Goal: Information Seeking & Learning: Learn about a topic

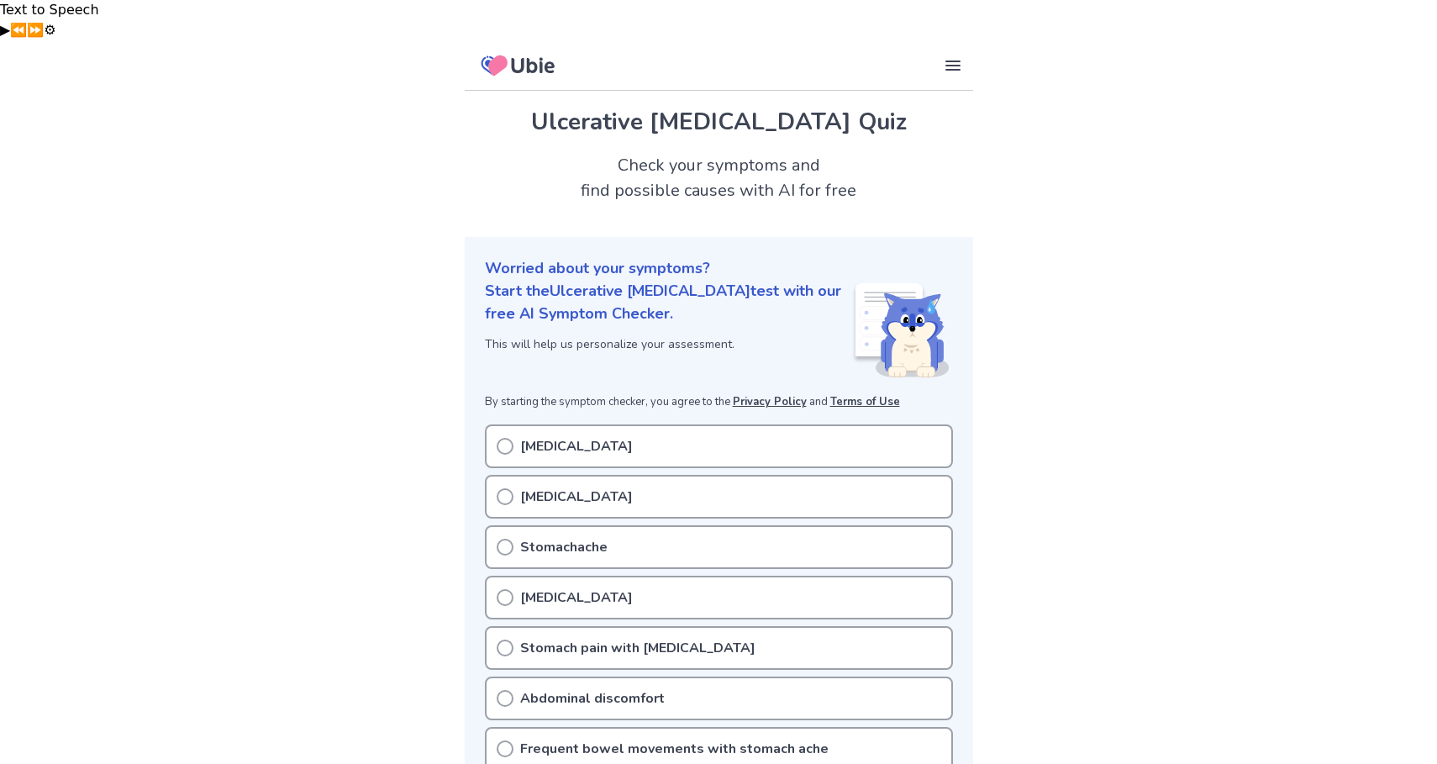
click at [596, 537] on p "Stomachache" at bounding box center [563, 547] width 87 height 20
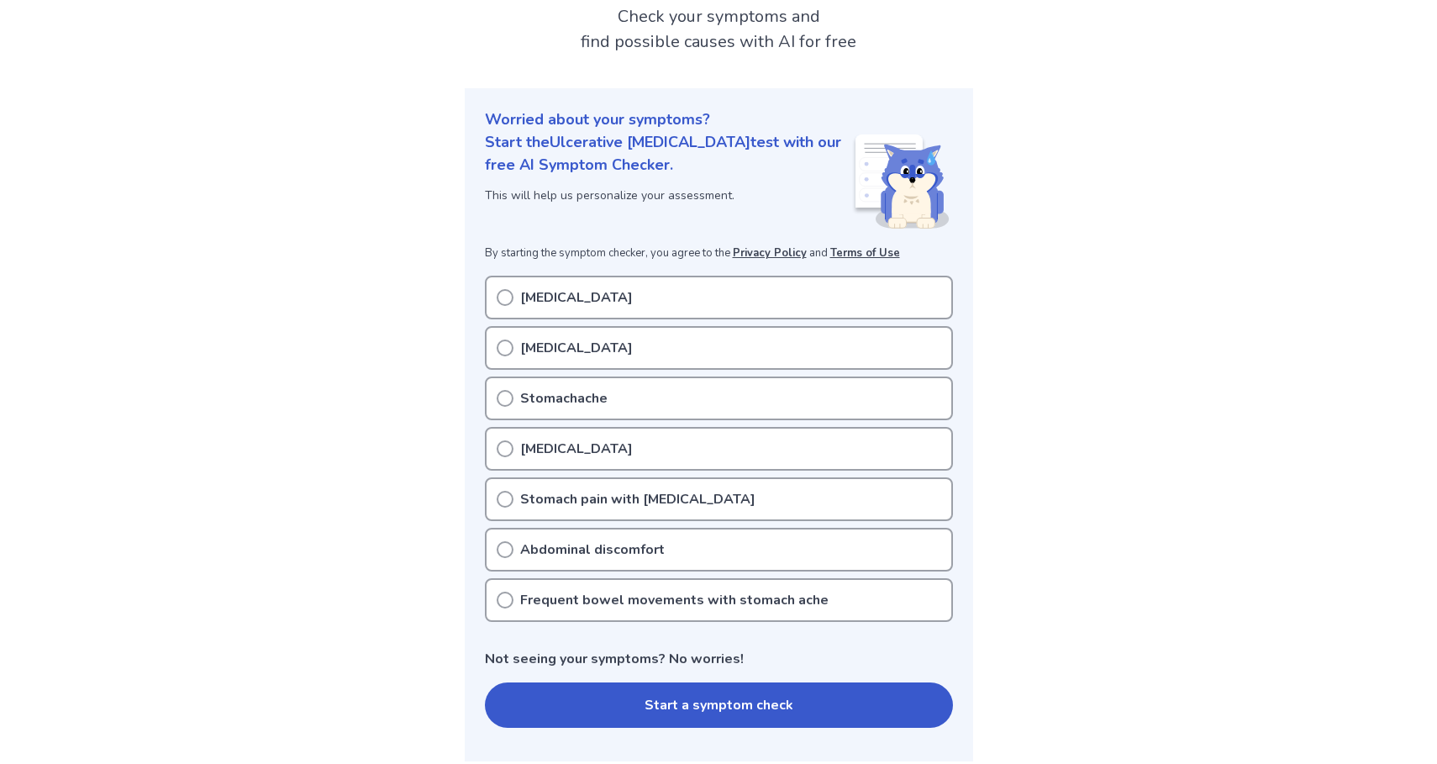
scroll to position [150, 0]
click at [628, 681] on button "Start a symptom check" at bounding box center [719, 703] width 468 height 45
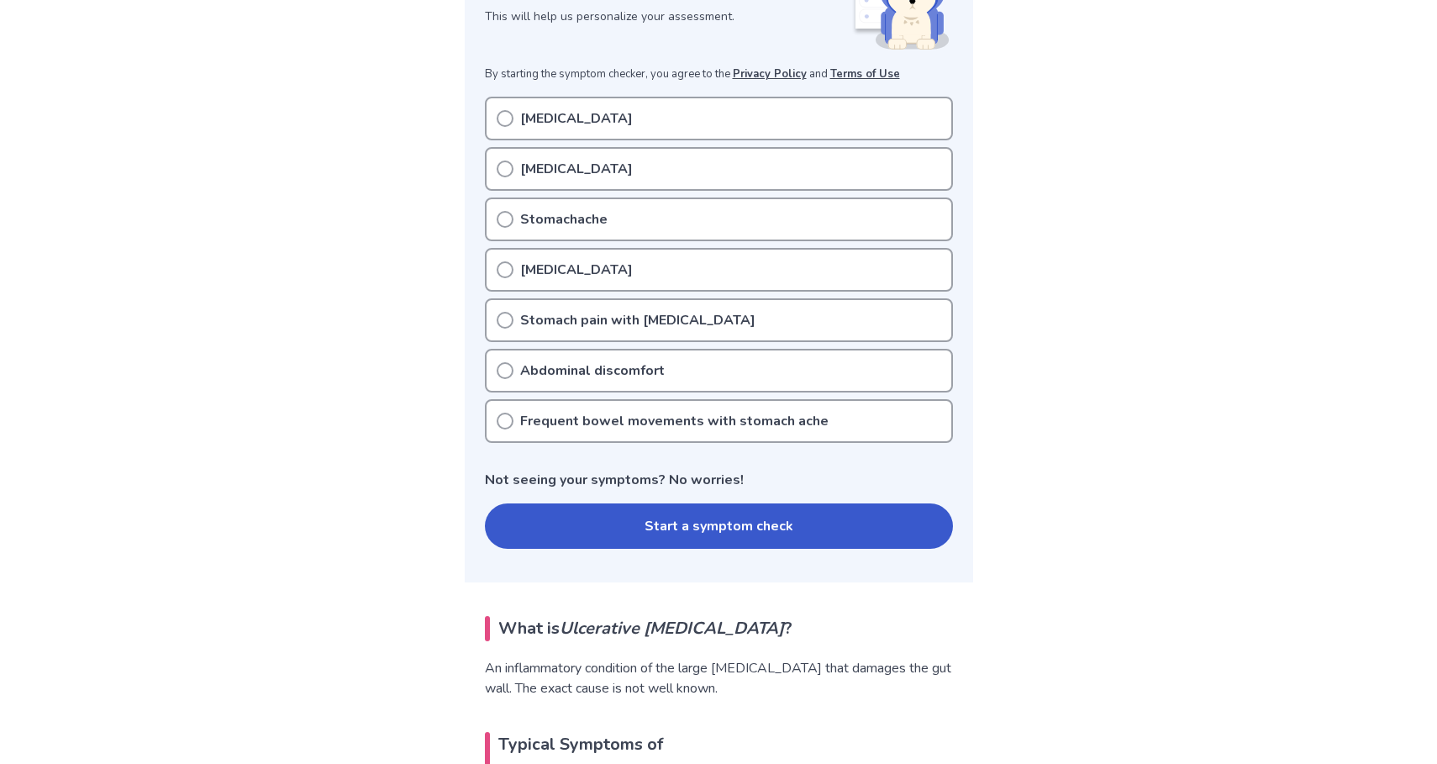
scroll to position [231, 0]
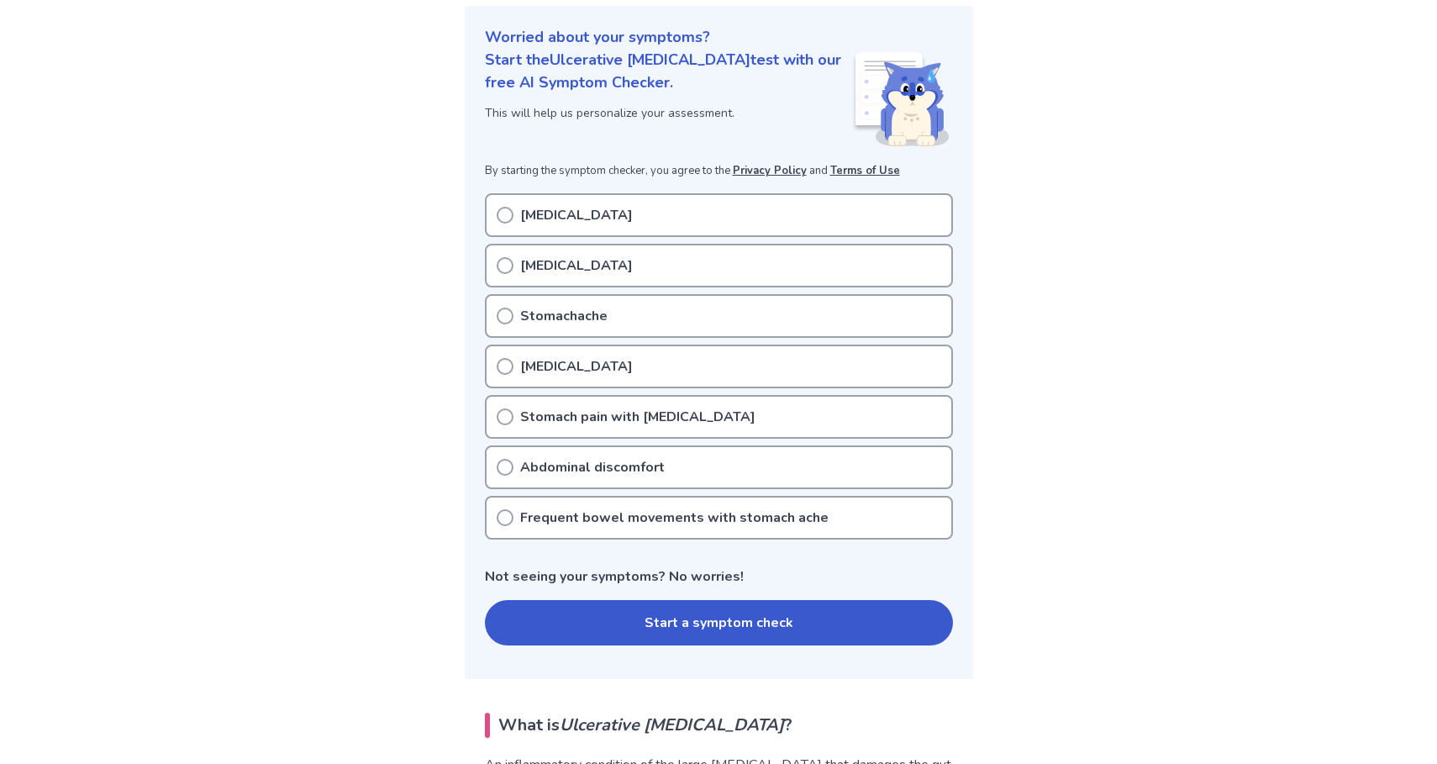
click at [502, 509] on icon at bounding box center [505, 517] width 17 height 17
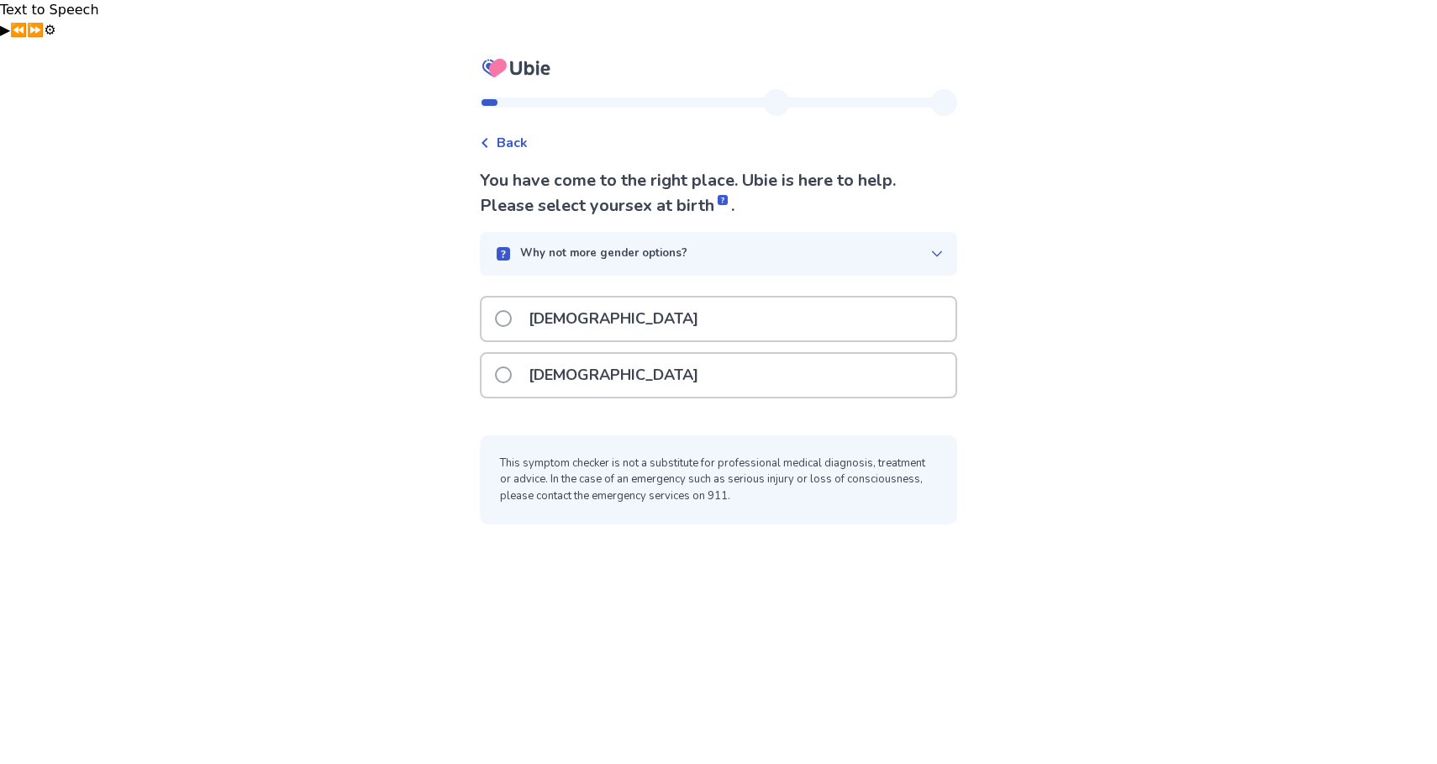
click at [607, 354] on div "Female" at bounding box center [718, 375] width 474 height 43
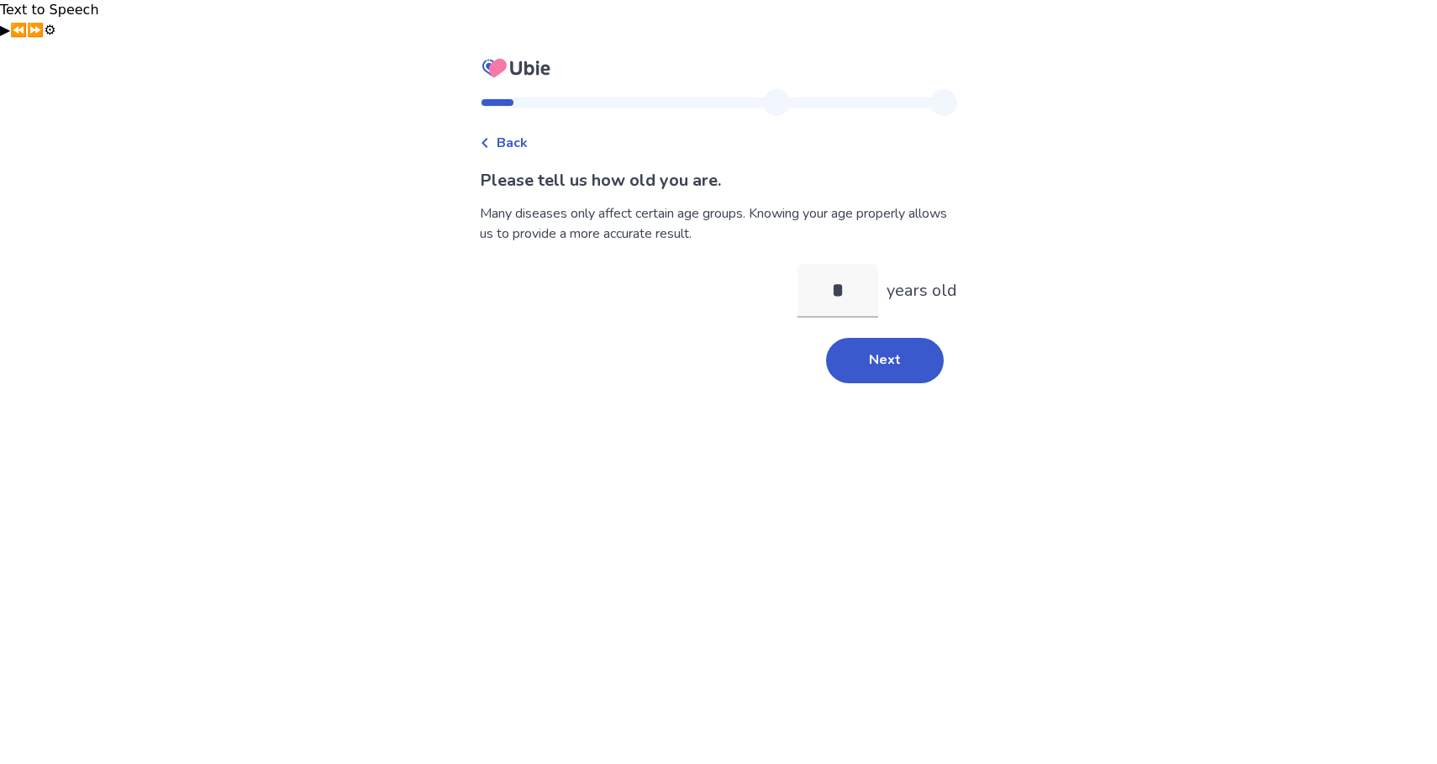
type input "**"
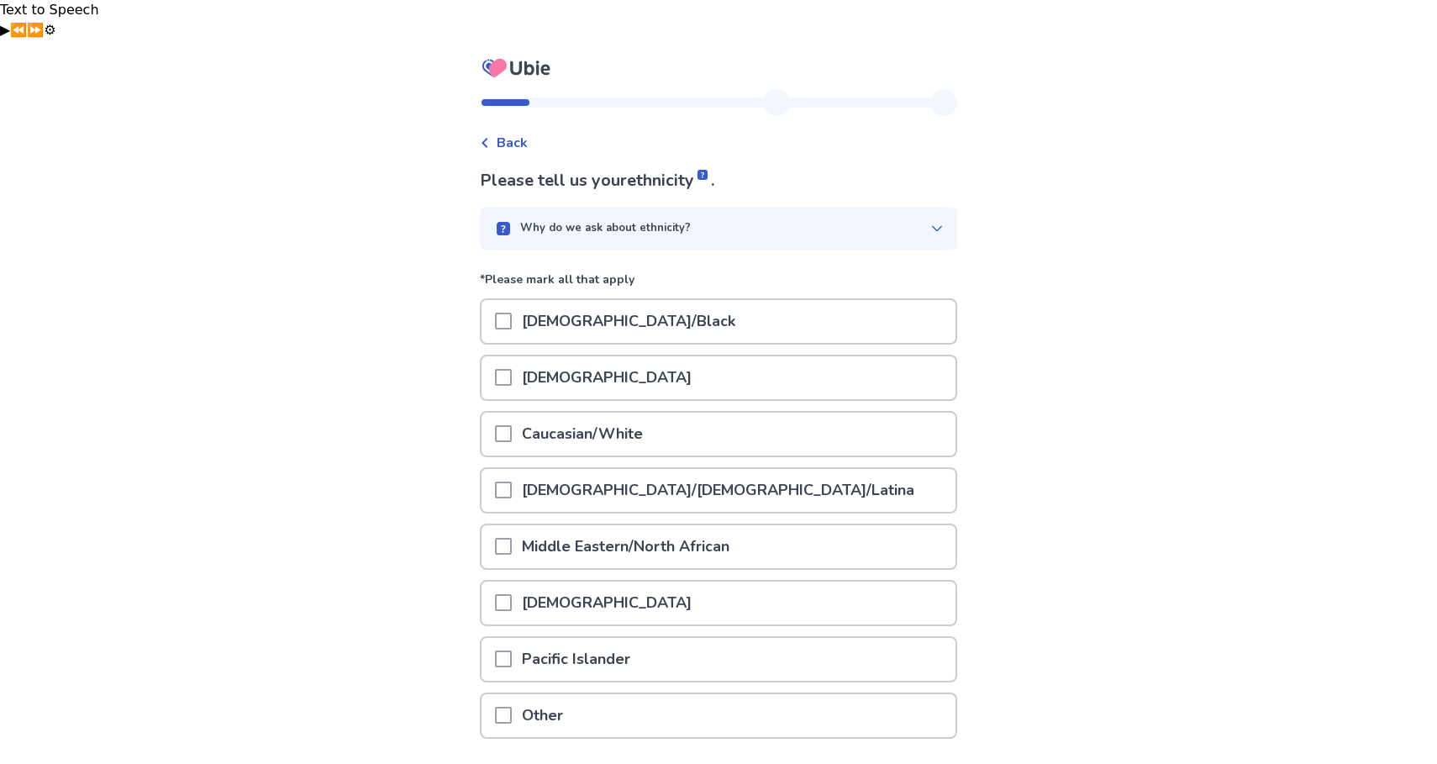
click at [782, 366] on div "Asian" at bounding box center [718, 383] width 477 height 56
click at [782, 413] on div "Caucasian/White" at bounding box center [718, 434] width 474 height 43
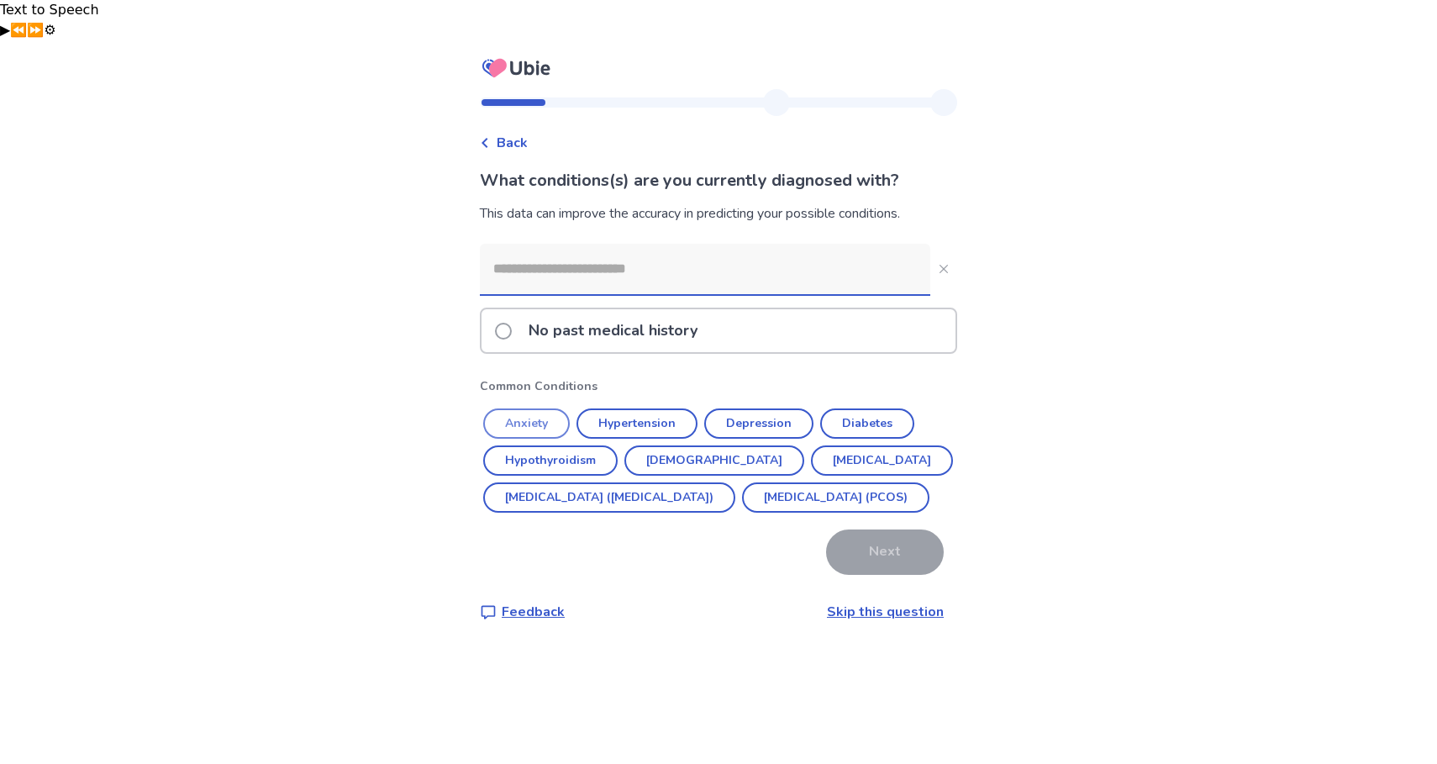
click at [550, 408] on button "Anxiety" at bounding box center [526, 423] width 87 height 30
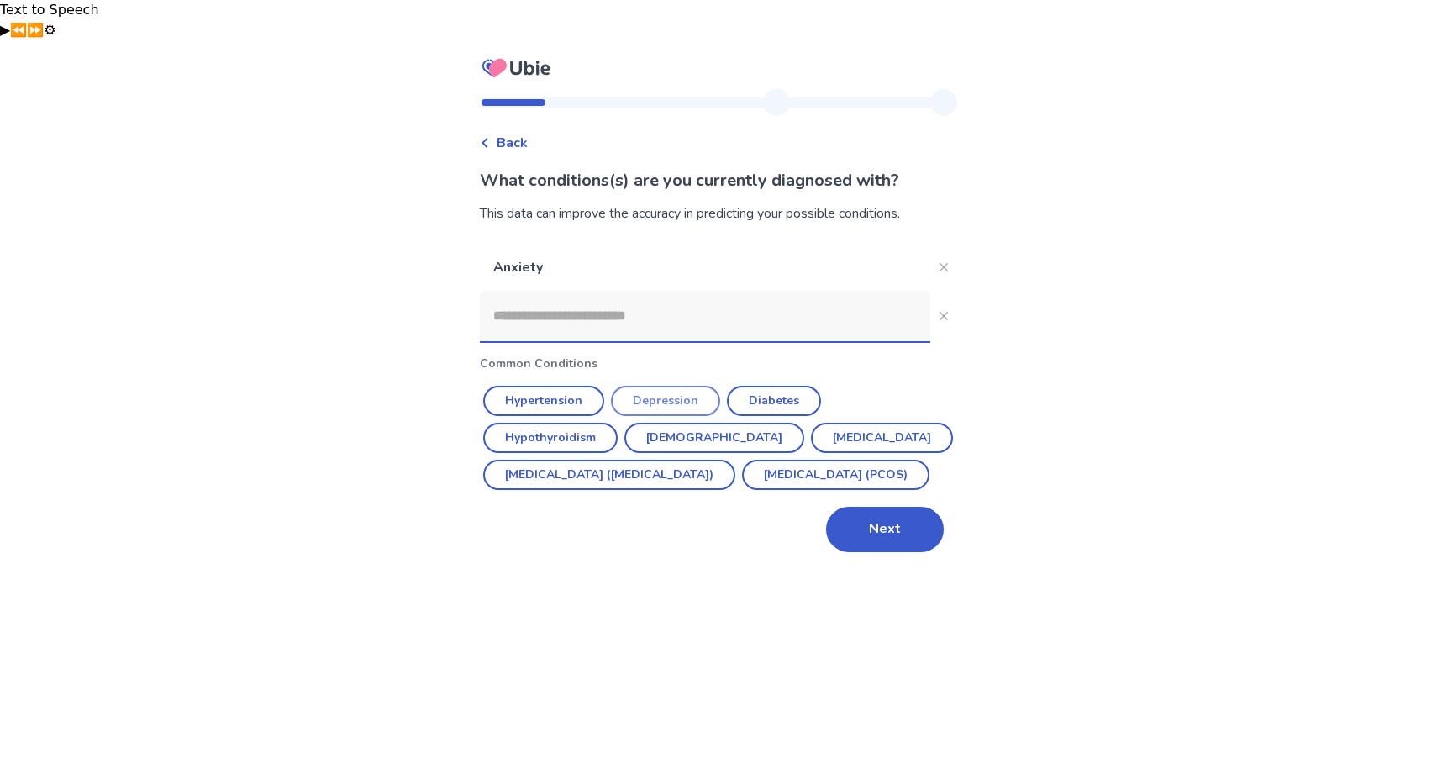
click at [648, 386] on button "Depression" at bounding box center [665, 401] width 109 height 30
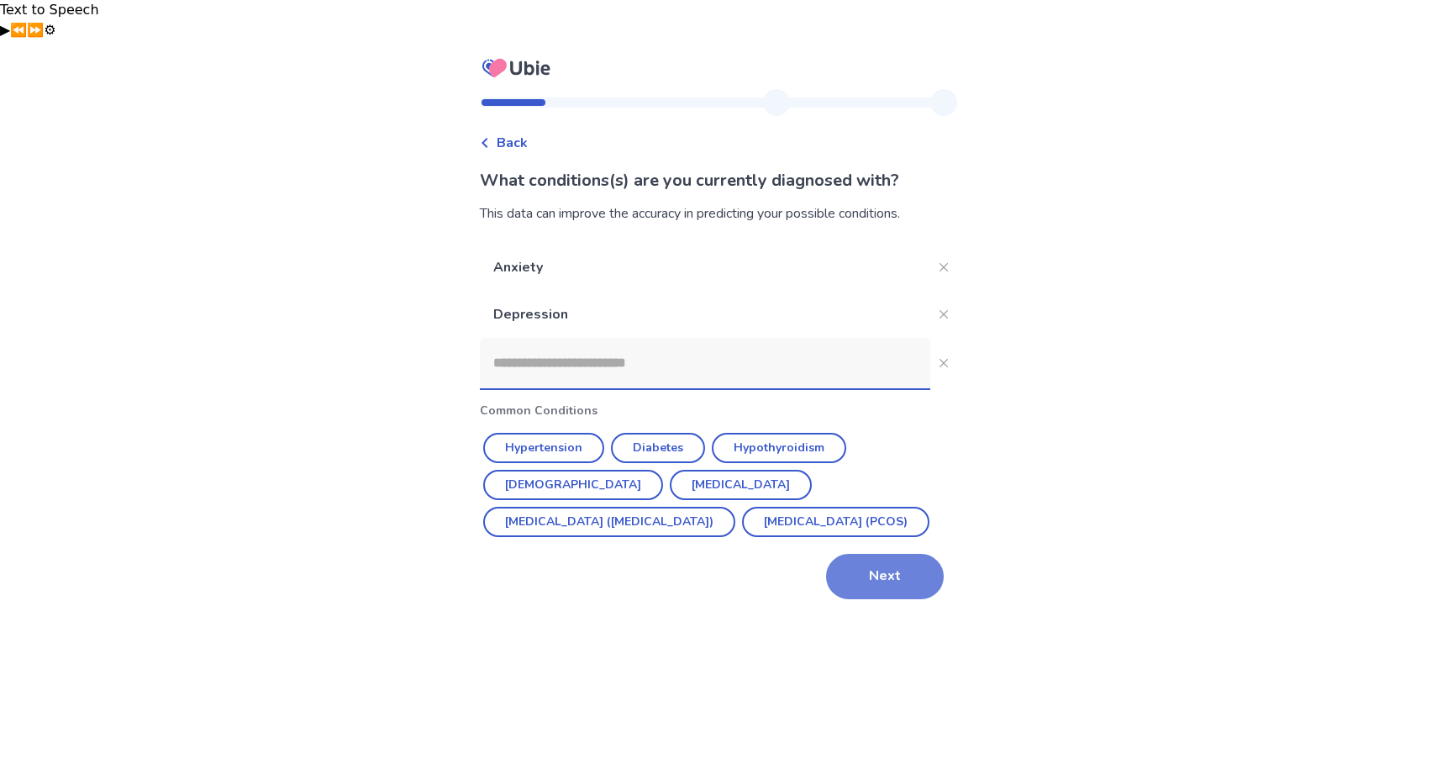
click at [898, 554] on button "Next" at bounding box center [885, 576] width 118 height 45
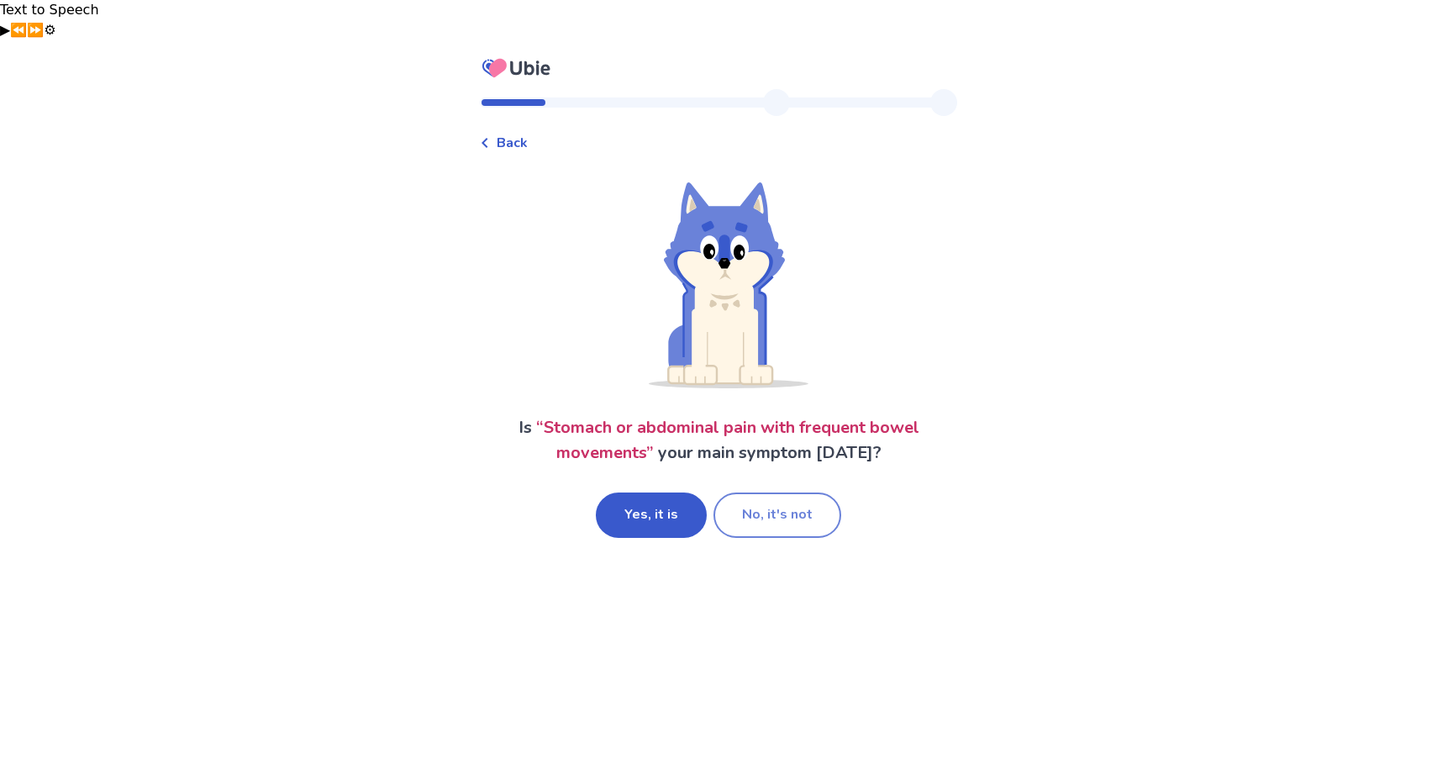
click at [733, 492] on button "No, it's not" at bounding box center [777, 514] width 128 height 45
click at [634, 492] on button "Yes, it is" at bounding box center [651, 514] width 111 height 45
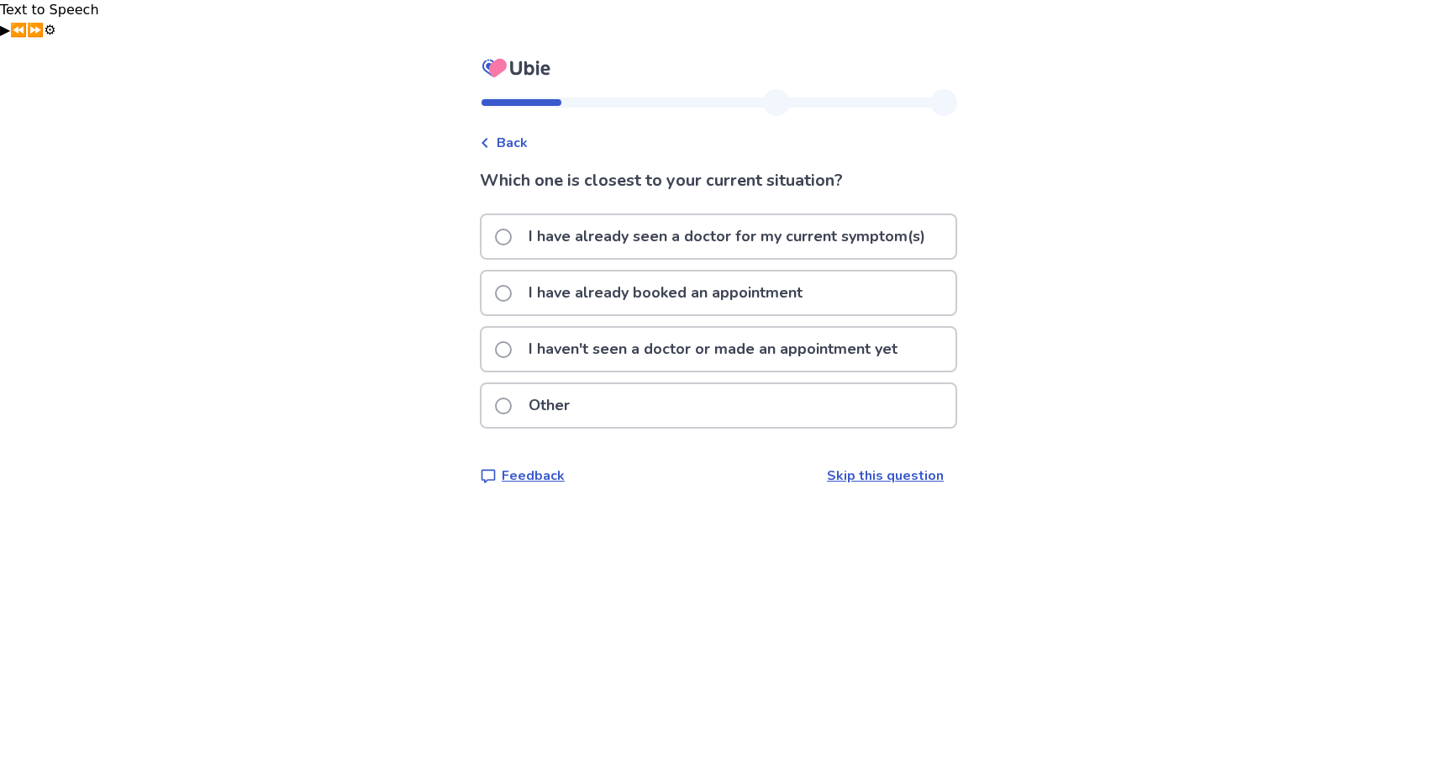
click at [742, 328] on p "I haven't seen a doctor or made an appointment yet" at bounding box center [712, 349] width 389 height 43
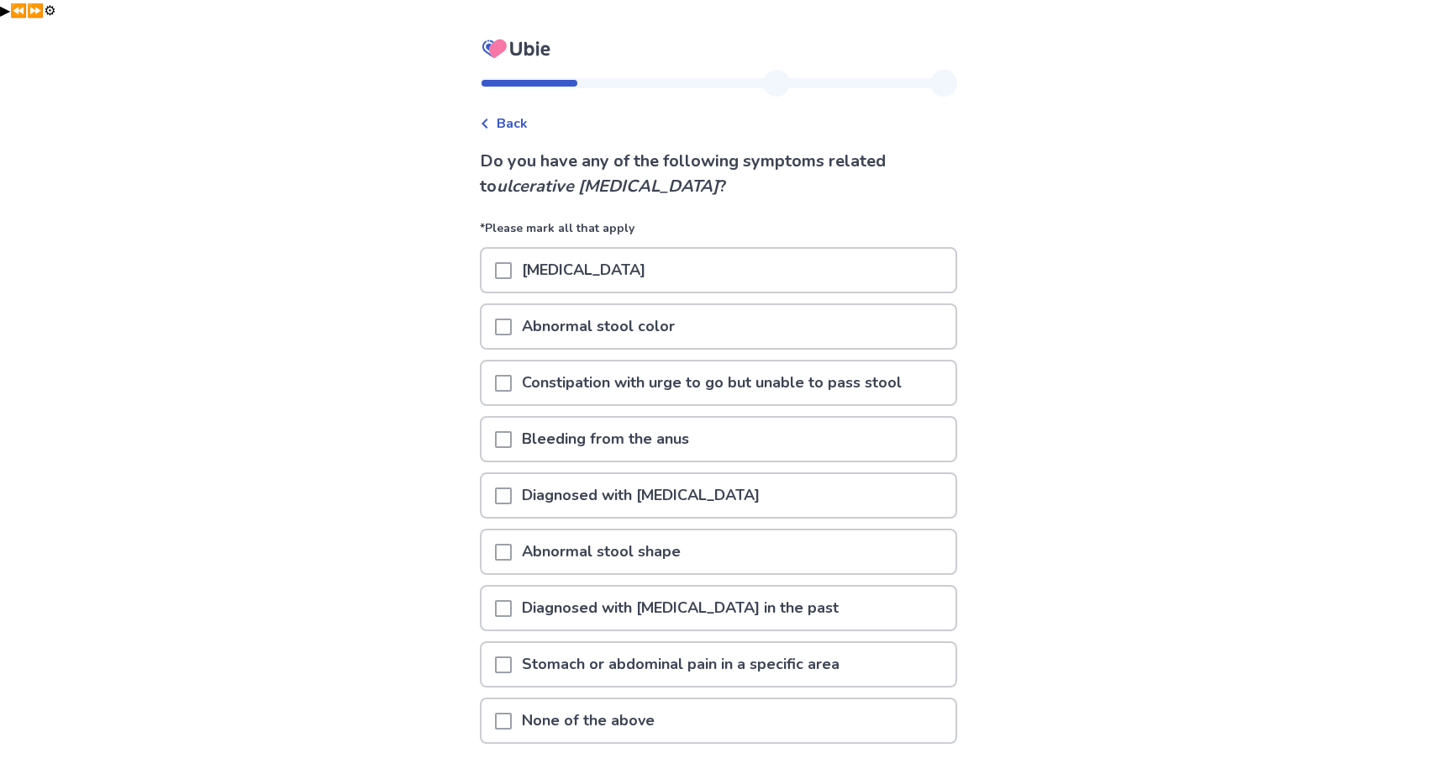
scroll to position [20, 0]
click at [510, 642] on div at bounding box center [503, 663] width 17 height 43
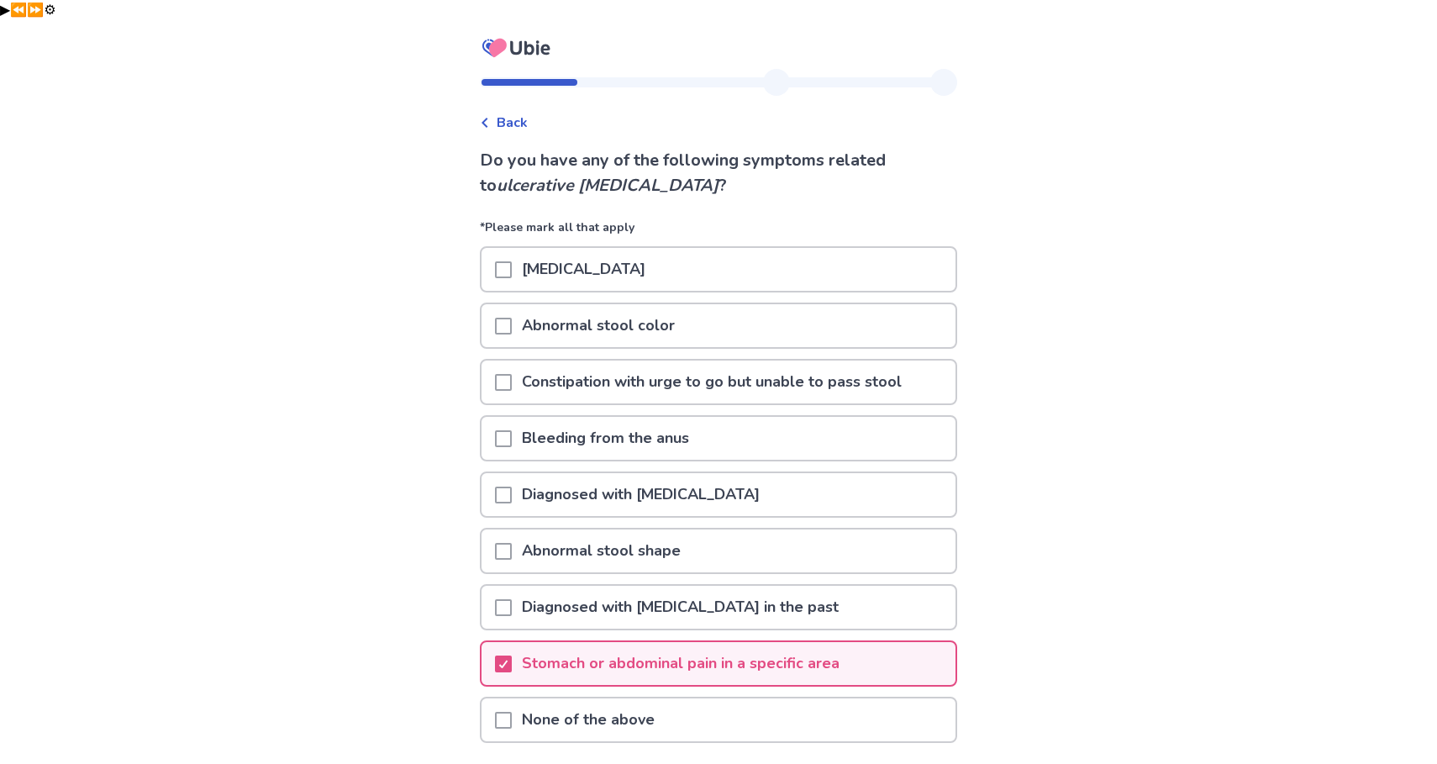
click at [507, 529] on div at bounding box center [503, 550] width 17 height 43
click at [509, 543] on span at bounding box center [503, 551] width 17 height 17
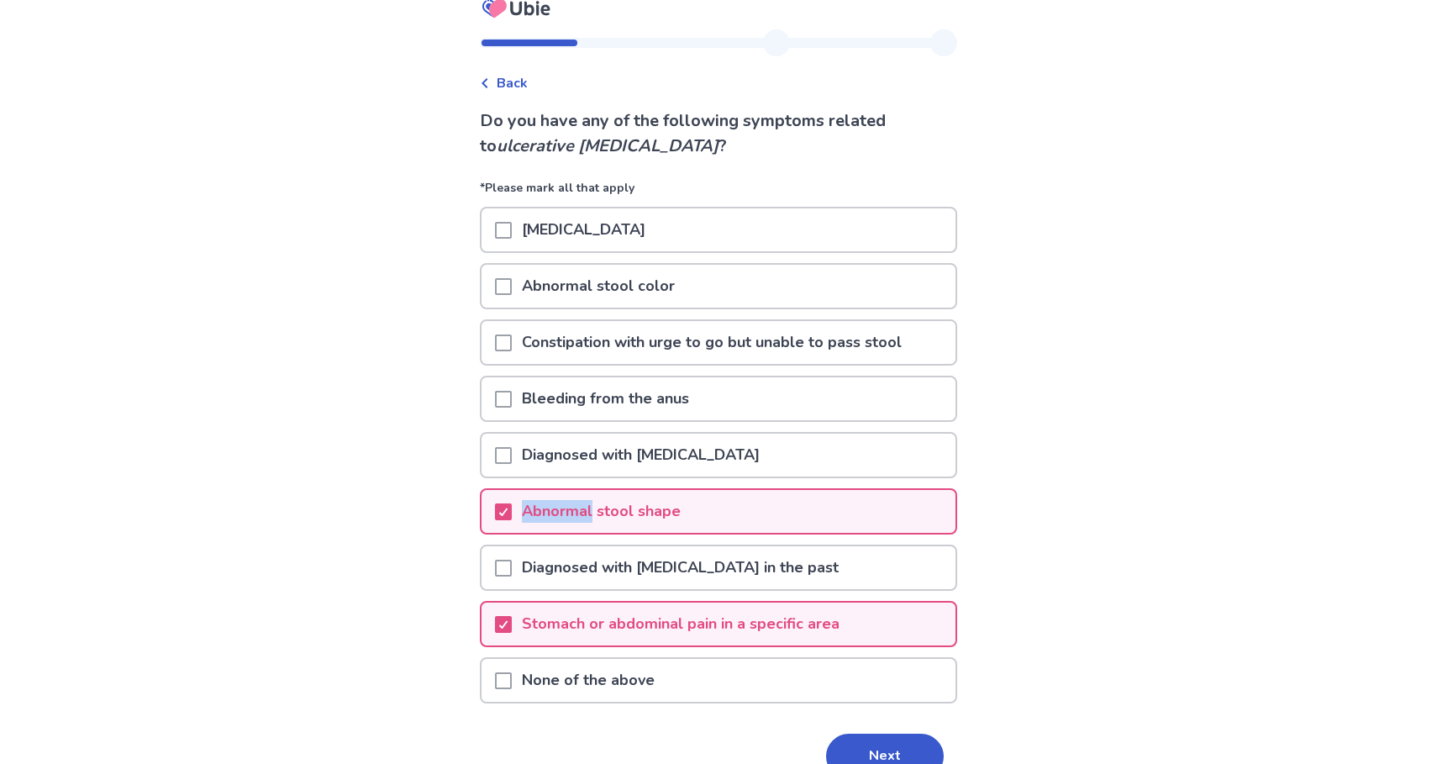
scroll to position [66, 0]
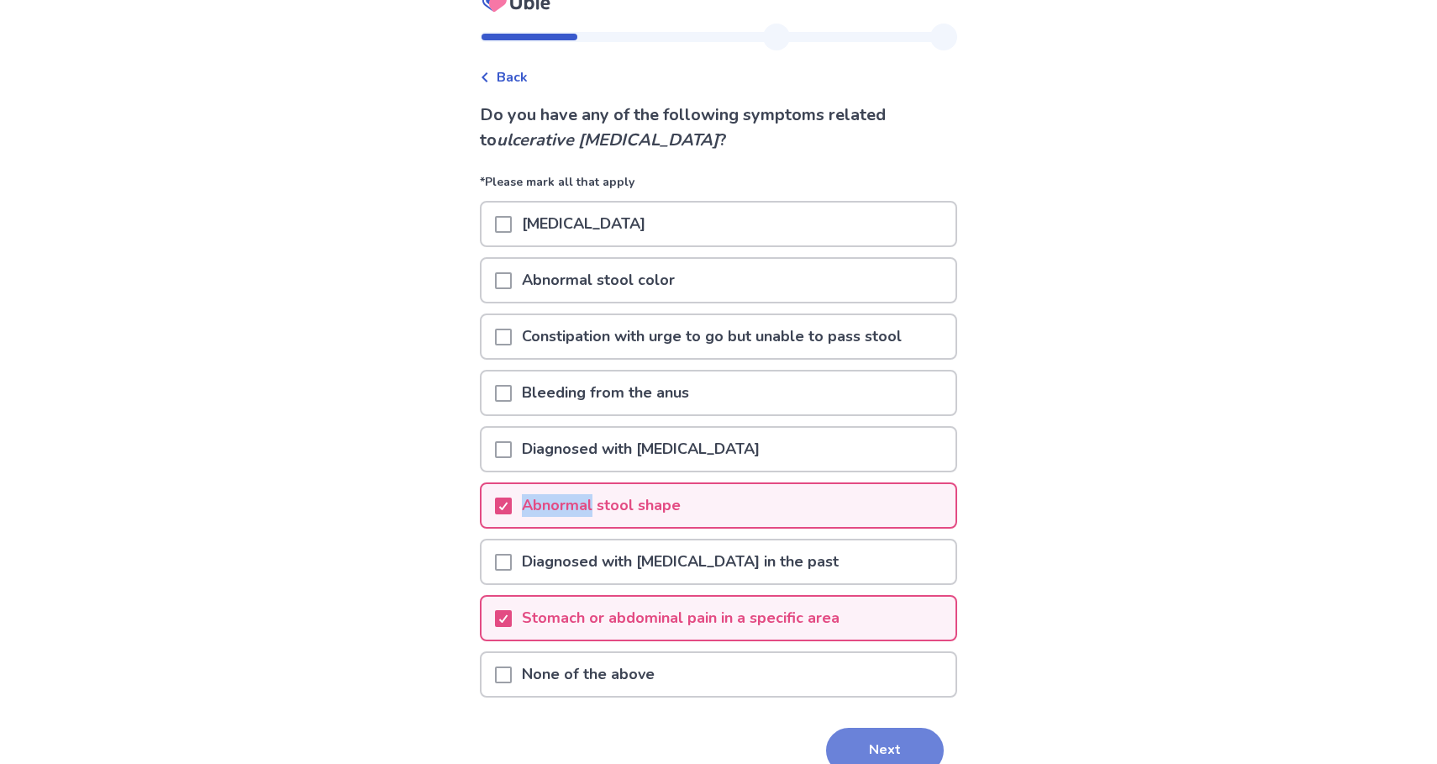
click at [889, 728] on button "Next" at bounding box center [885, 750] width 118 height 45
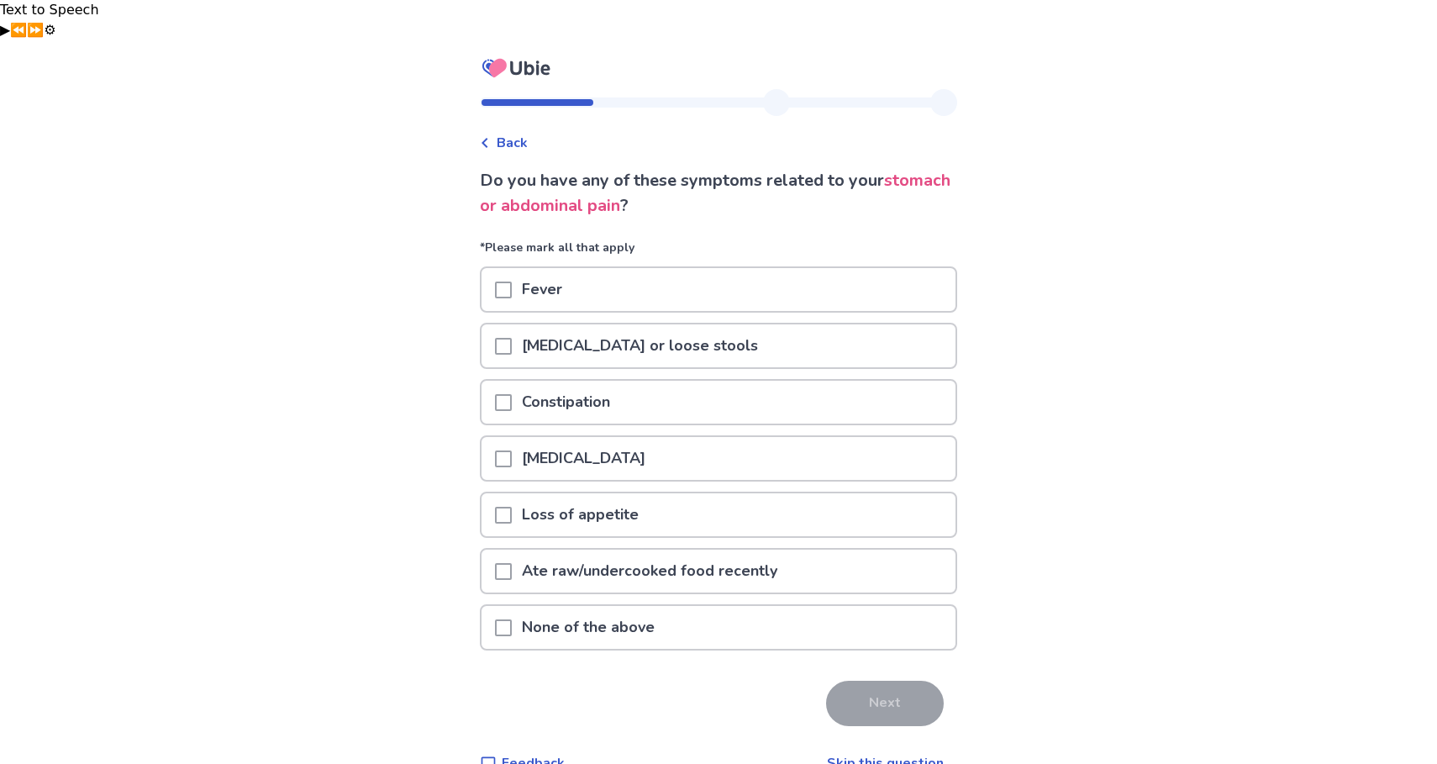
click at [496, 324] on div "Diarrhea or loose stools" at bounding box center [718, 345] width 474 height 43
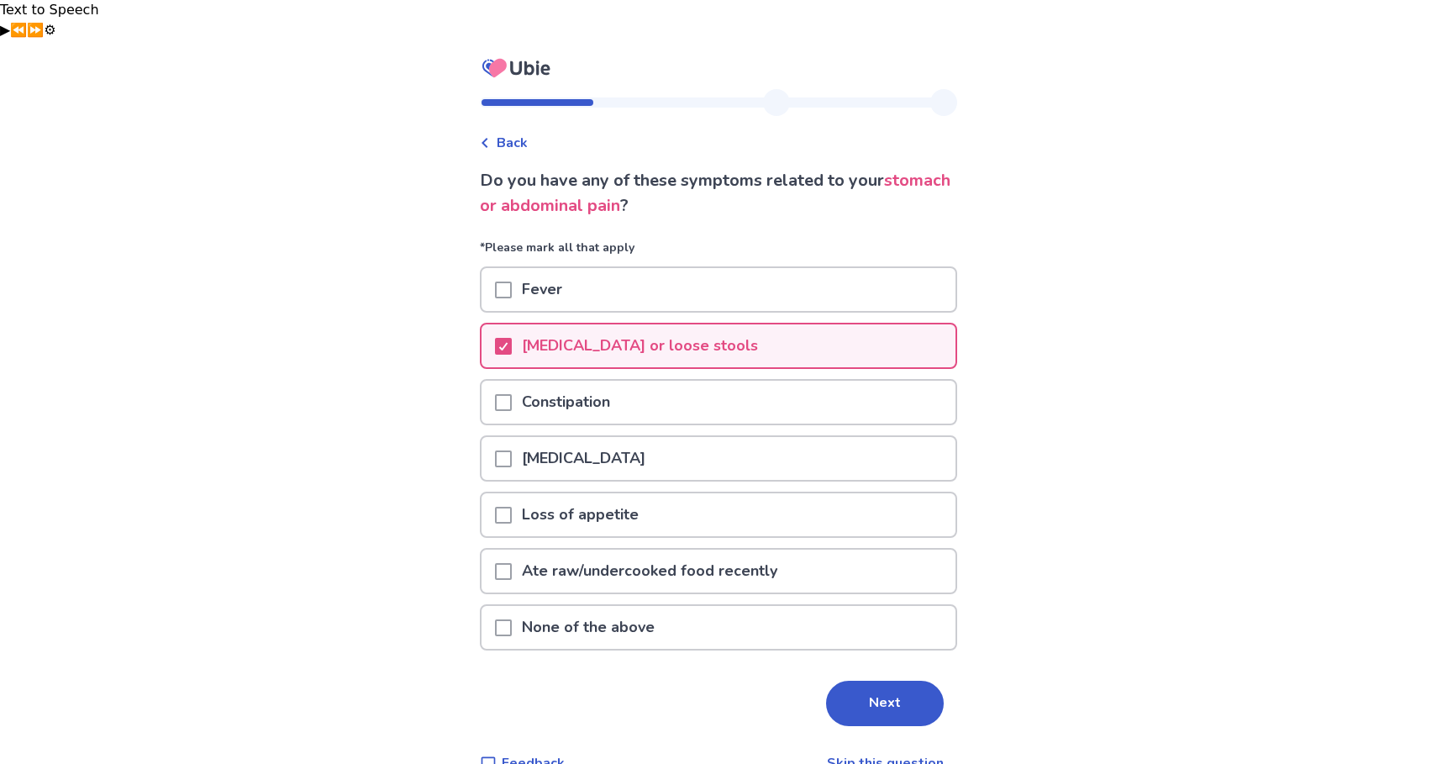
click at [512, 381] on div at bounding box center [503, 402] width 17 height 43
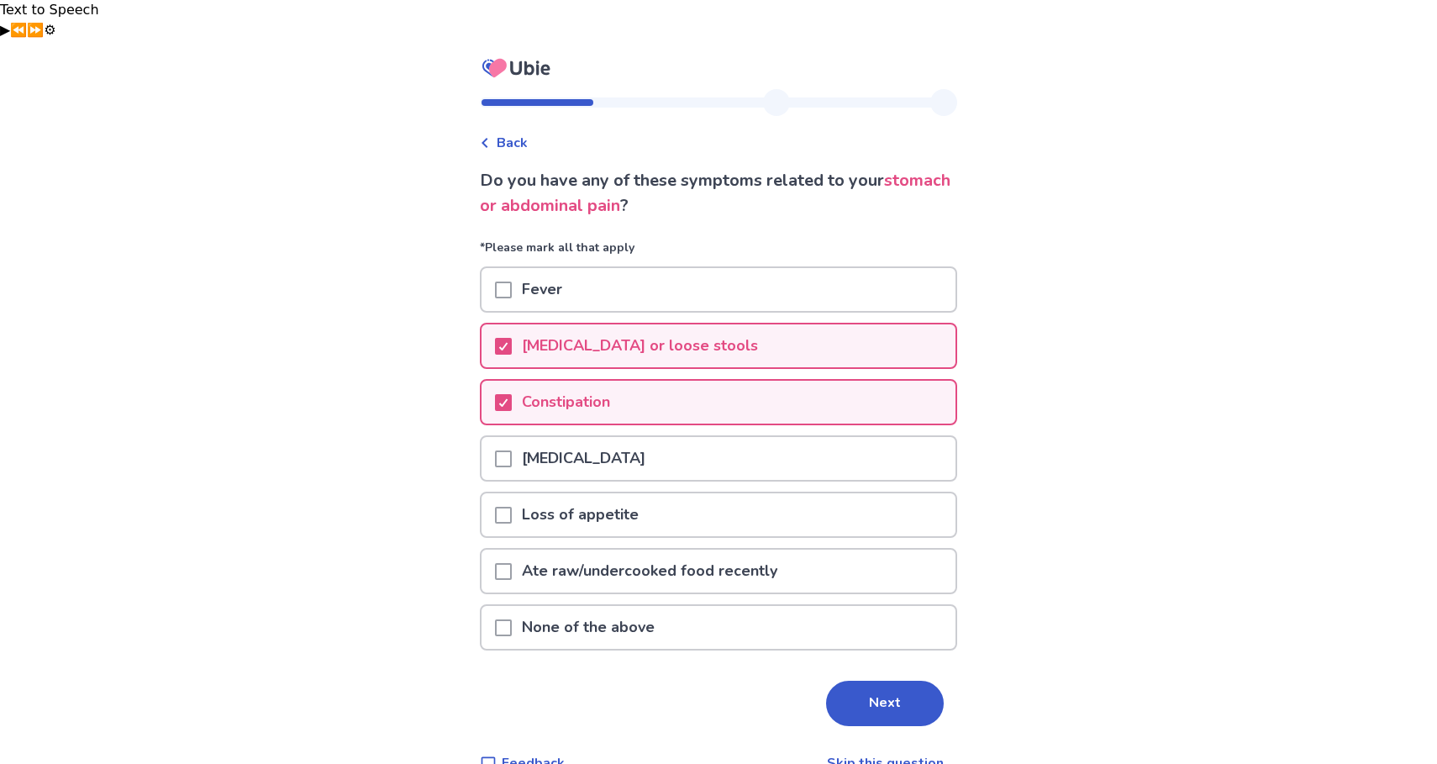
click at [512, 450] on span at bounding box center [503, 458] width 17 height 17
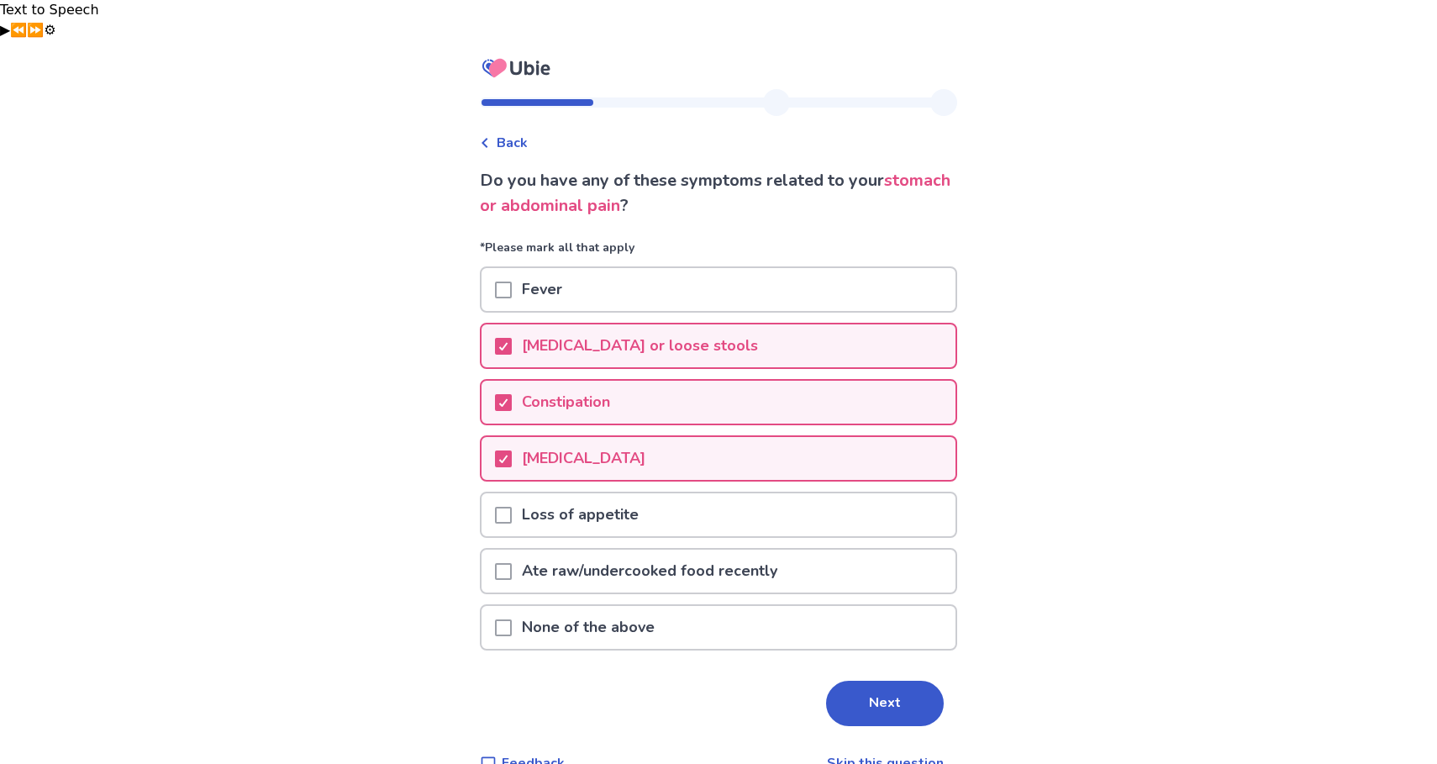
click at [512, 507] on span at bounding box center [503, 515] width 17 height 17
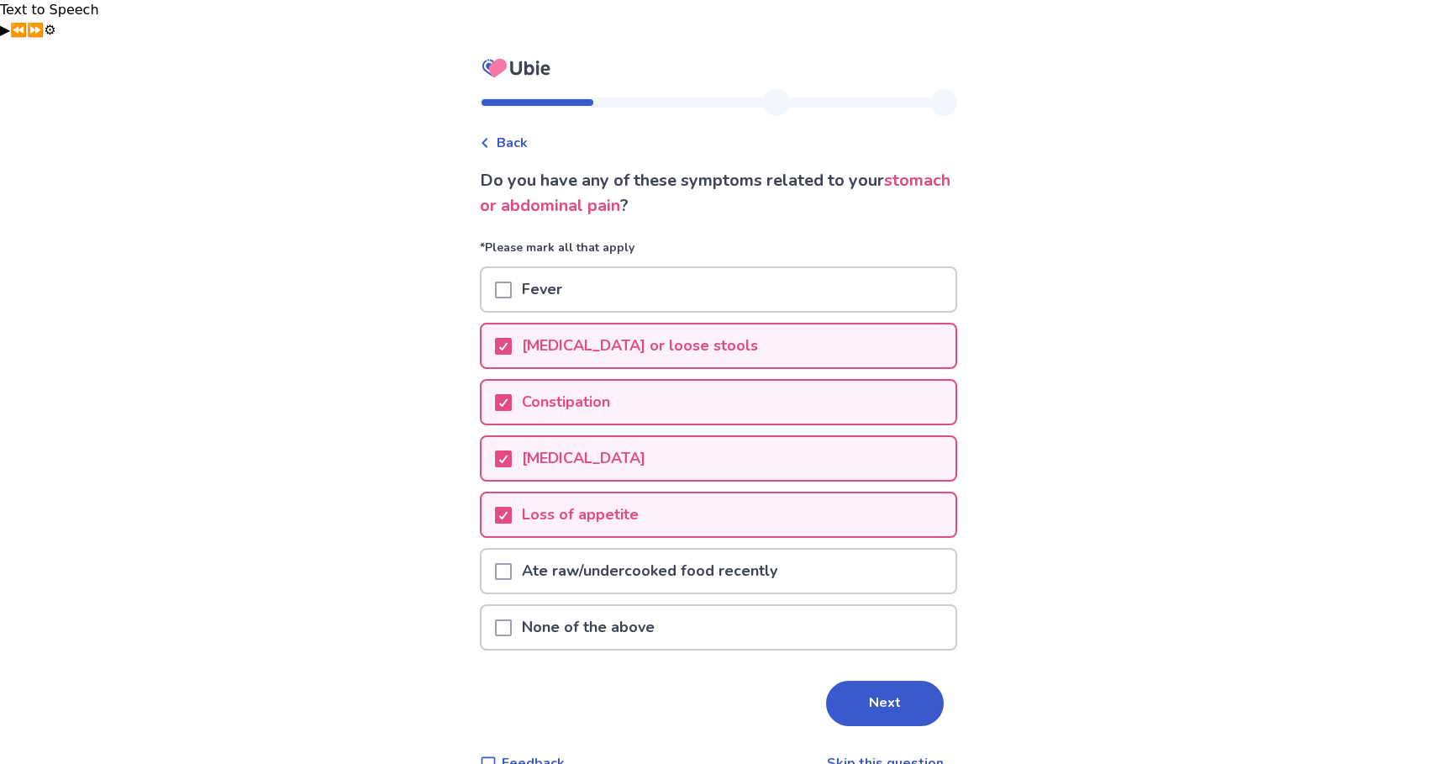
click at [512, 606] on div at bounding box center [503, 627] width 17 height 43
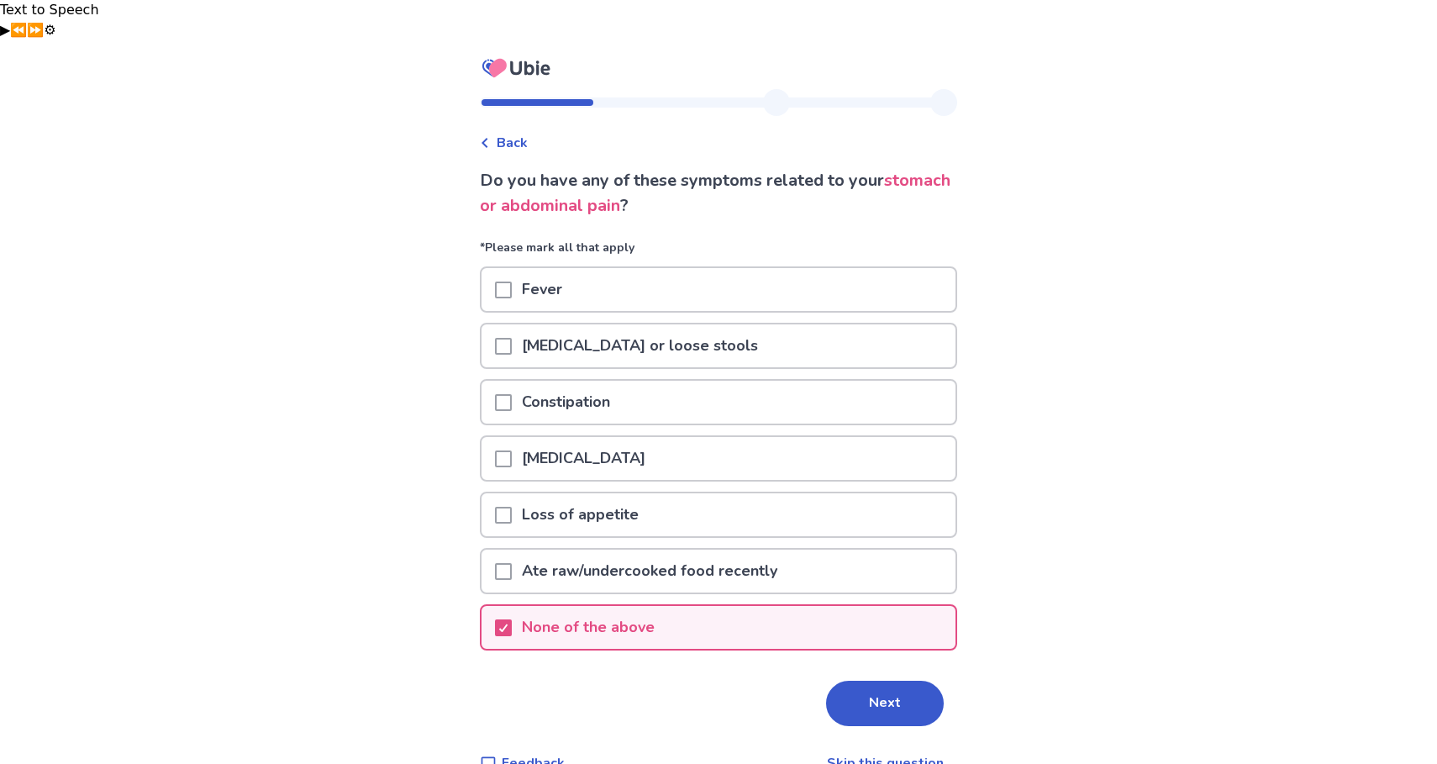
click at [594, 437] on p "Nausea or vomiting" at bounding box center [584, 458] width 144 height 43
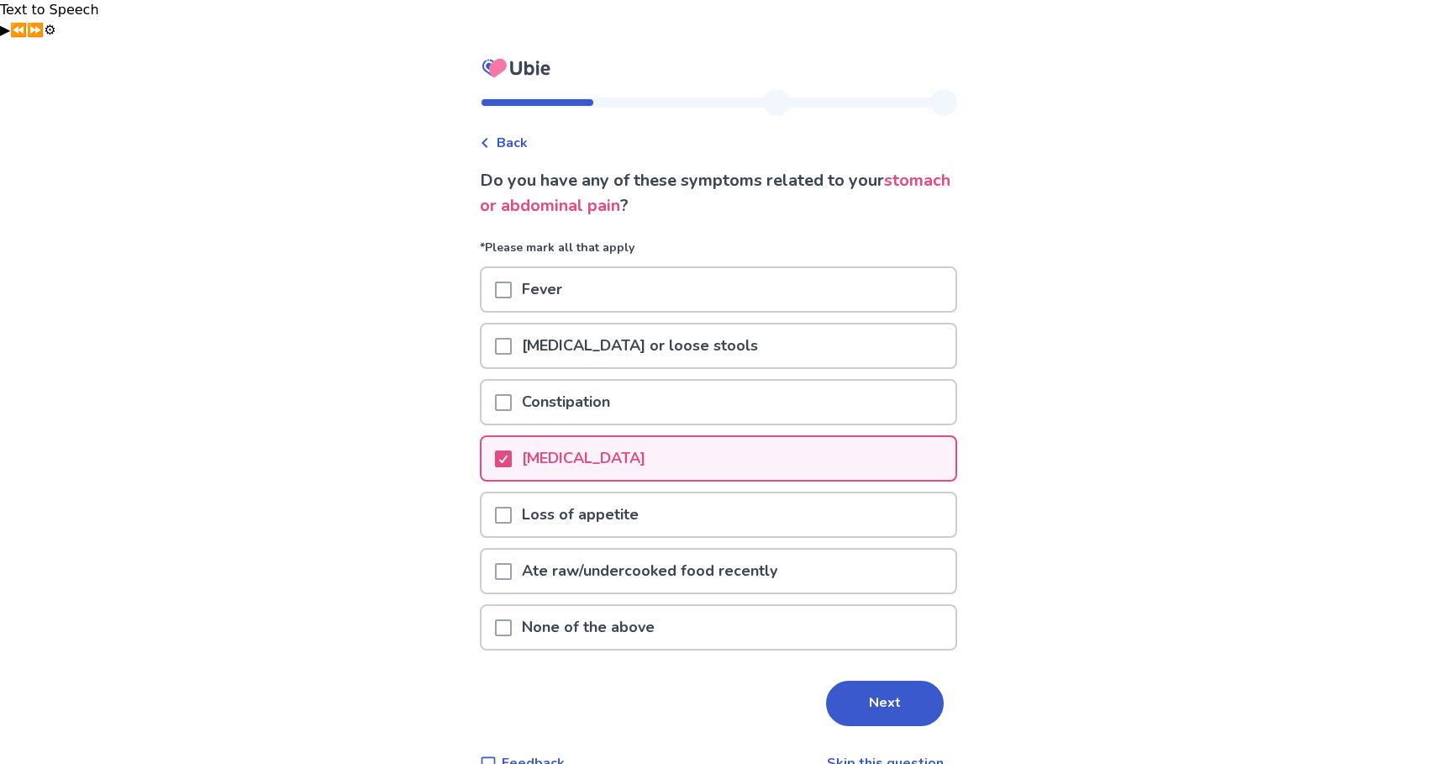
click at [512, 394] on span at bounding box center [503, 402] width 17 height 17
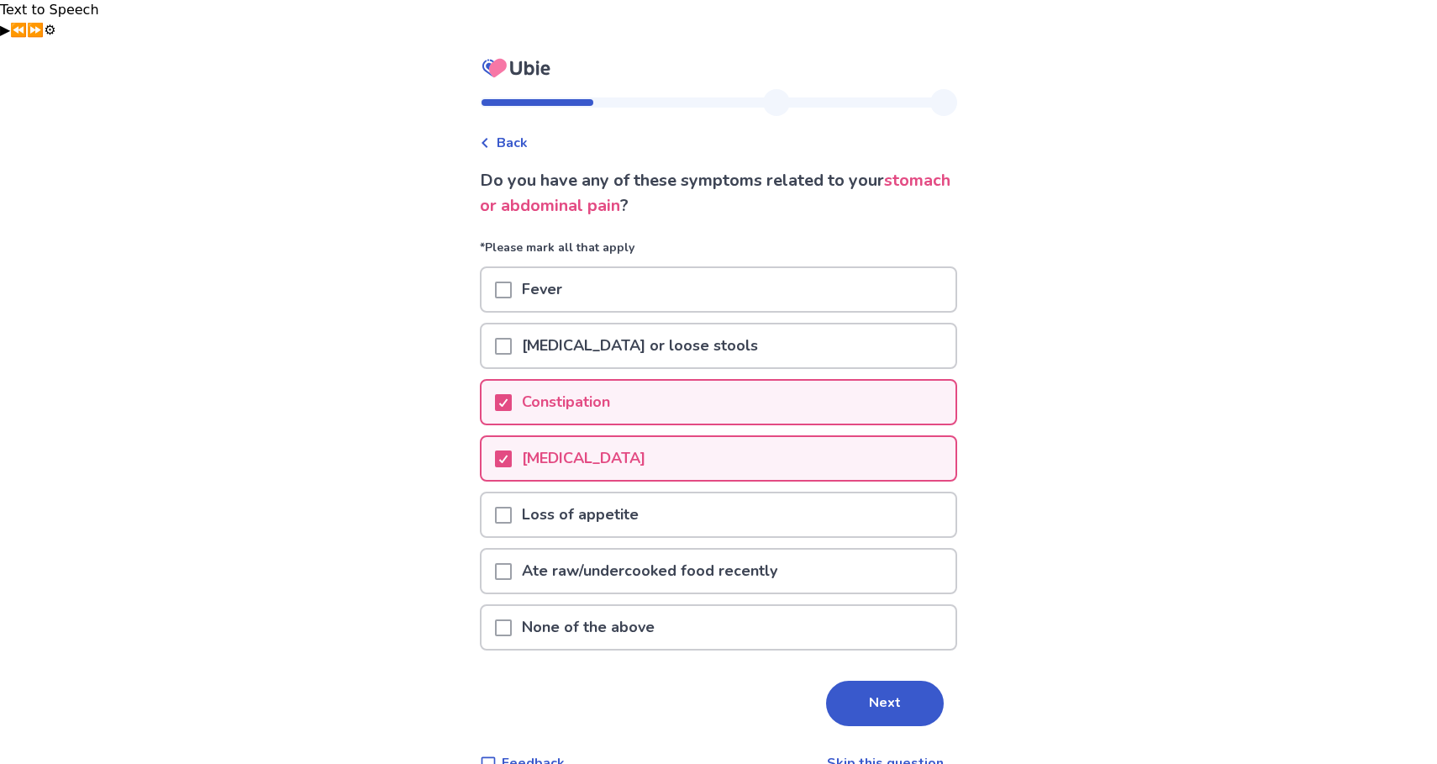
click at [511, 338] on span at bounding box center [503, 346] width 17 height 17
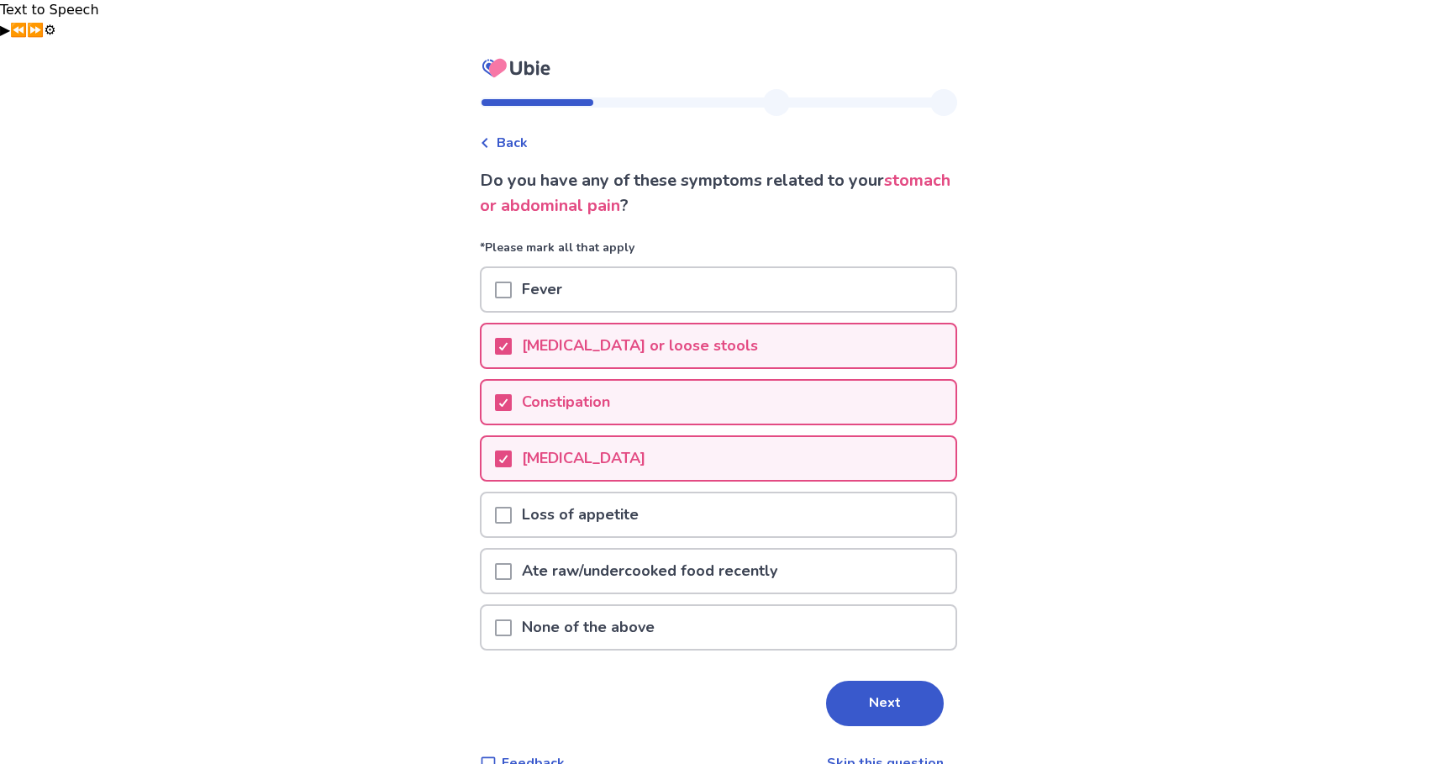
click at [693, 493] on div "Loss of appetite" at bounding box center [718, 514] width 474 height 43
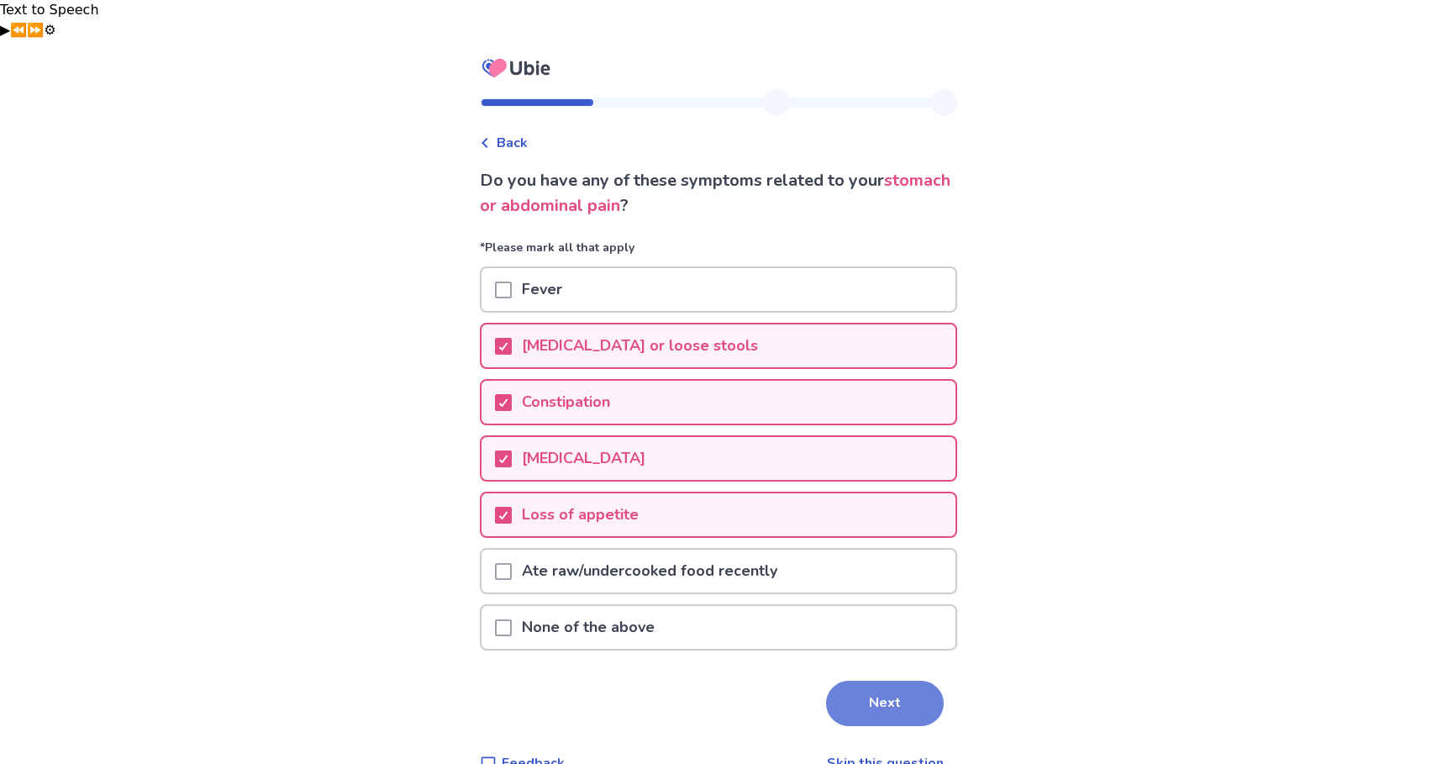
click at [895, 681] on button "Next" at bounding box center [885, 703] width 118 height 45
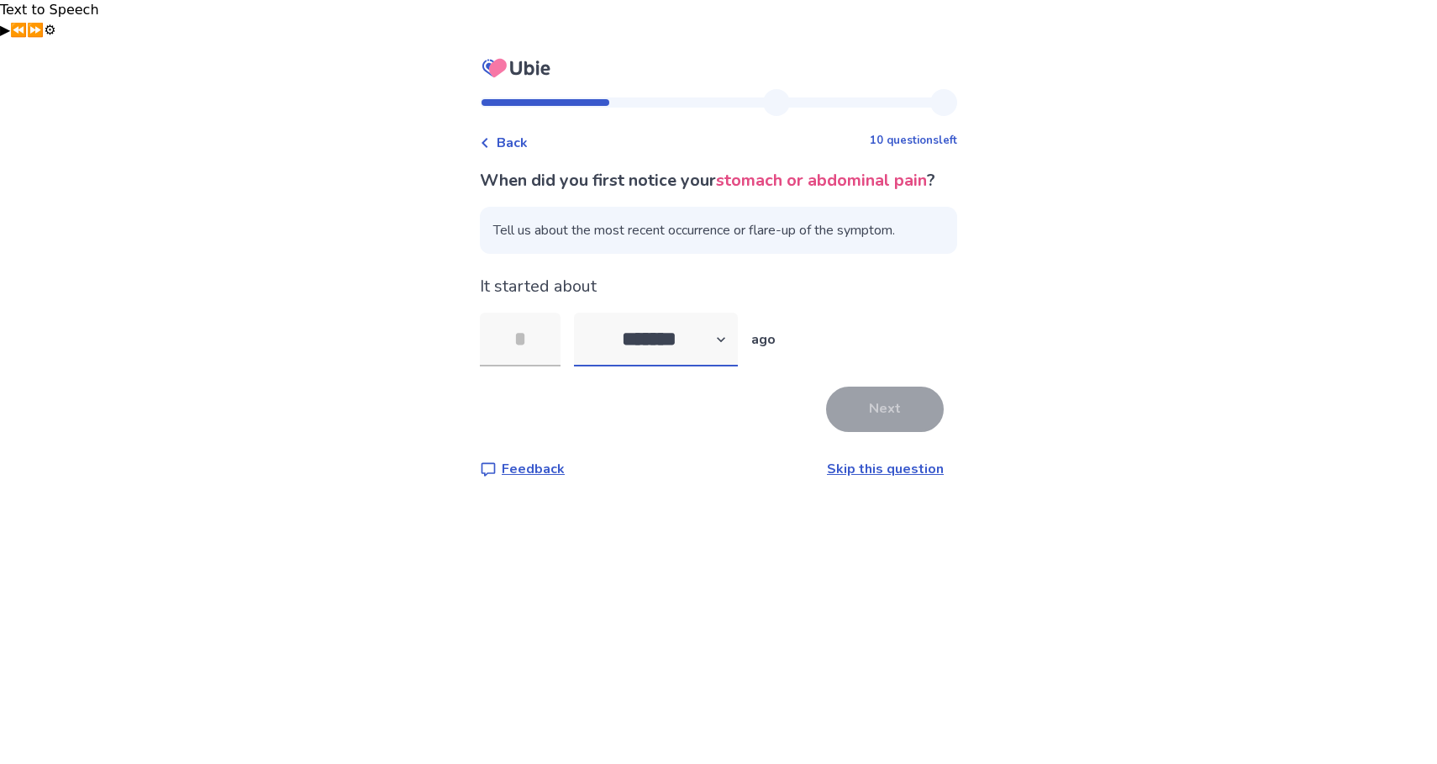
click at [698, 329] on select "******* ****** ******* ******** *******" at bounding box center [656, 340] width 164 height 54
select select "*"
click at [584, 313] on select "******* ****** ******* ******** *******" at bounding box center [656, 340] width 164 height 54
click at [527, 323] on input "tel" at bounding box center [520, 340] width 81 height 54
type input "*"
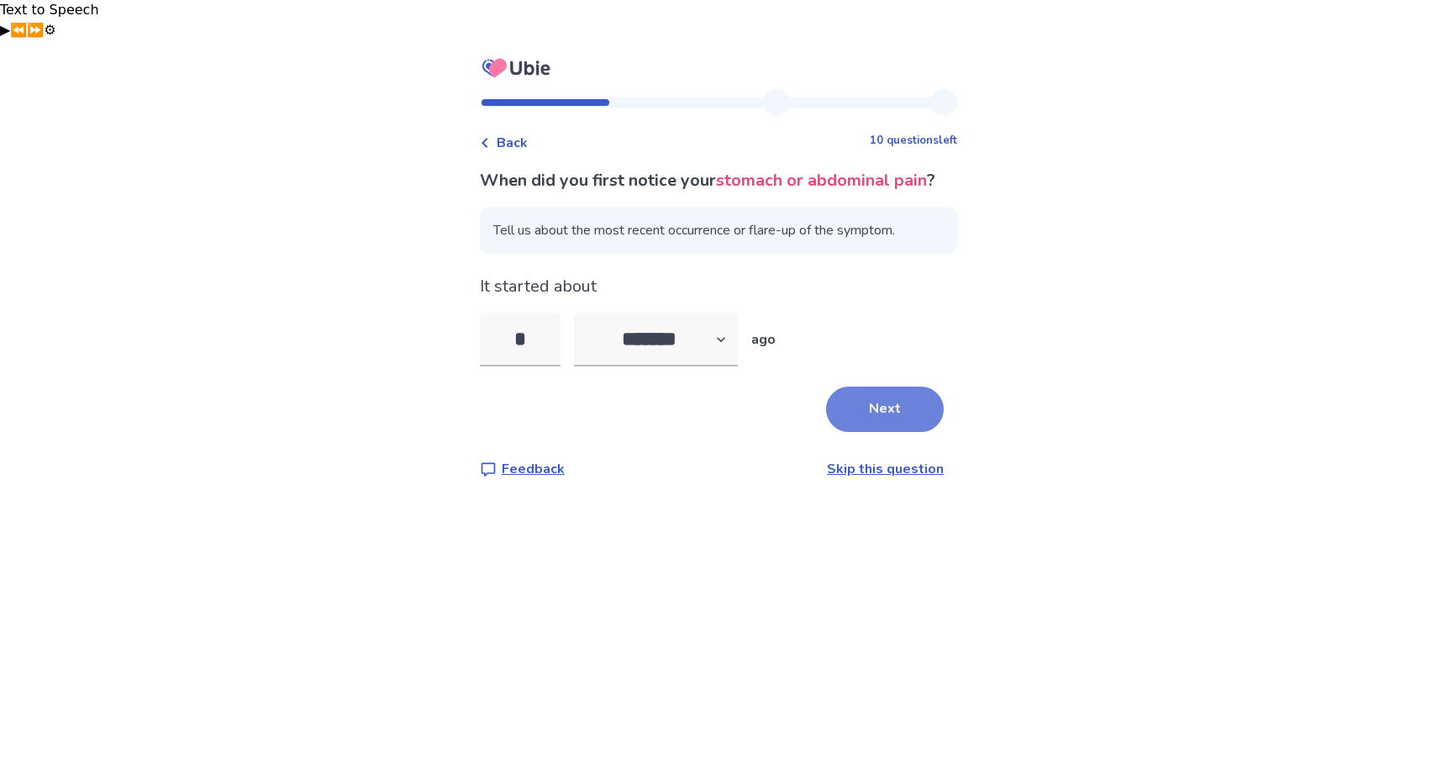
click at [850, 386] on button "Next" at bounding box center [885, 408] width 118 height 45
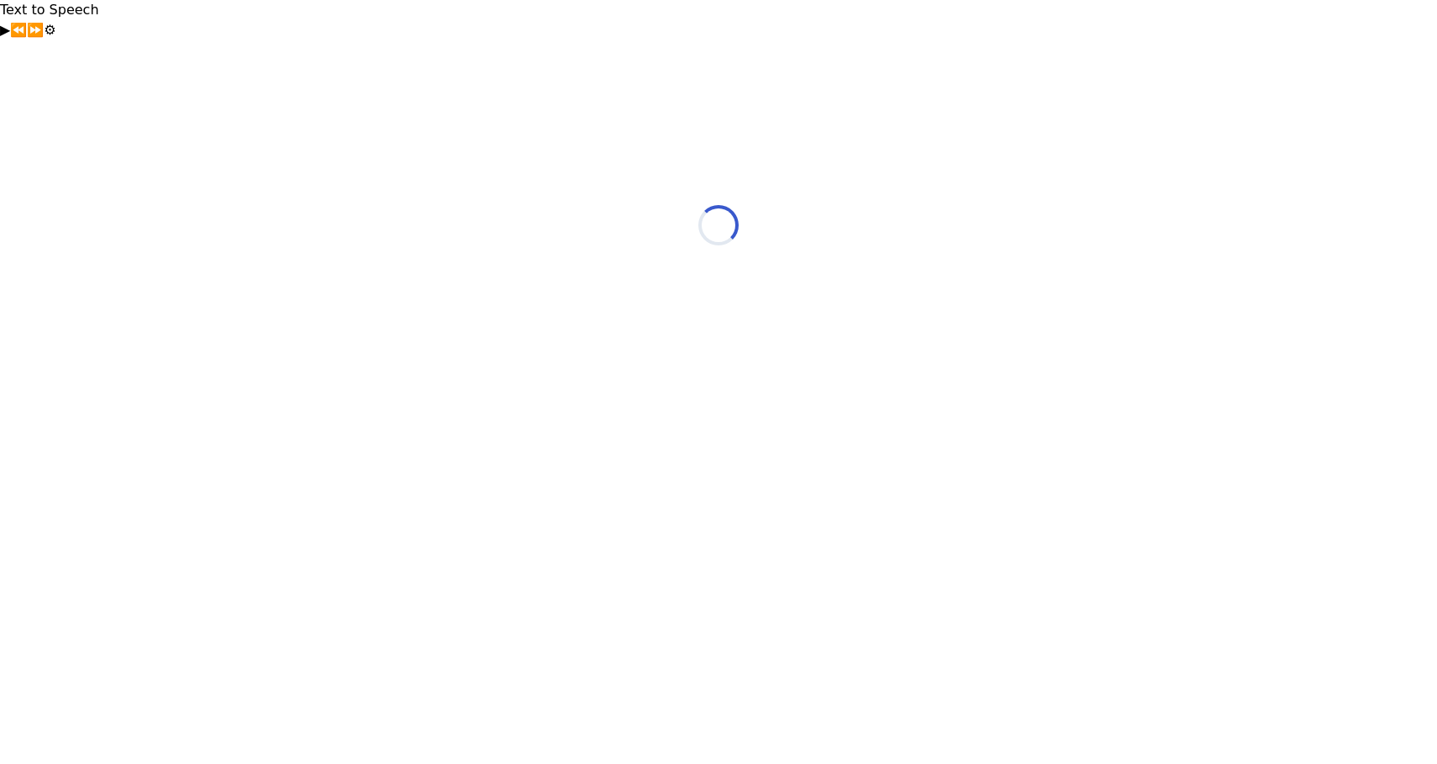
select select "*"
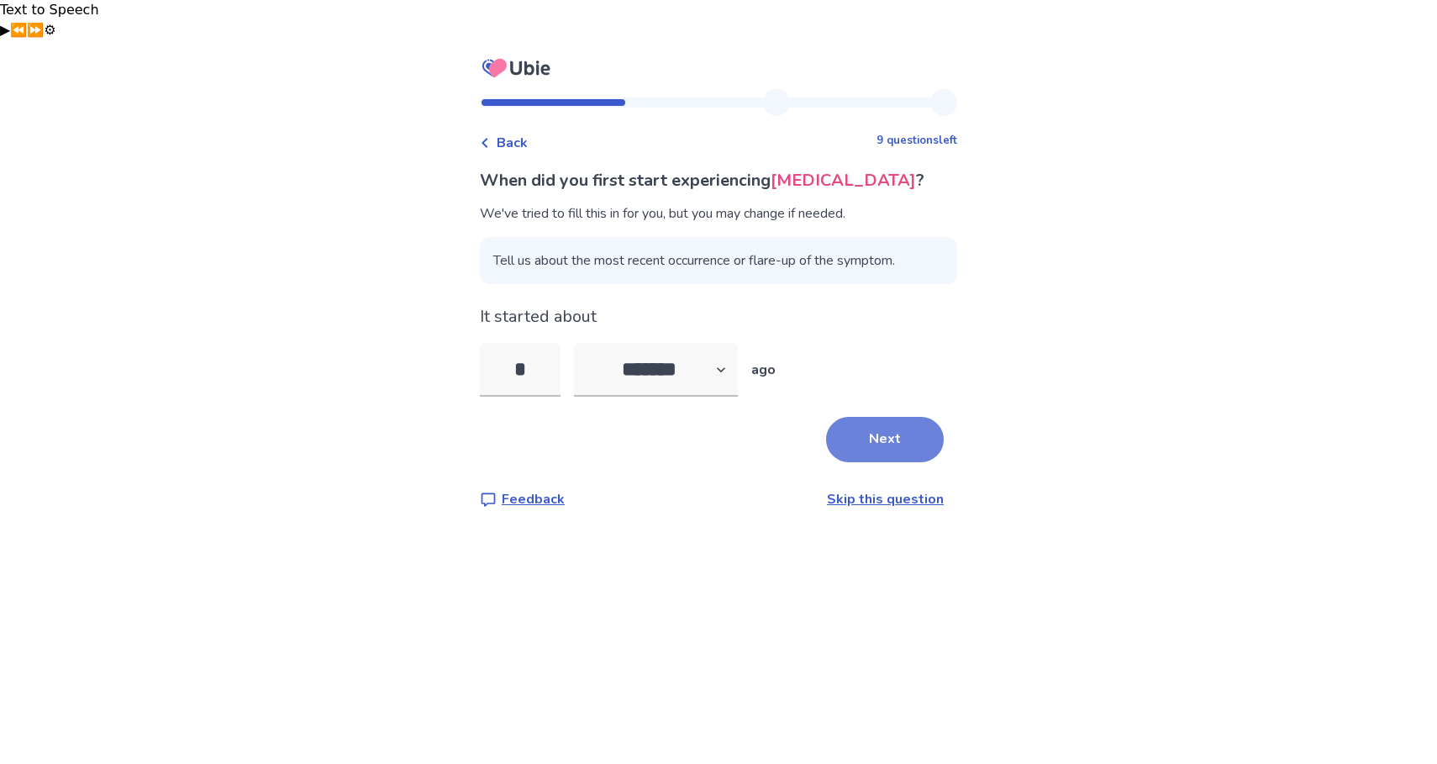
click at [878, 417] on button "Next" at bounding box center [885, 439] width 118 height 45
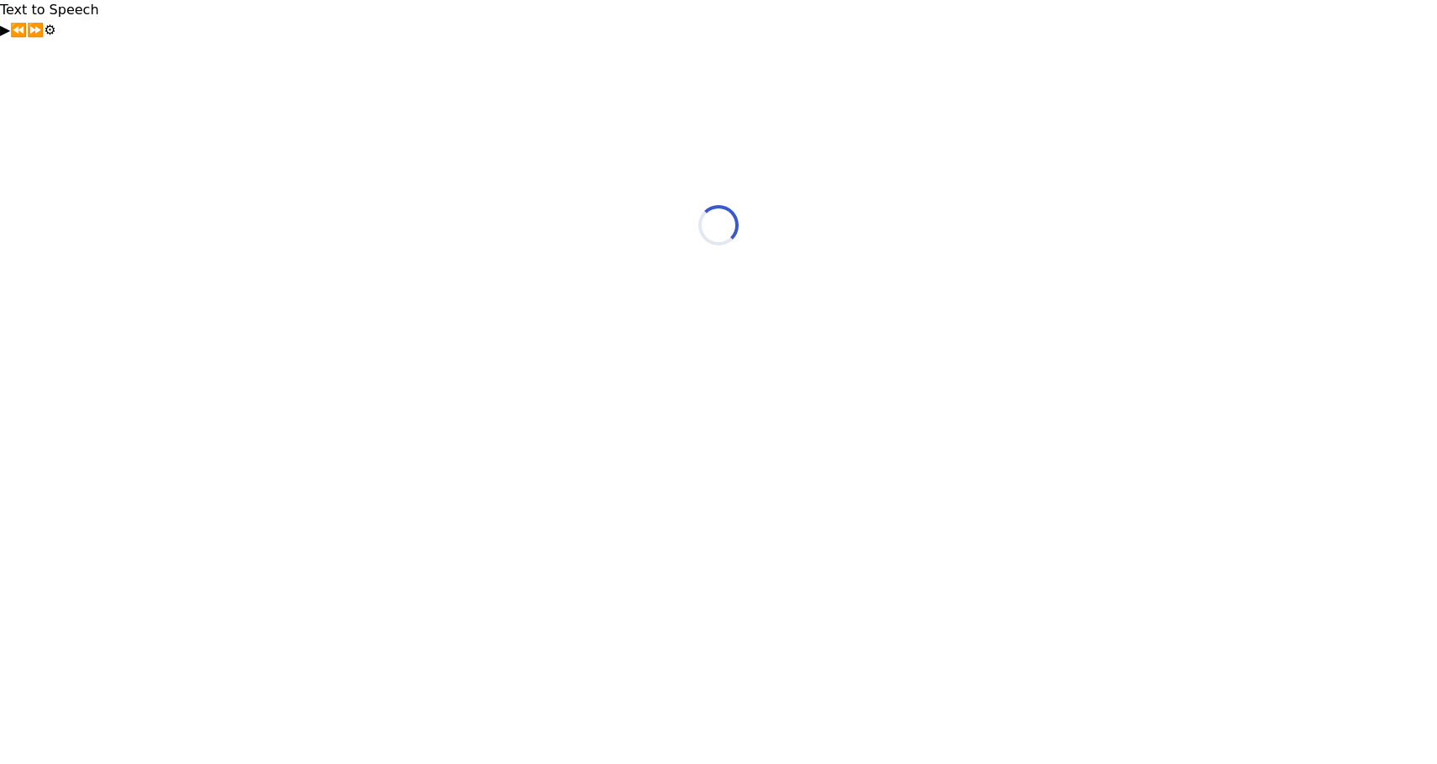
select select "*"
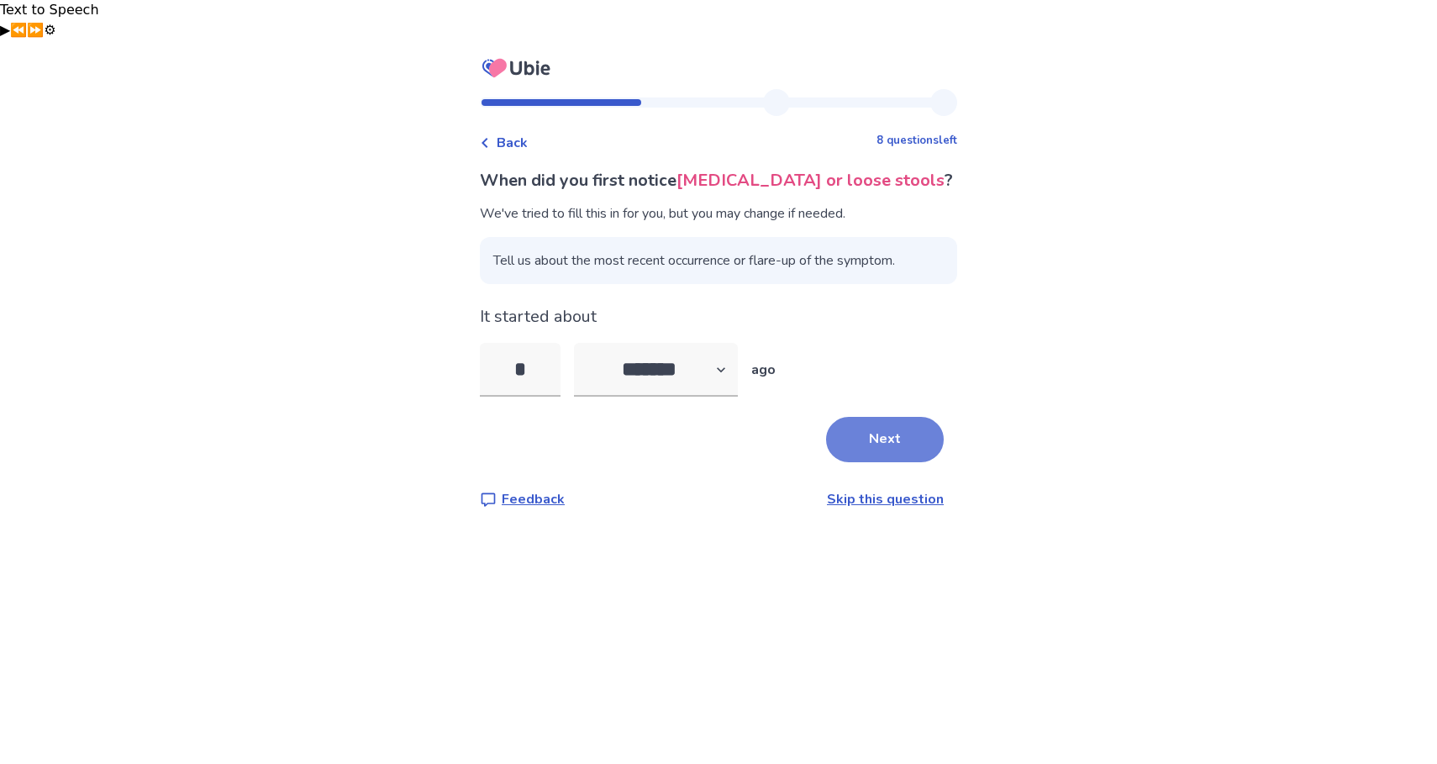
click at [878, 417] on button "Next" at bounding box center [885, 439] width 118 height 45
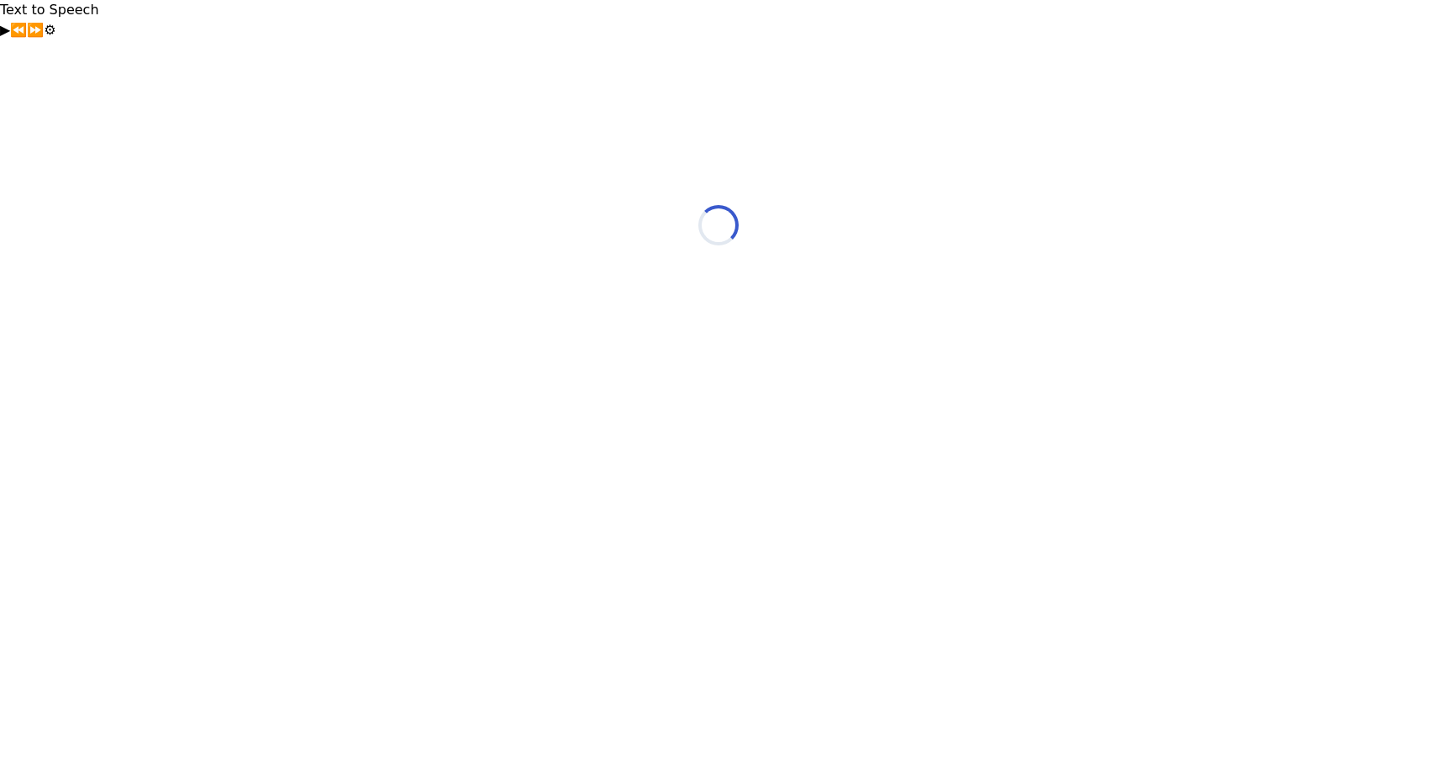
select select "*"
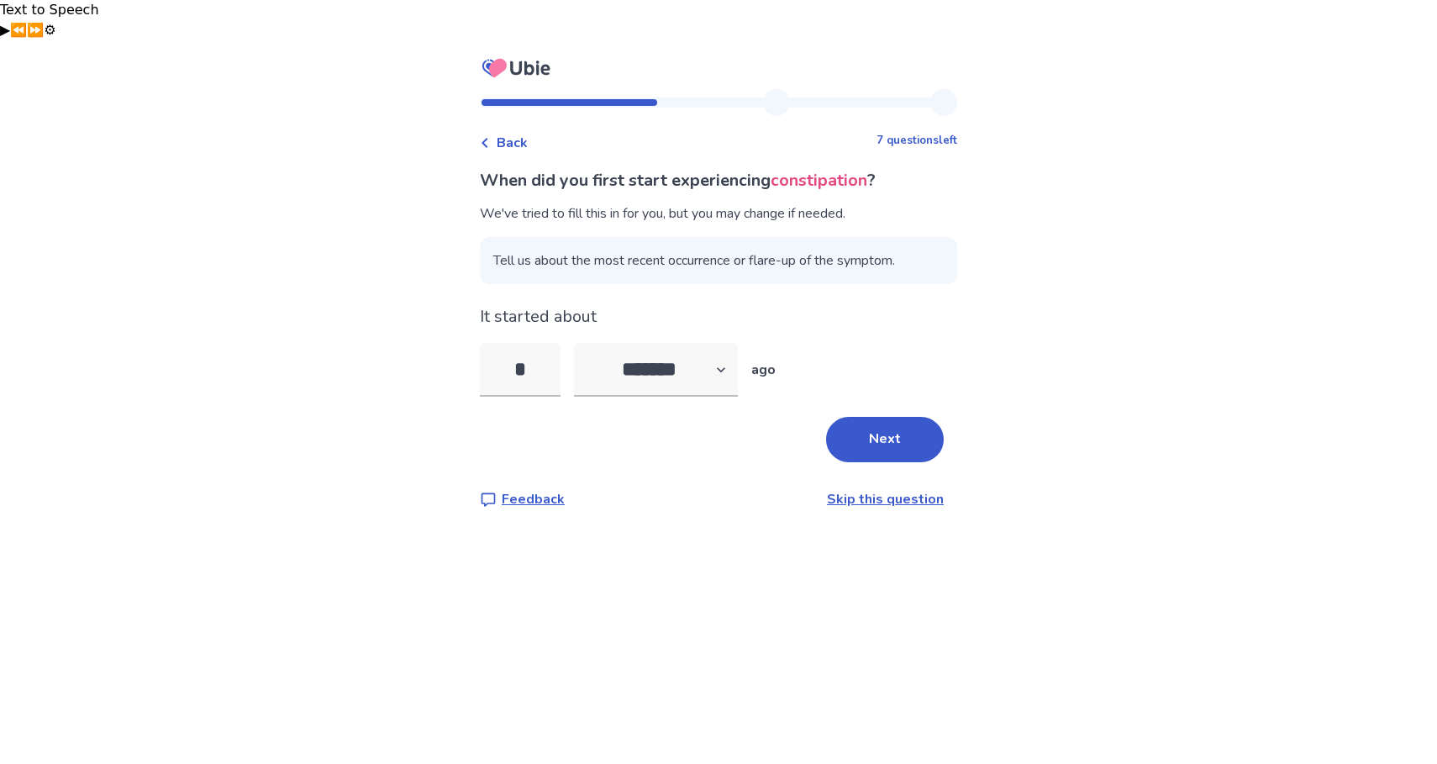
click at [878, 417] on button "Next" at bounding box center [885, 439] width 118 height 45
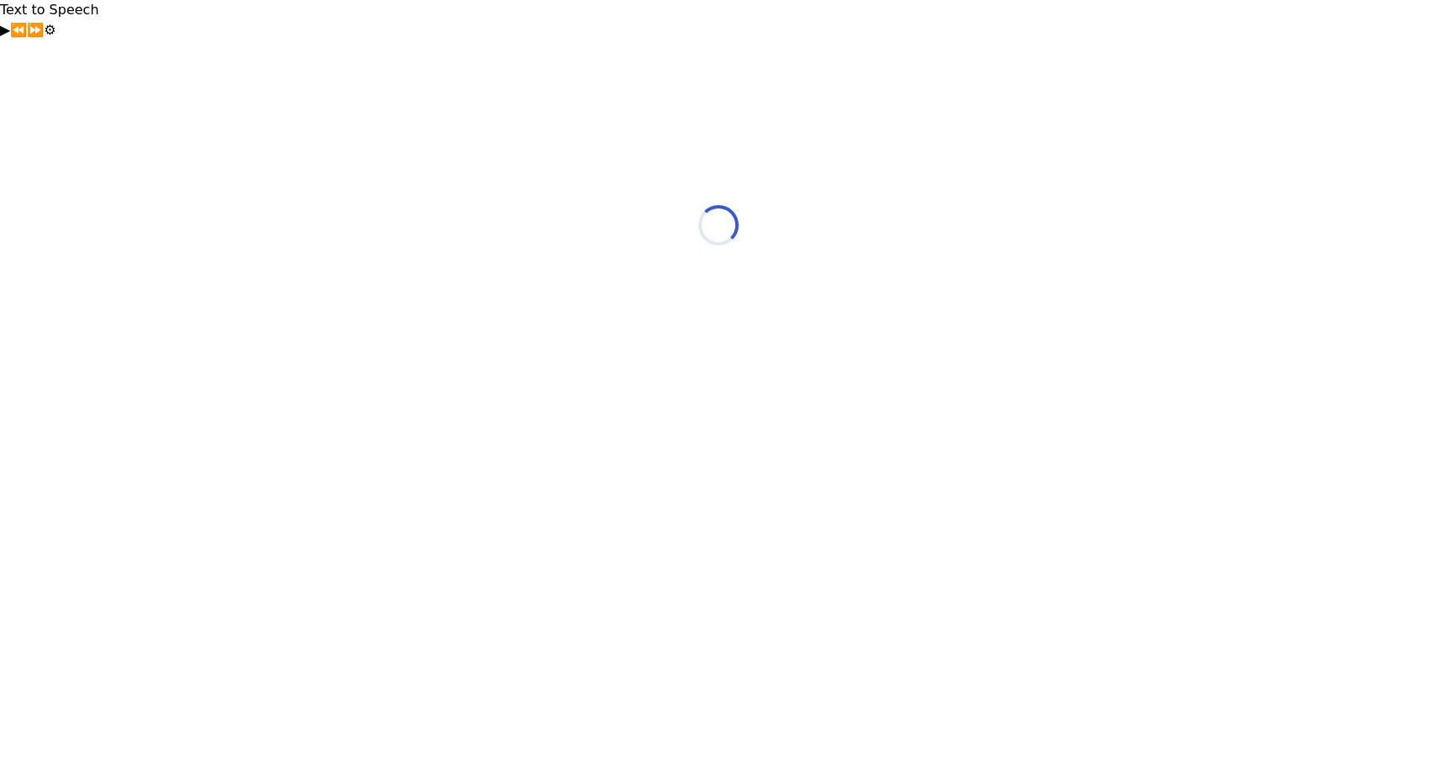
select select "*"
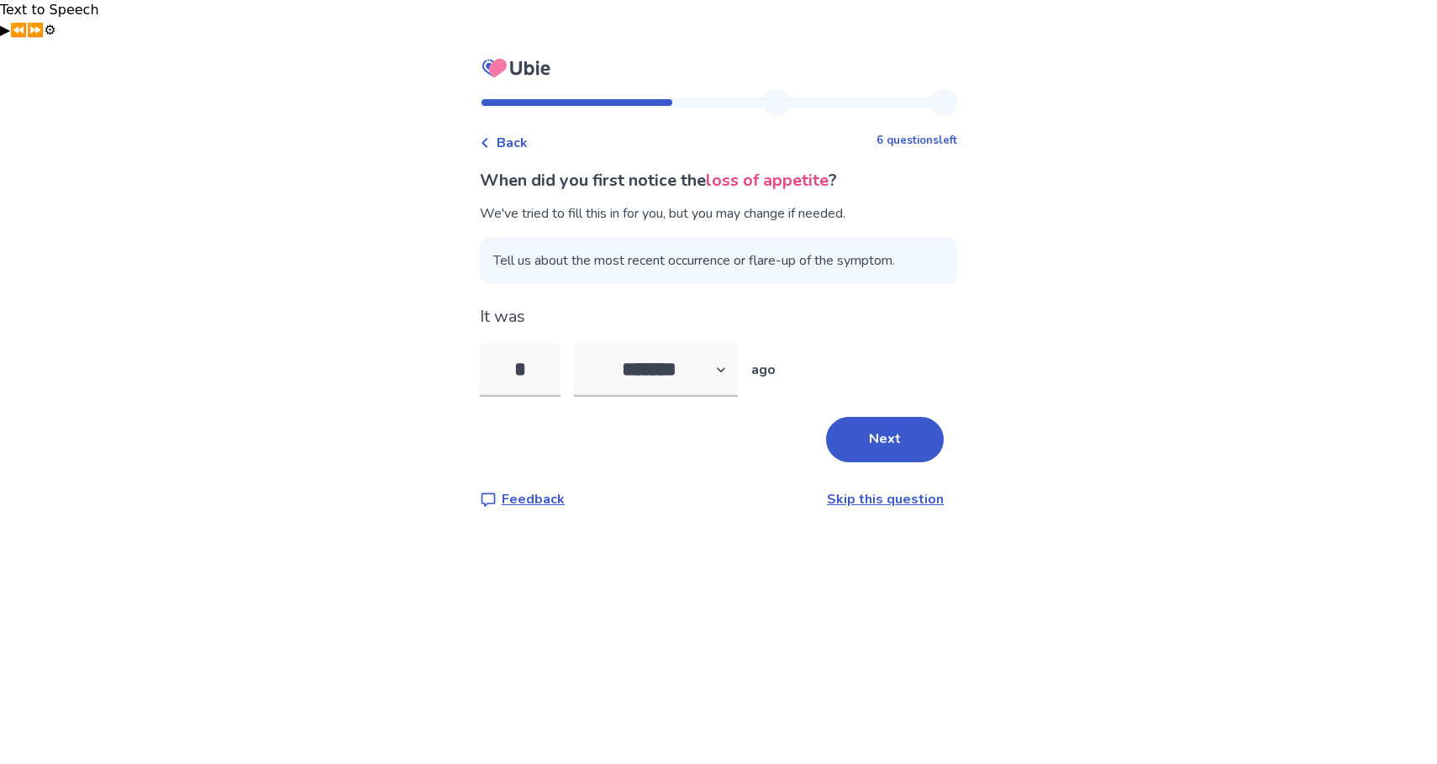
click at [878, 417] on button "Next" at bounding box center [885, 439] width 118 height 45
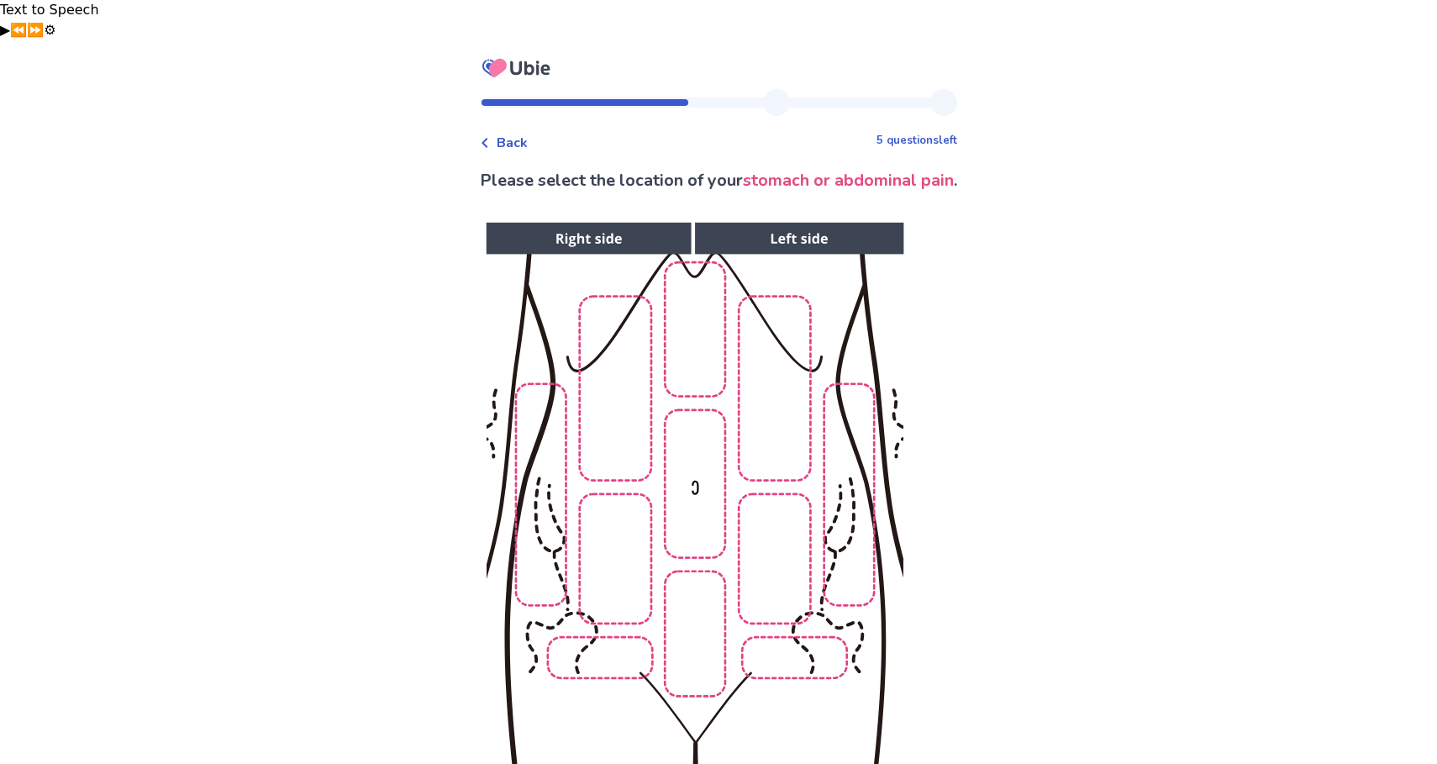
click at [613, 623] on img at bounding box center [694, 503] width 859 height 581
click at [626, 549] on img at bounding box center [694, 503] width 859 height 581
click at [685, 613] on img at bounding box center [694, 503] width 859 height 581
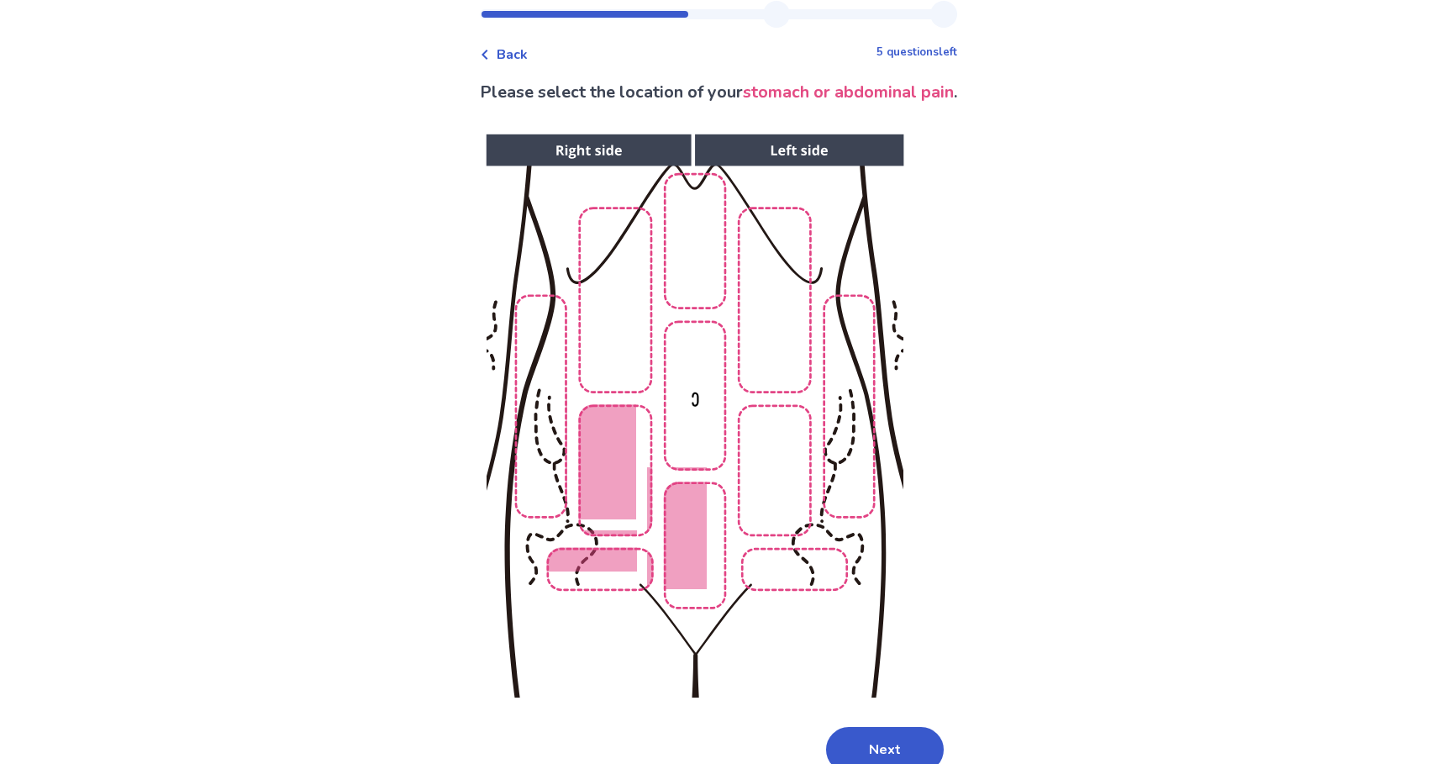
scroll to position [92, 0]
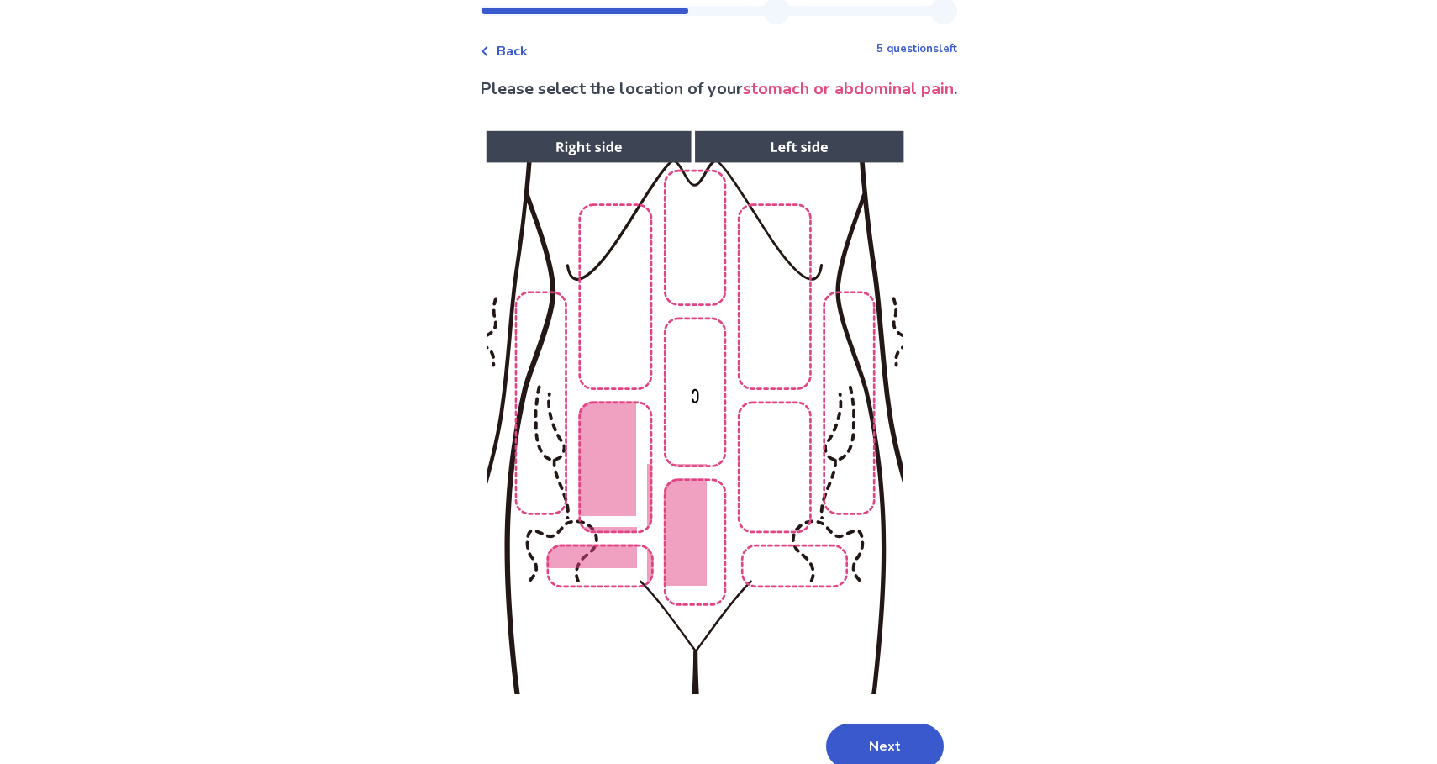
click at [814, 535] on img at bounding box center [694, 412] width 859 height 581
click at [801, 533] on img at bounding box center [694, 412] width 859 height 581
click at [786, 461] on img at bounding box center [694, 412] width 859 height 581
click at [848, 440] on img at bounding box center [694, 412] width 859 height 581
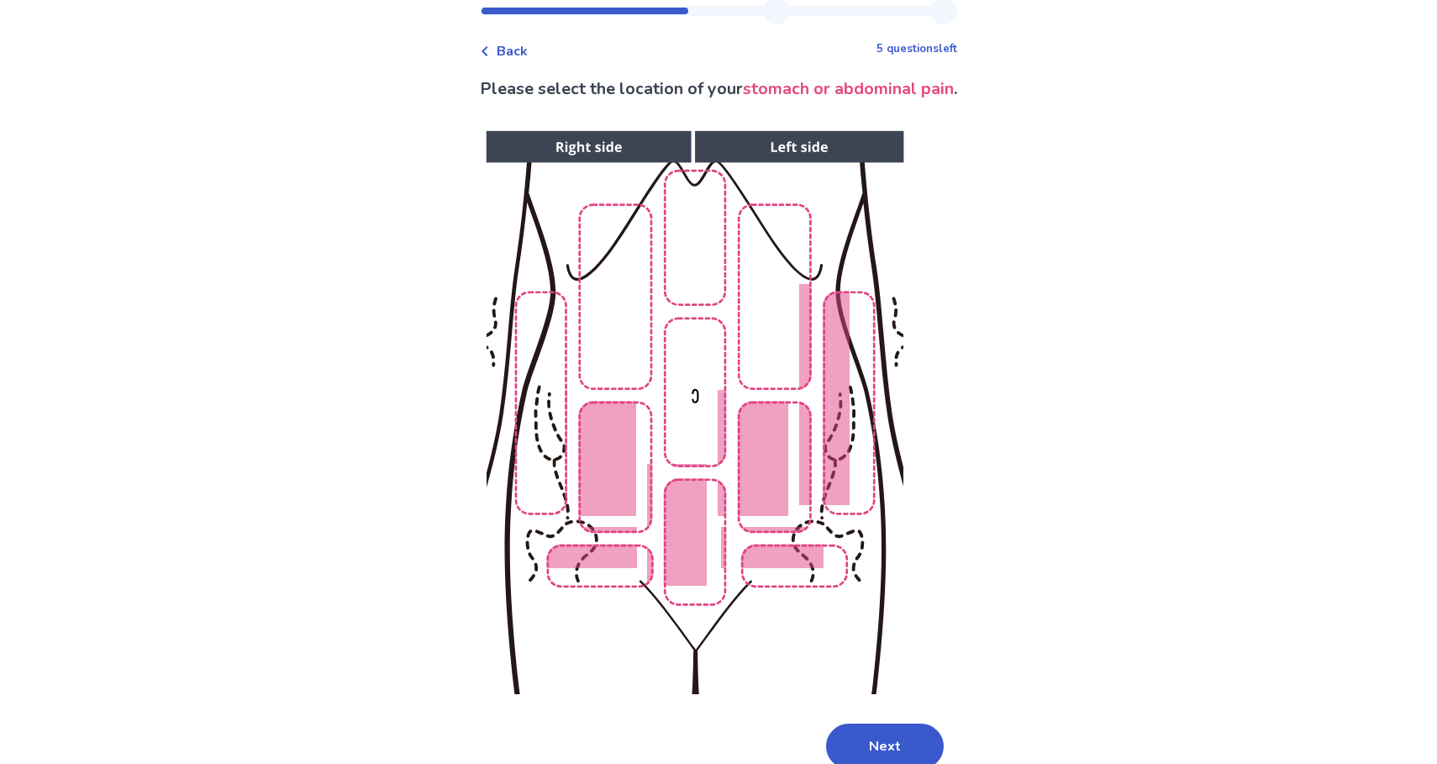
click at [537, 439] on img at bounding box center [694, 412] width 859 height 581
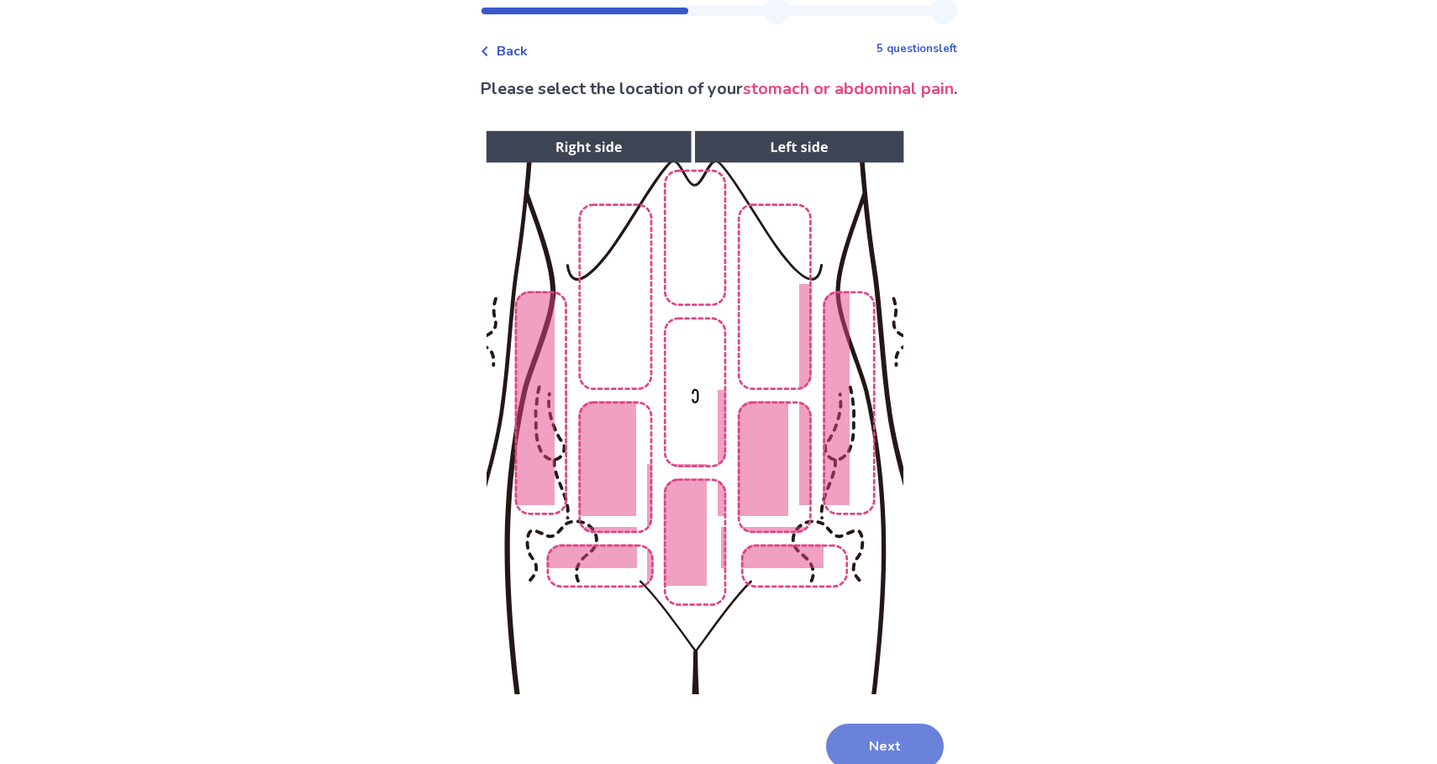
click at [886, 723] on button "Next" at bounding box center [885, 745] width 118 height 45
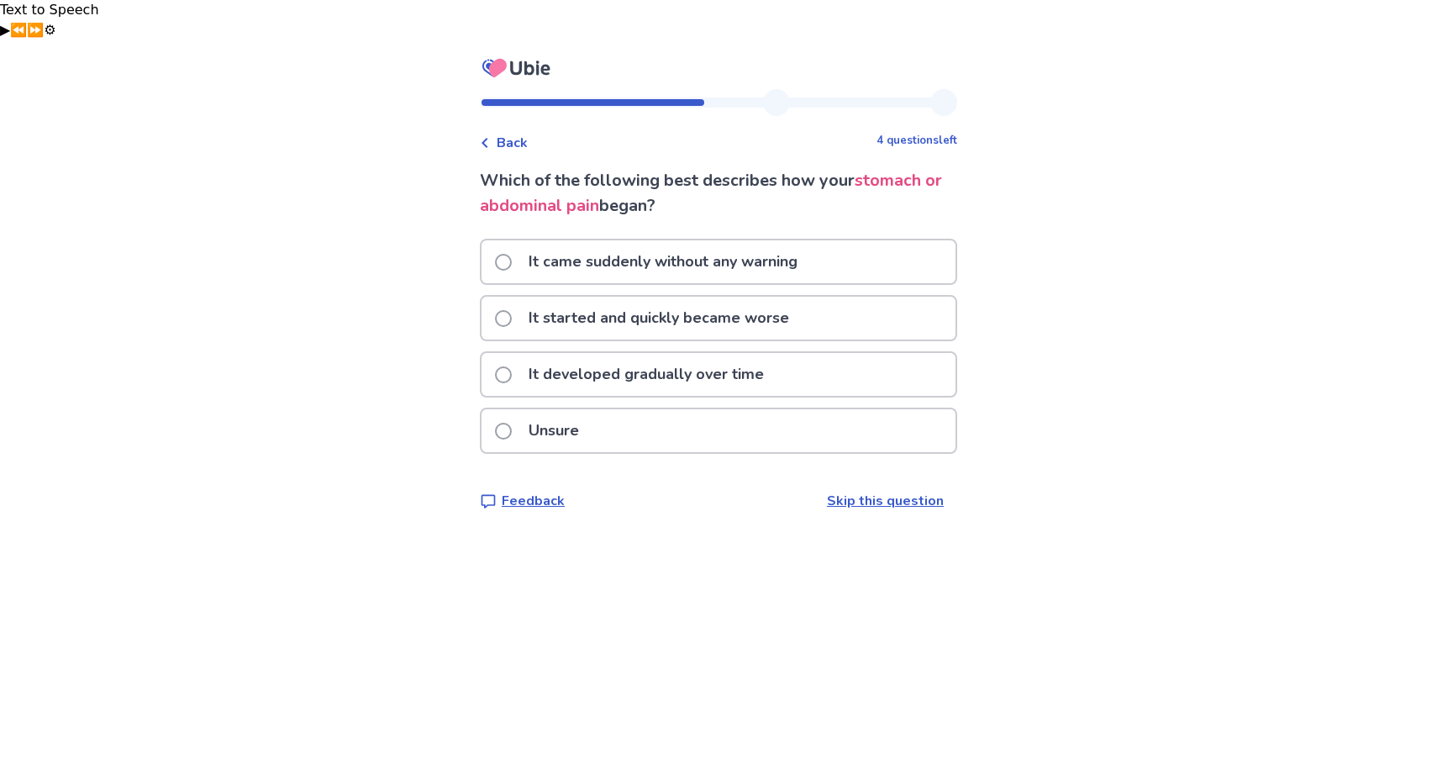
click at [682, 353] on p "It developed gradually over time" at bounding box center [645, 374] width 255 height 43
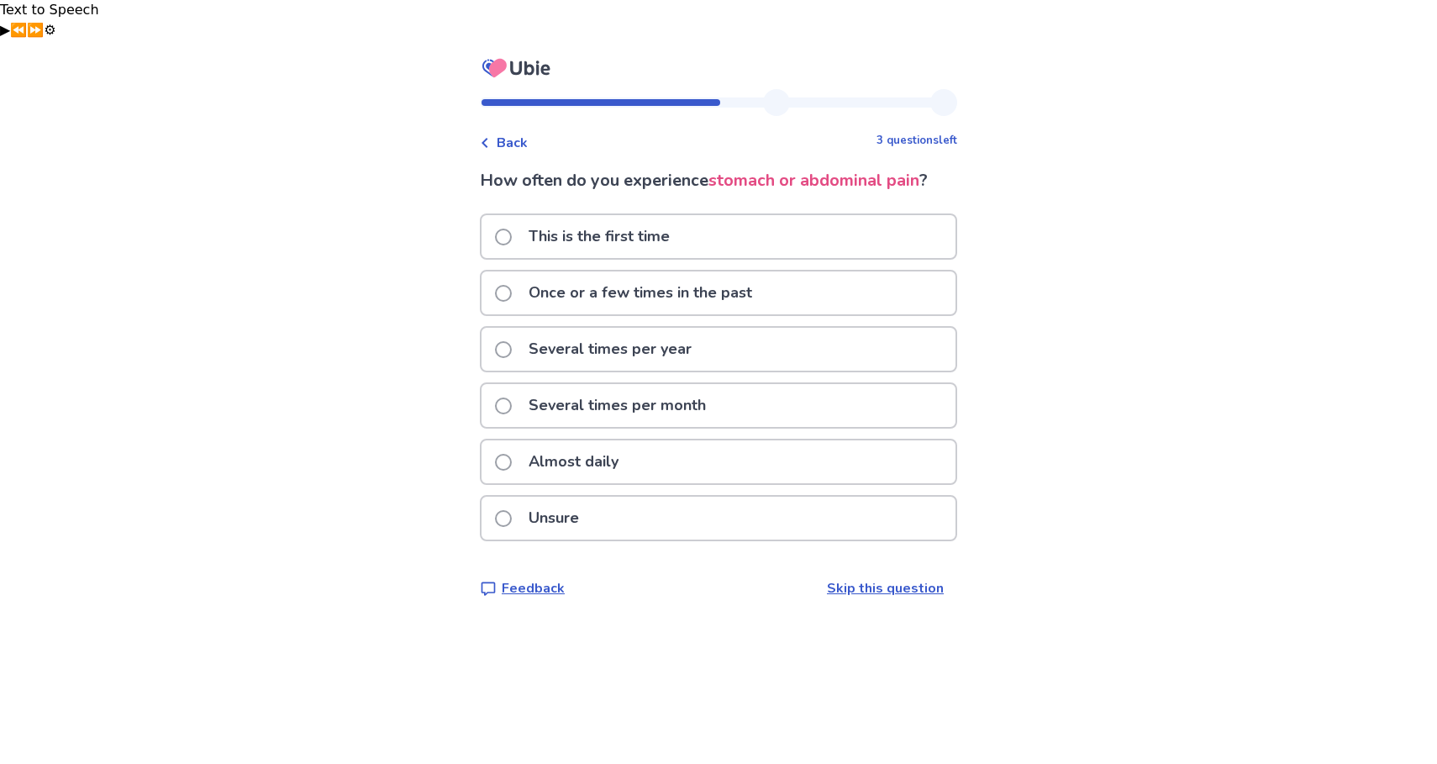
click at [702, 384] on p "Several times per month" at bounding box center [616, 405] width 197 height 43
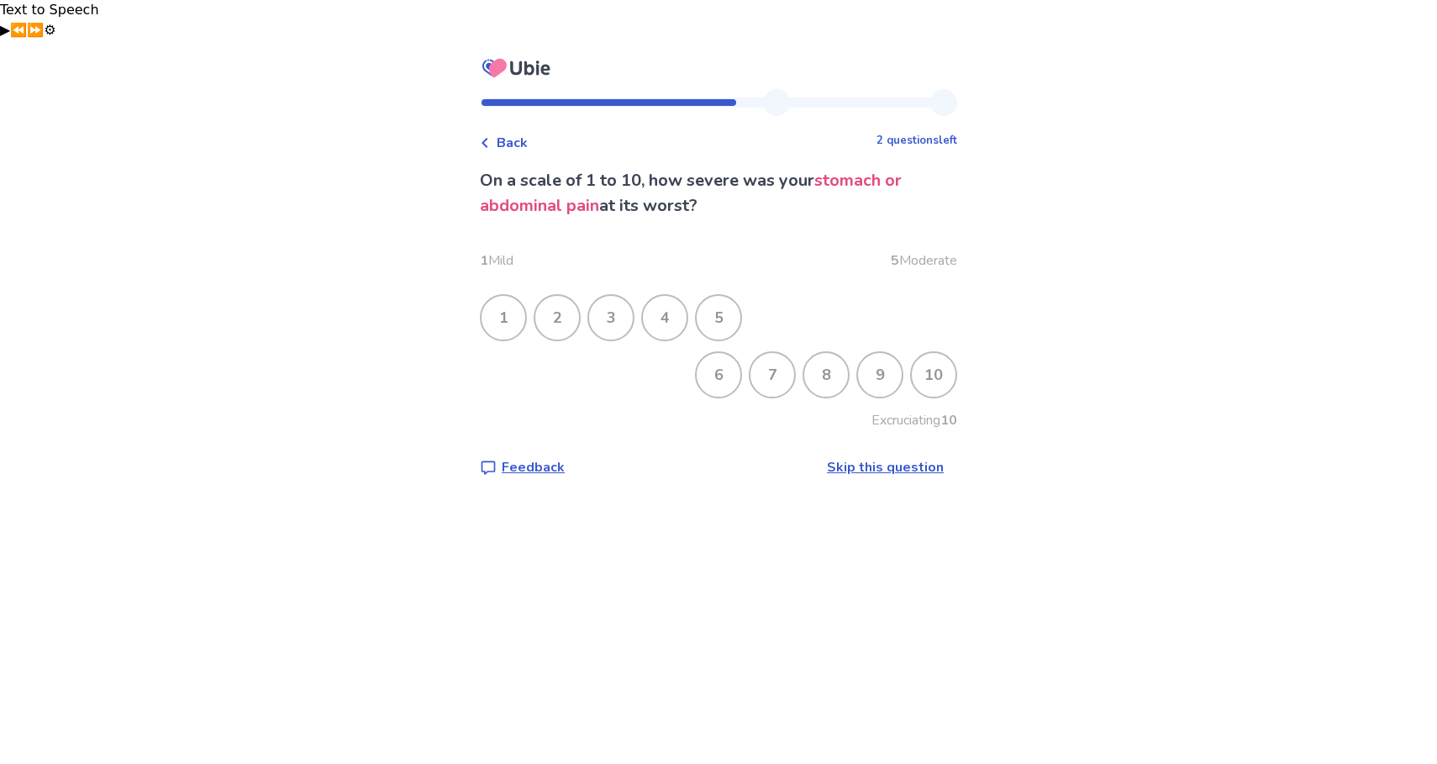
click at [710, 353] on div "6" at bounding box center [719, 375] width 44 height 44
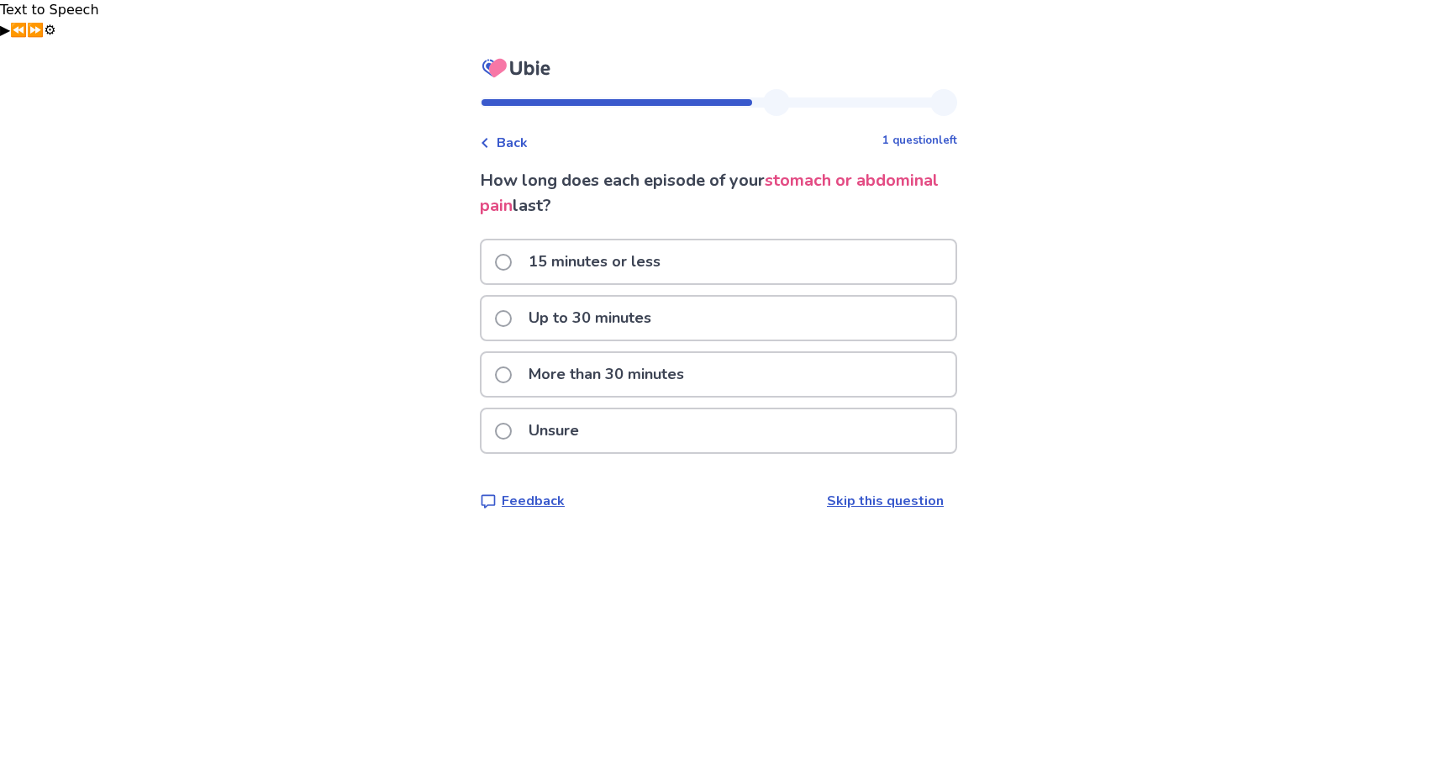
click at [705, 353] on div "More than 30 minutes" at bounding box center [718, 374] width 474 height 43
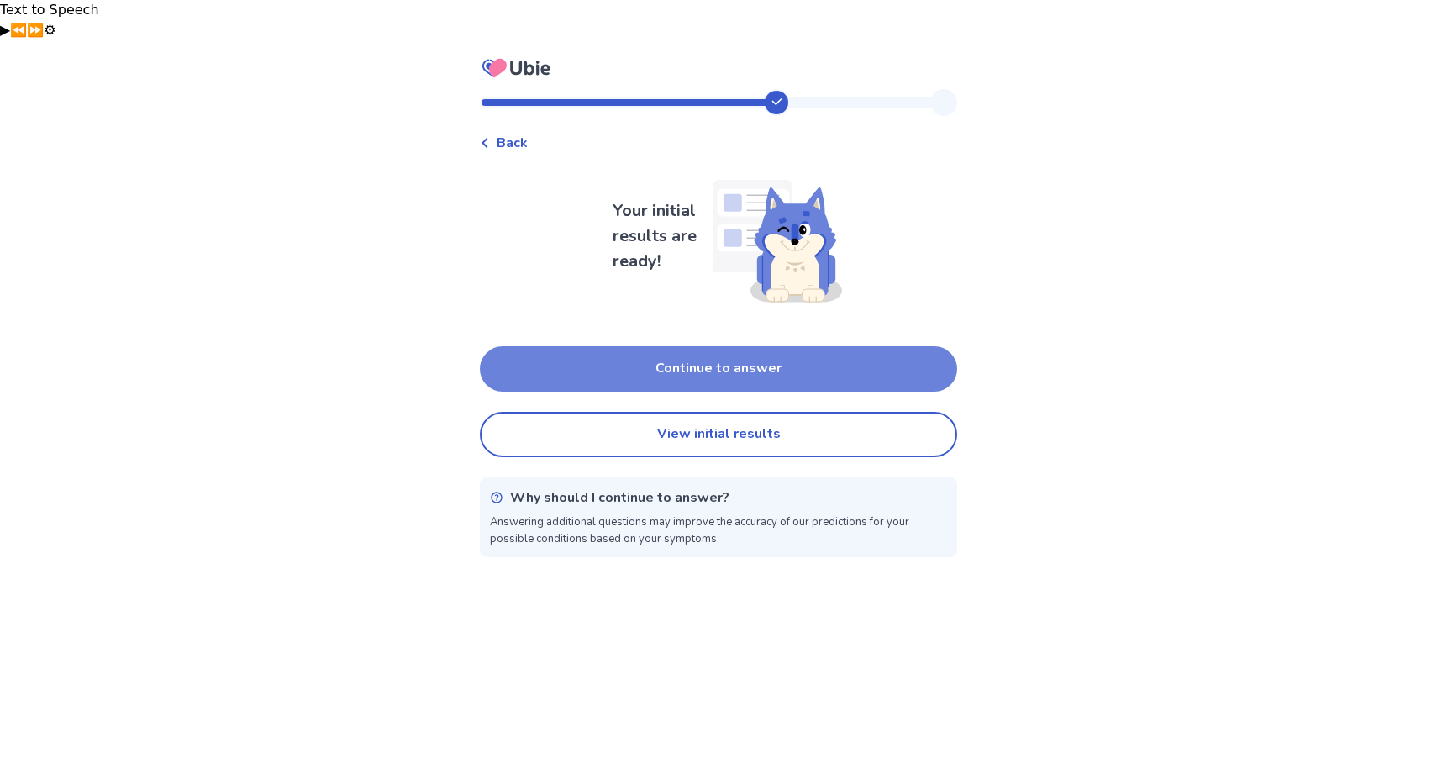
click at [569, 346] on button "Continue to answer" at bounding box center [718, 368] width 477 height 45
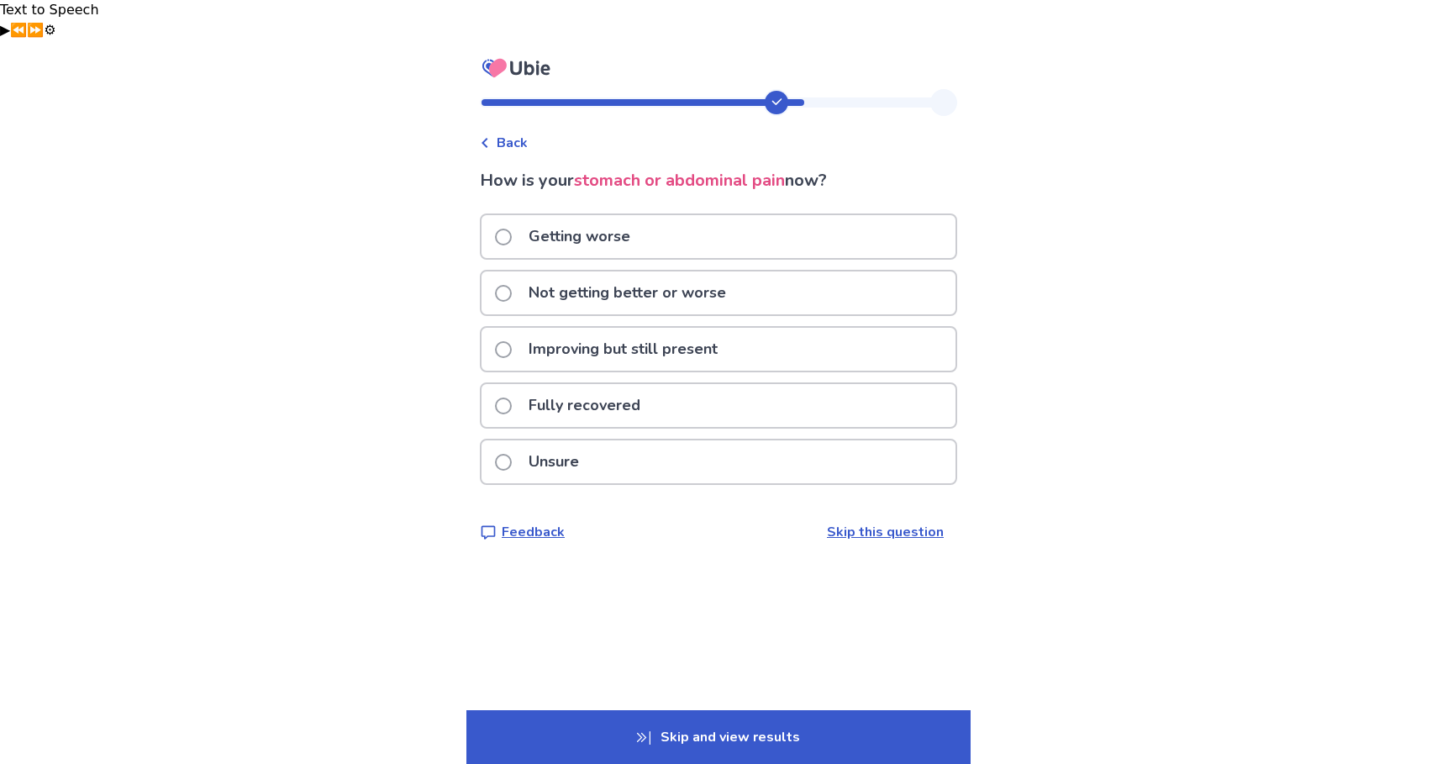
click at [620, 328] on p "Improving but still present" at bounding box center [622, 349] width 209 height 43
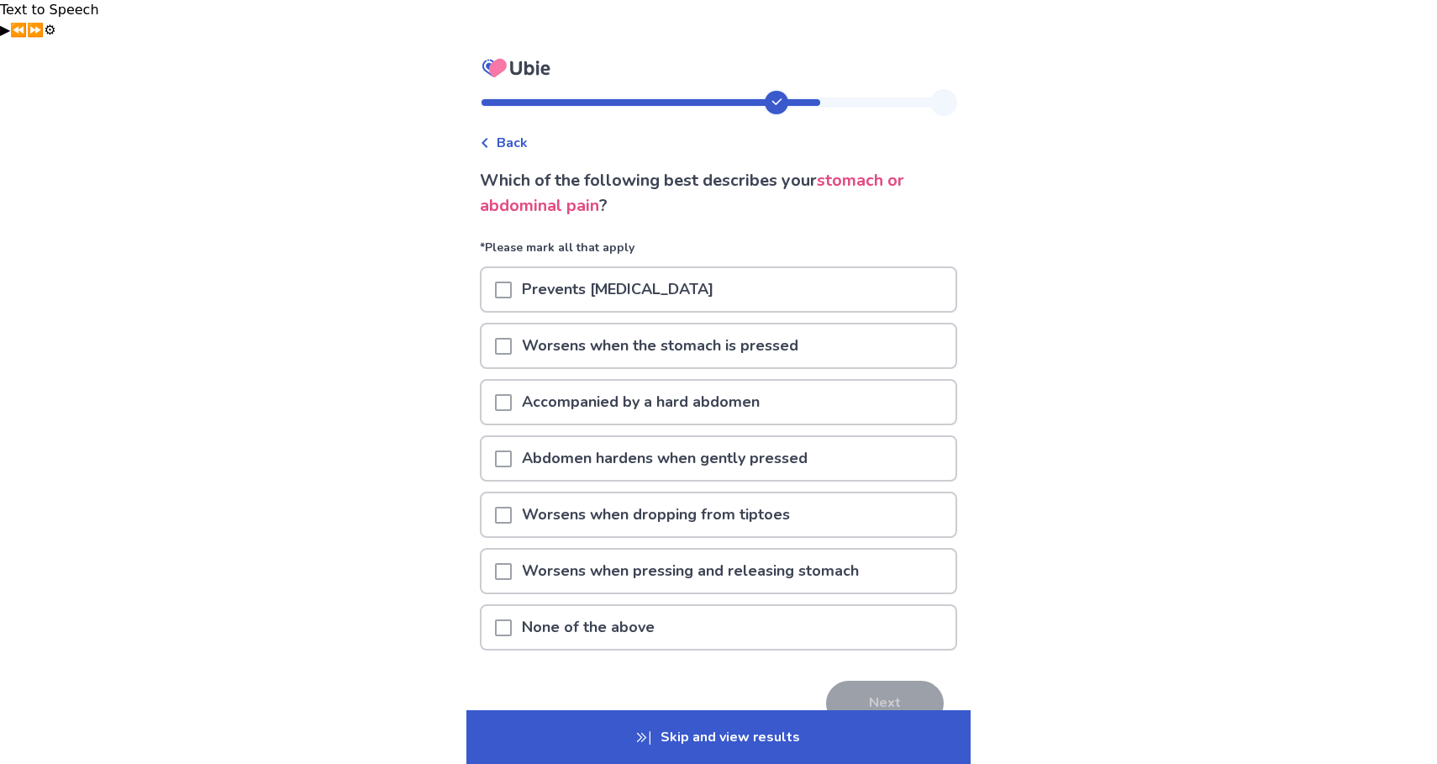
click at [509, 338] on span at bounding box center [503, 346] width 17 height 17
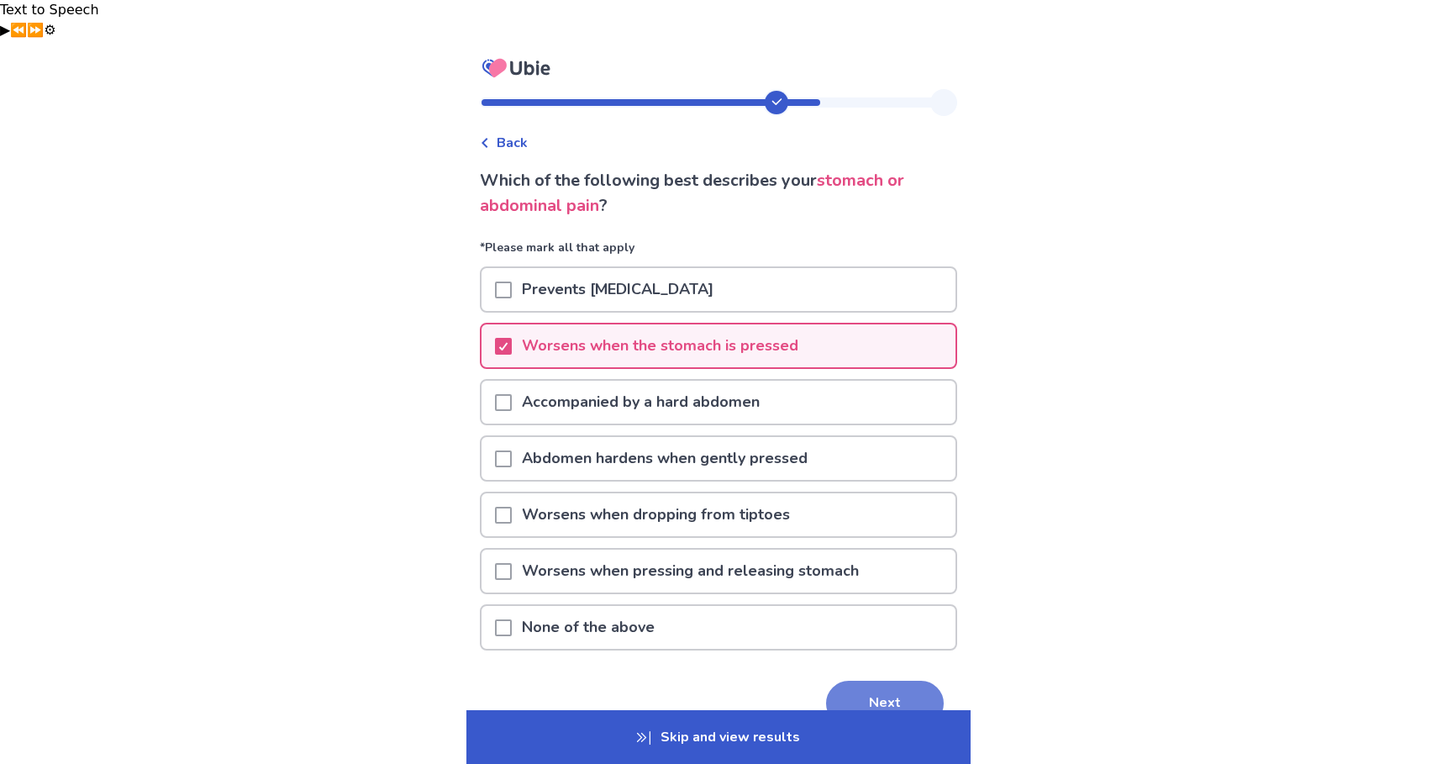
click at [863, 681] on button "Next" at bounding box center [885, 703] width 118 height 45
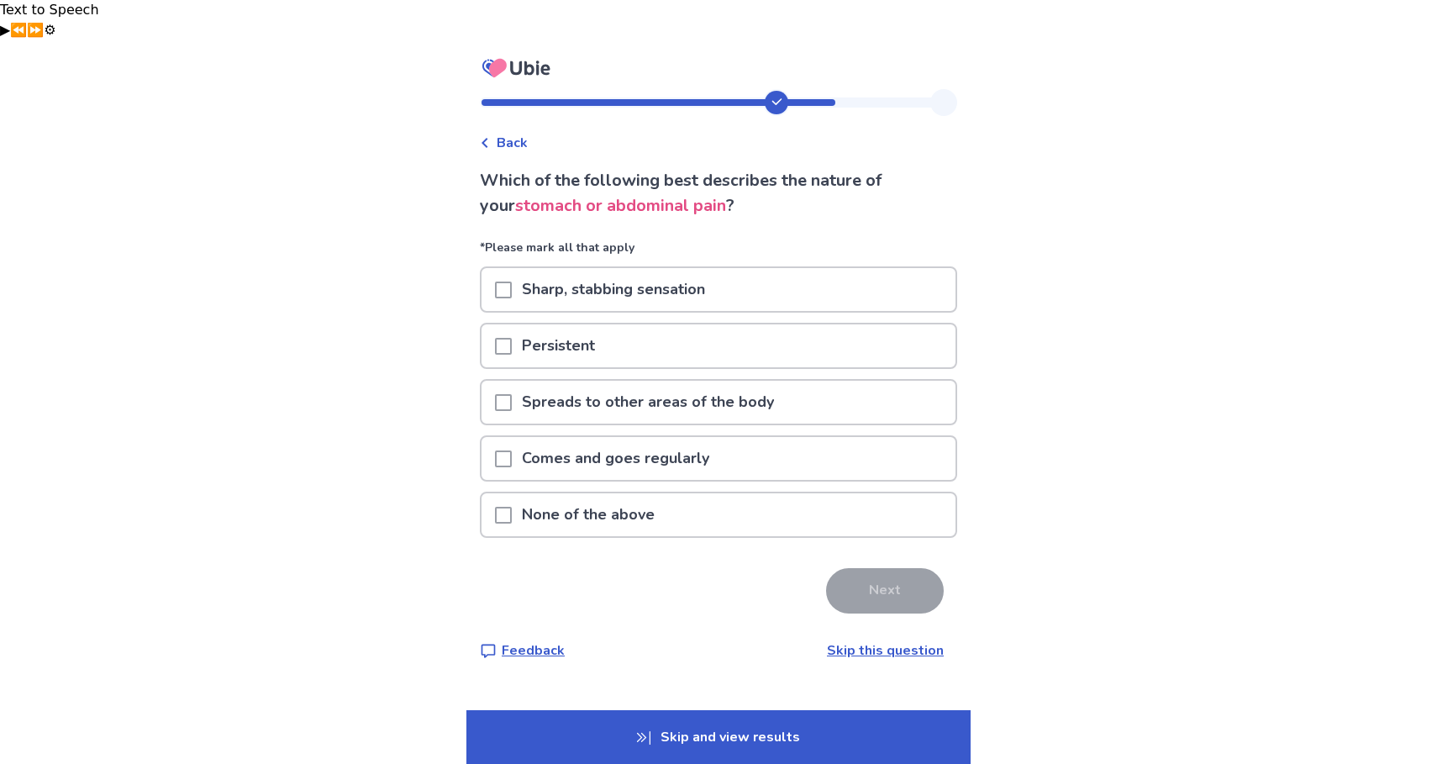
click at [502, 324] on div "Persistent" at bounding box center [718, 345] width 474 height 43
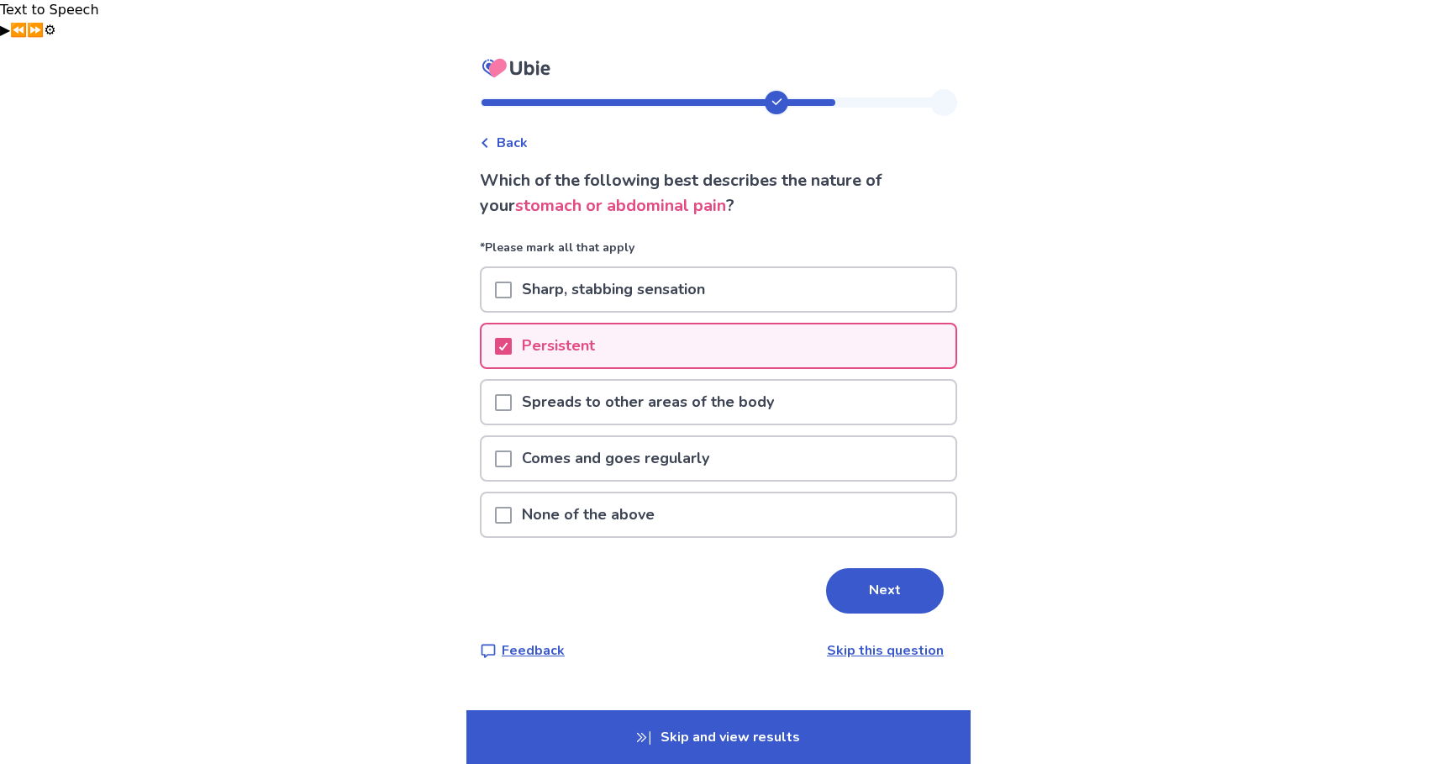
click at [511, 450] on span at bounding box center [503, 458] width 17 height 17
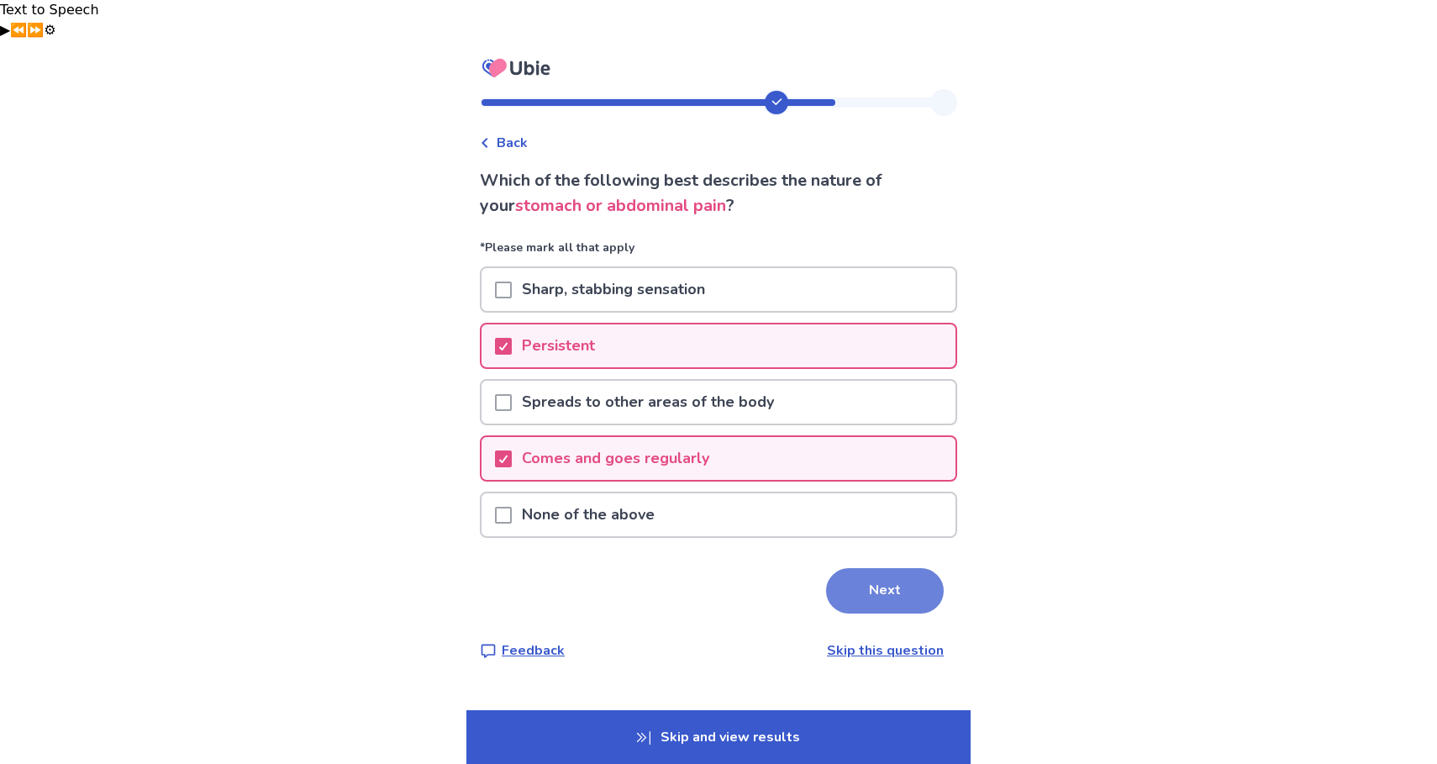
click at [891, 570] on button "Next" at bounding box center [885, 590] width 118 height 45
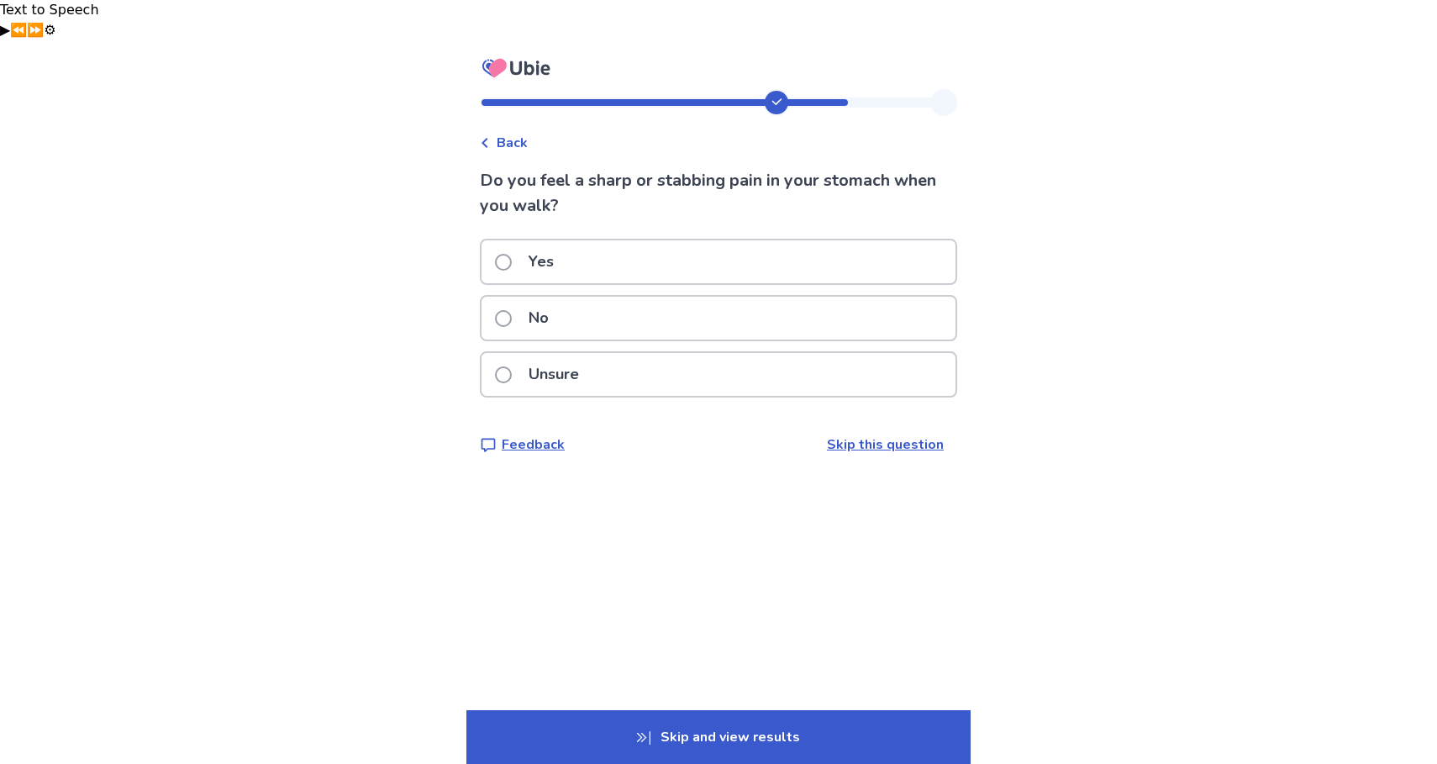
click at [607, 353] on div "Unsure" at bounding box center [718, 374] width 474 height 43
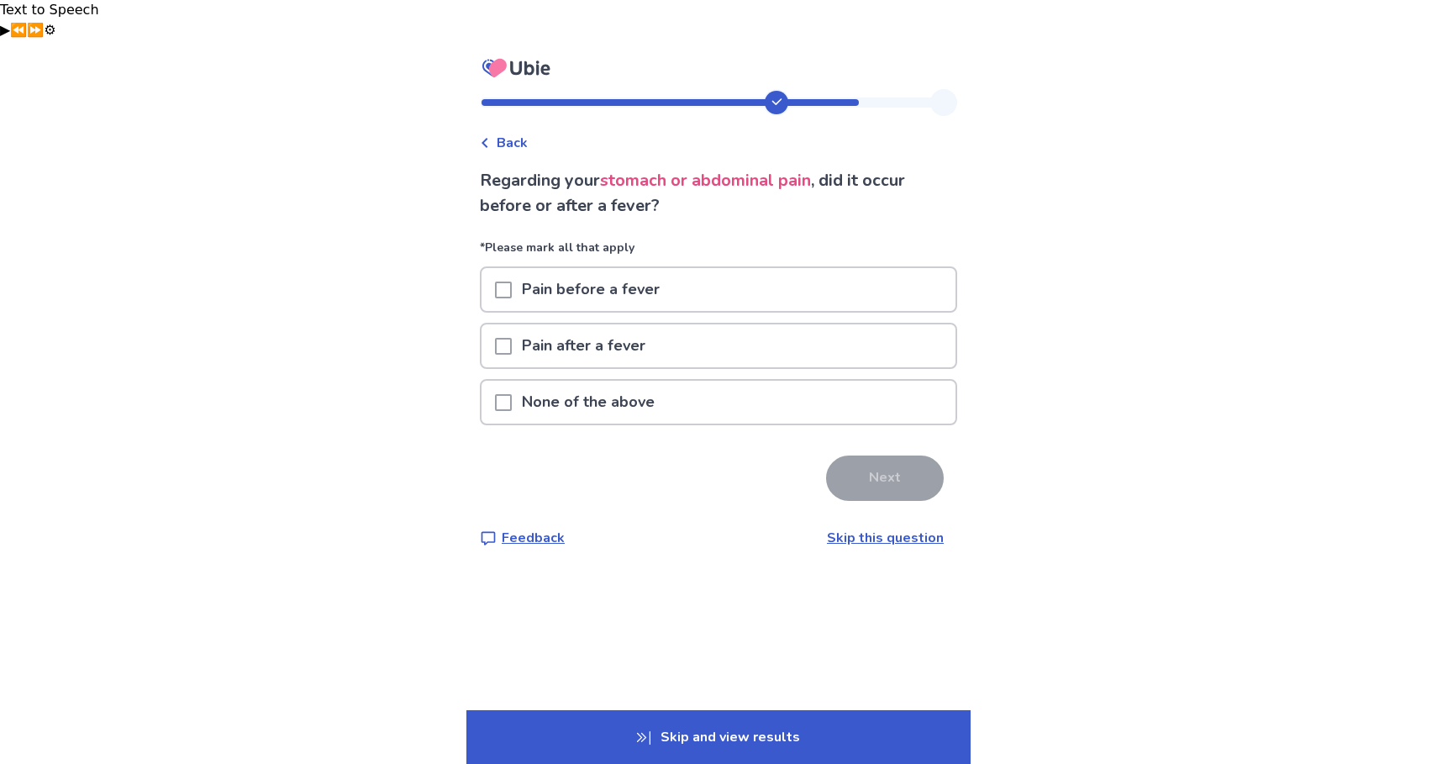
click at [681, 381] on div "None of the above" at bounding box center [718, 402] width 474 height 43
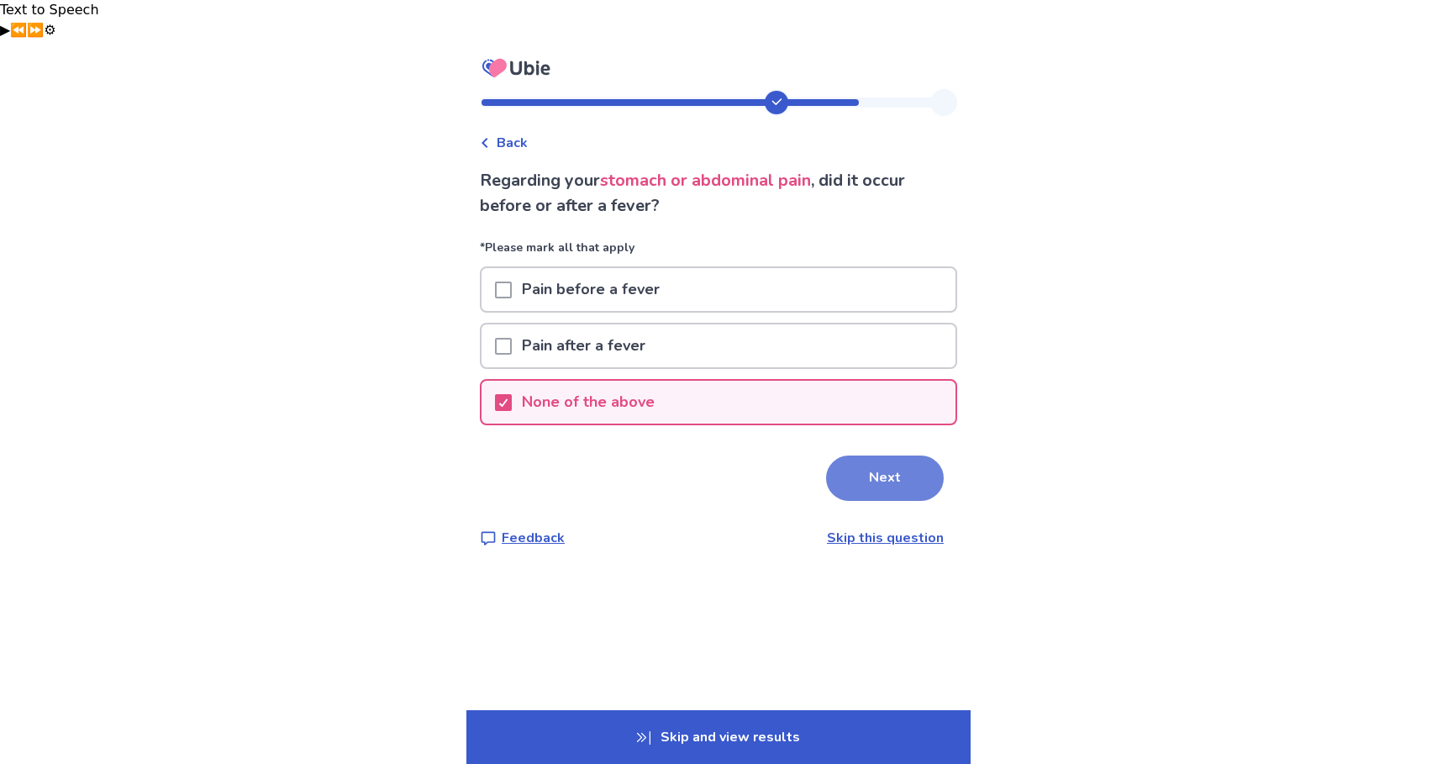
click at [870, 455] on button "Next" at bounding box center [885, 477] width 118 height 45
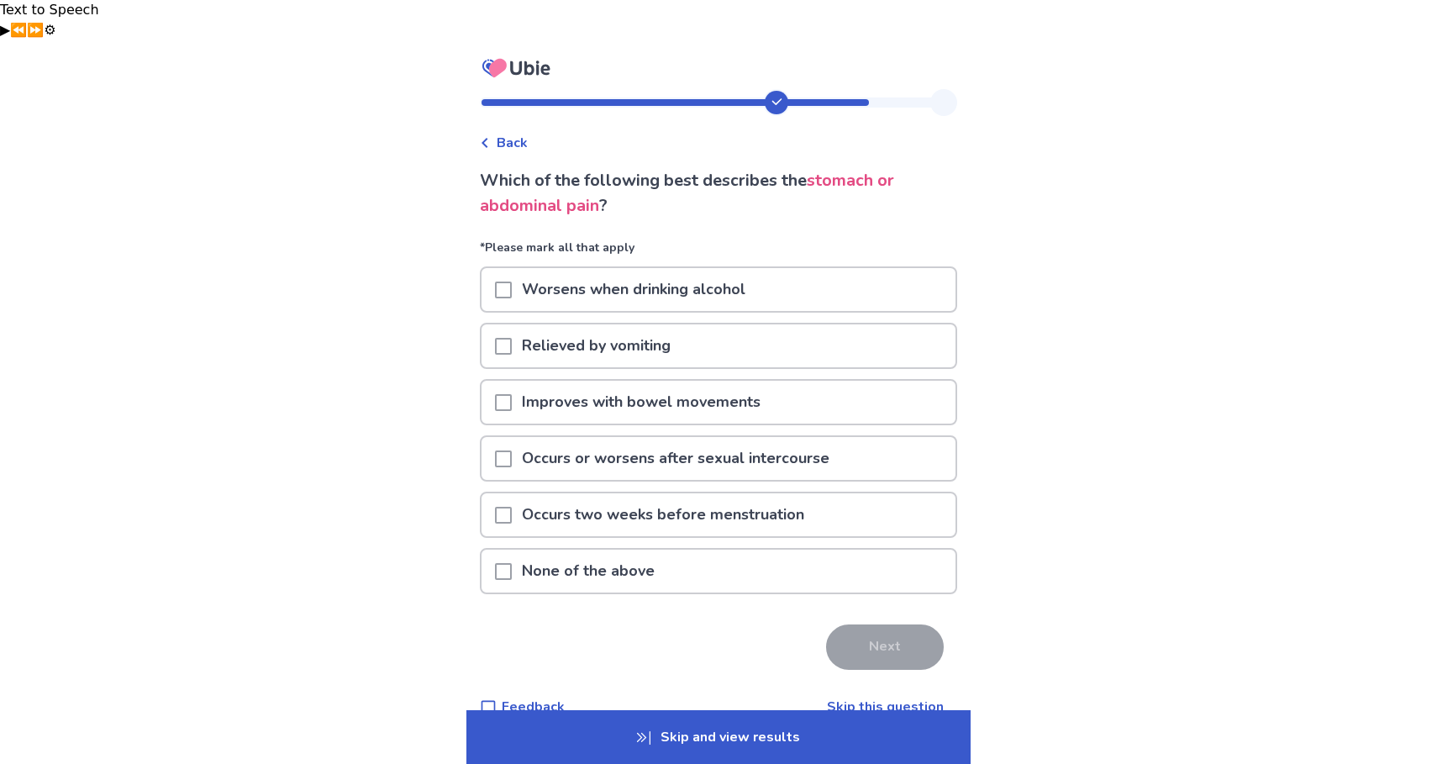
click at [512, 507] on span at bounding box center [503, 515] width 17 height 17
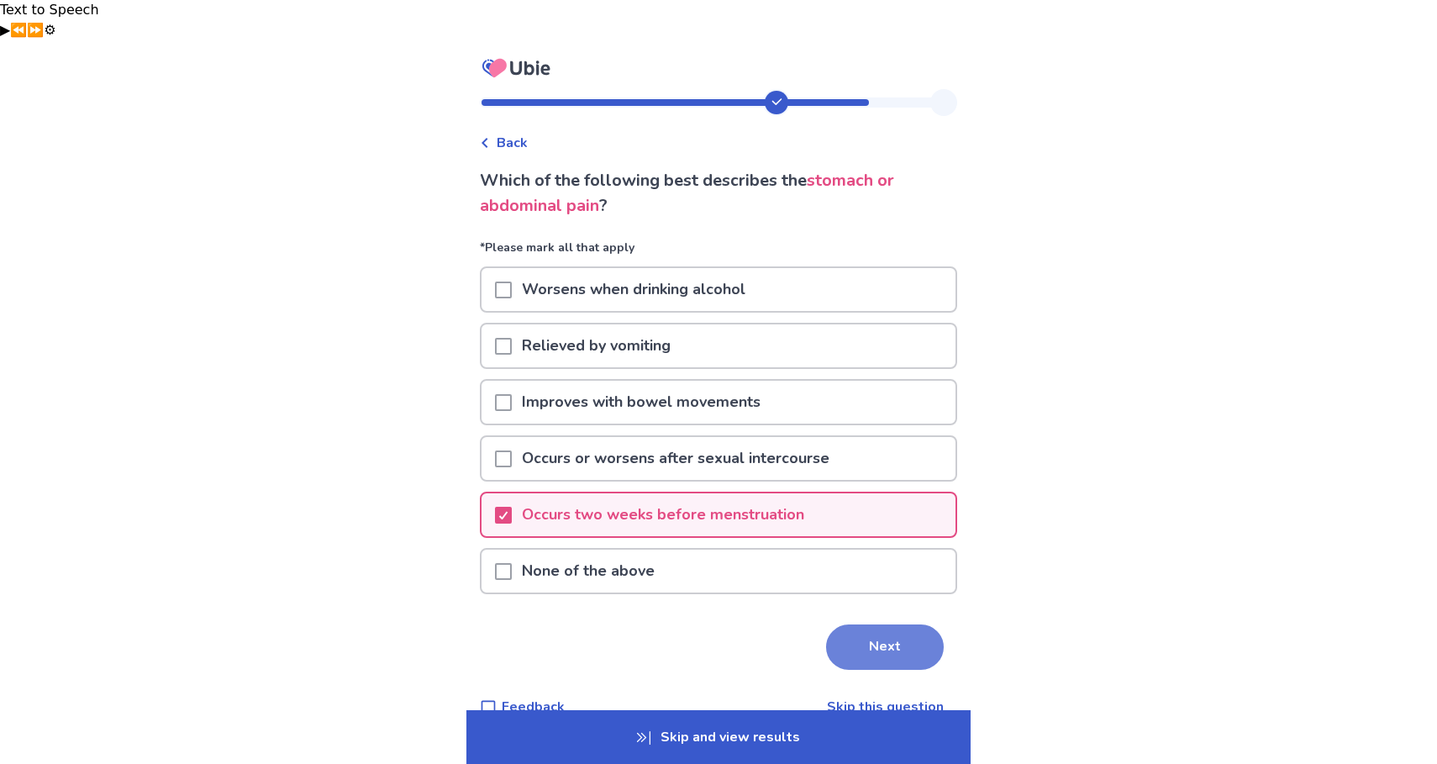
click at [894, 624] on button "Next" at bounding box center [885, 646] width 118 height 45
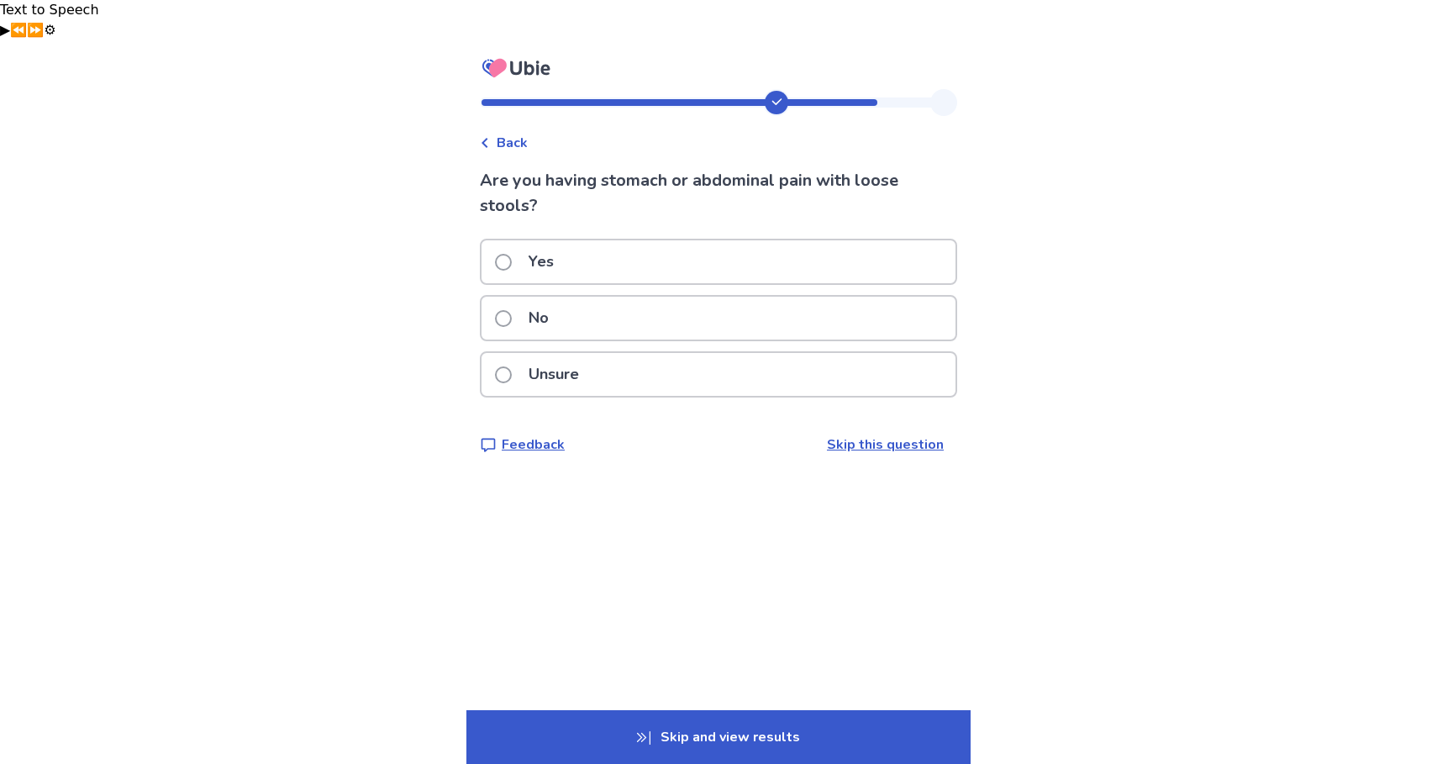
click at [613, 240] on div "Yes" at bounding box center [718, 261] width 474 height 43
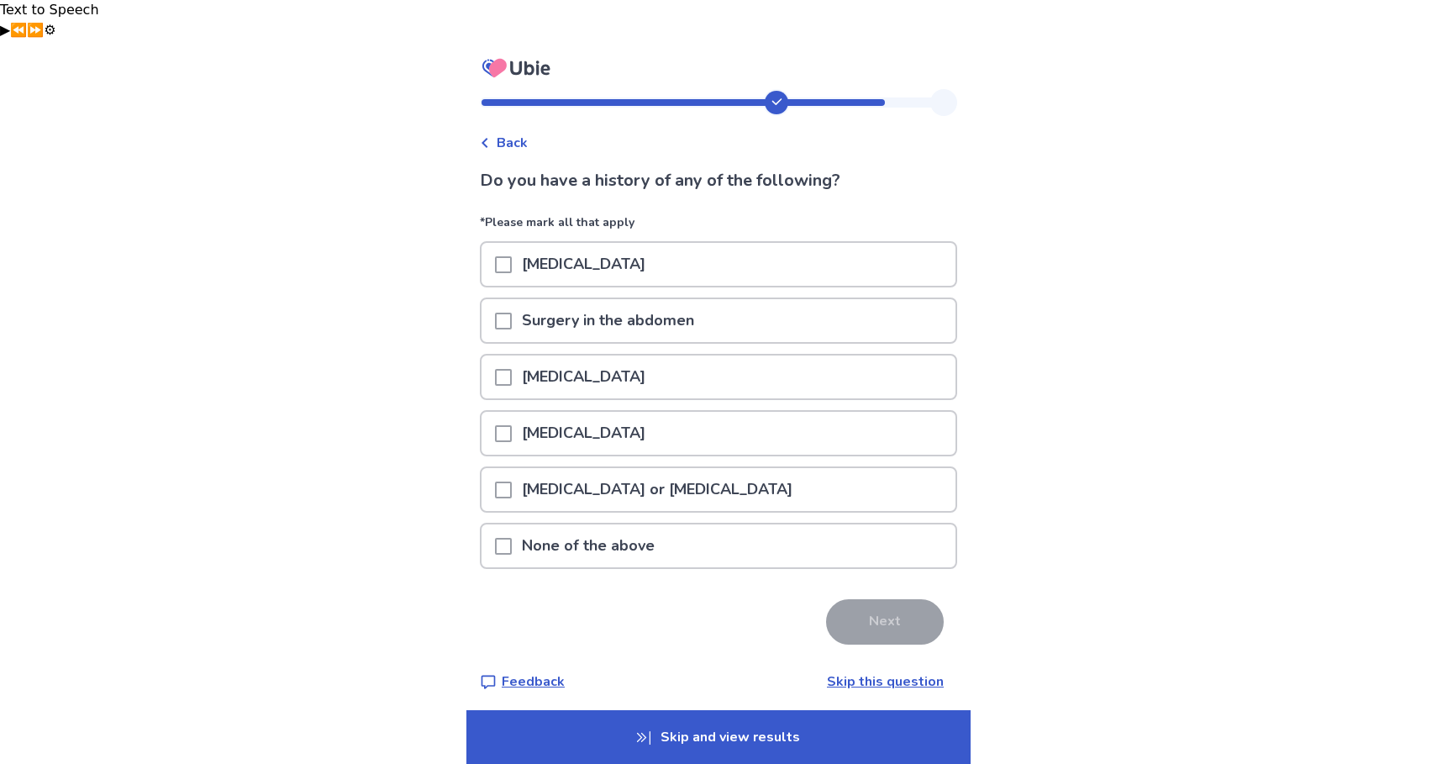
click at [655, 524] on p "None of the above" at bounding box center [588, 545] width 153 height 43
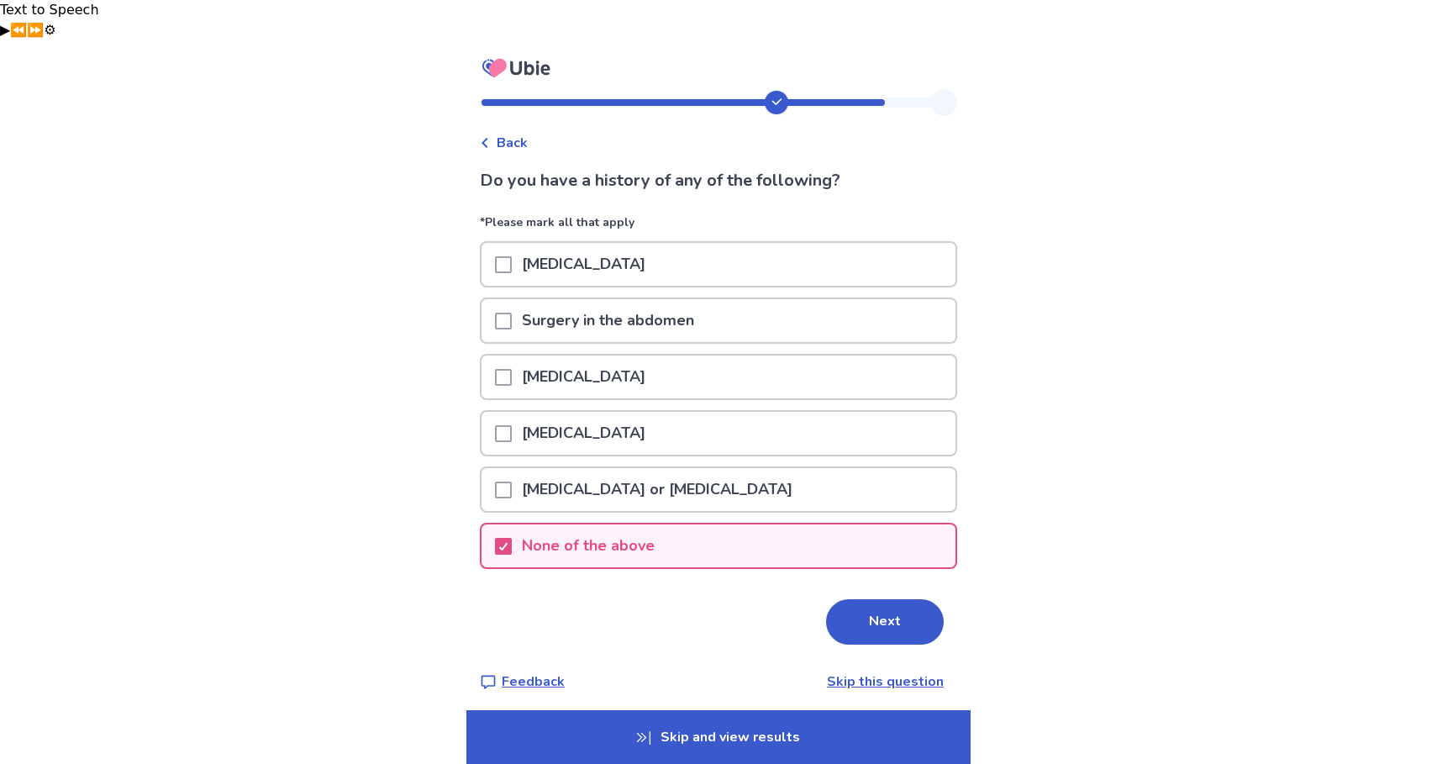
click at [817, 599] on div "Next" at bounding box center [718, 621] width 477 height 45
click at [855, 599] on button "Next" at bounding box center [885, 621] width 118 height 45
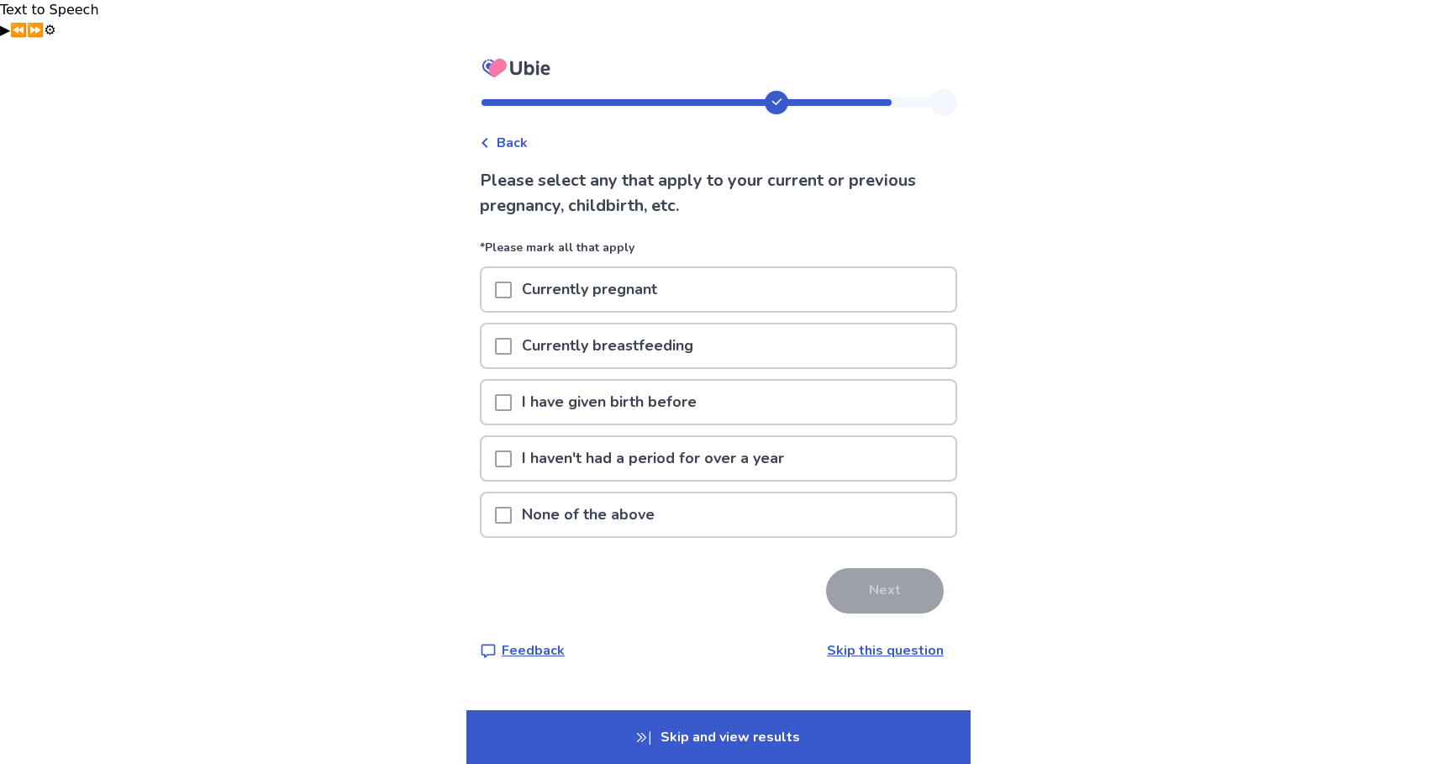
click at [496, 493] on div "None of the above" at bounding box center [718, 514] width 474 height 43
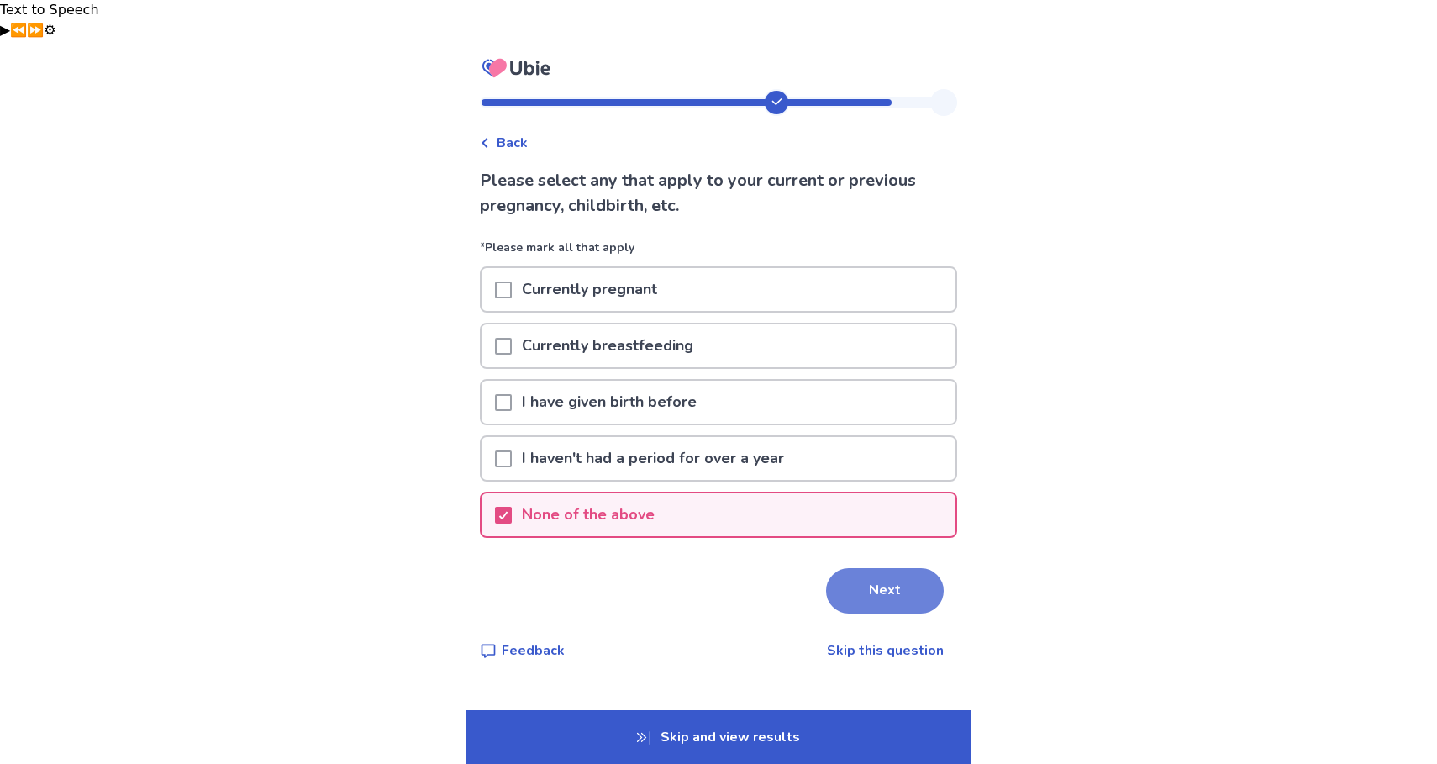
click at [860, 568] on button "Next" at bounding box center [885, 590] width 118 height 45
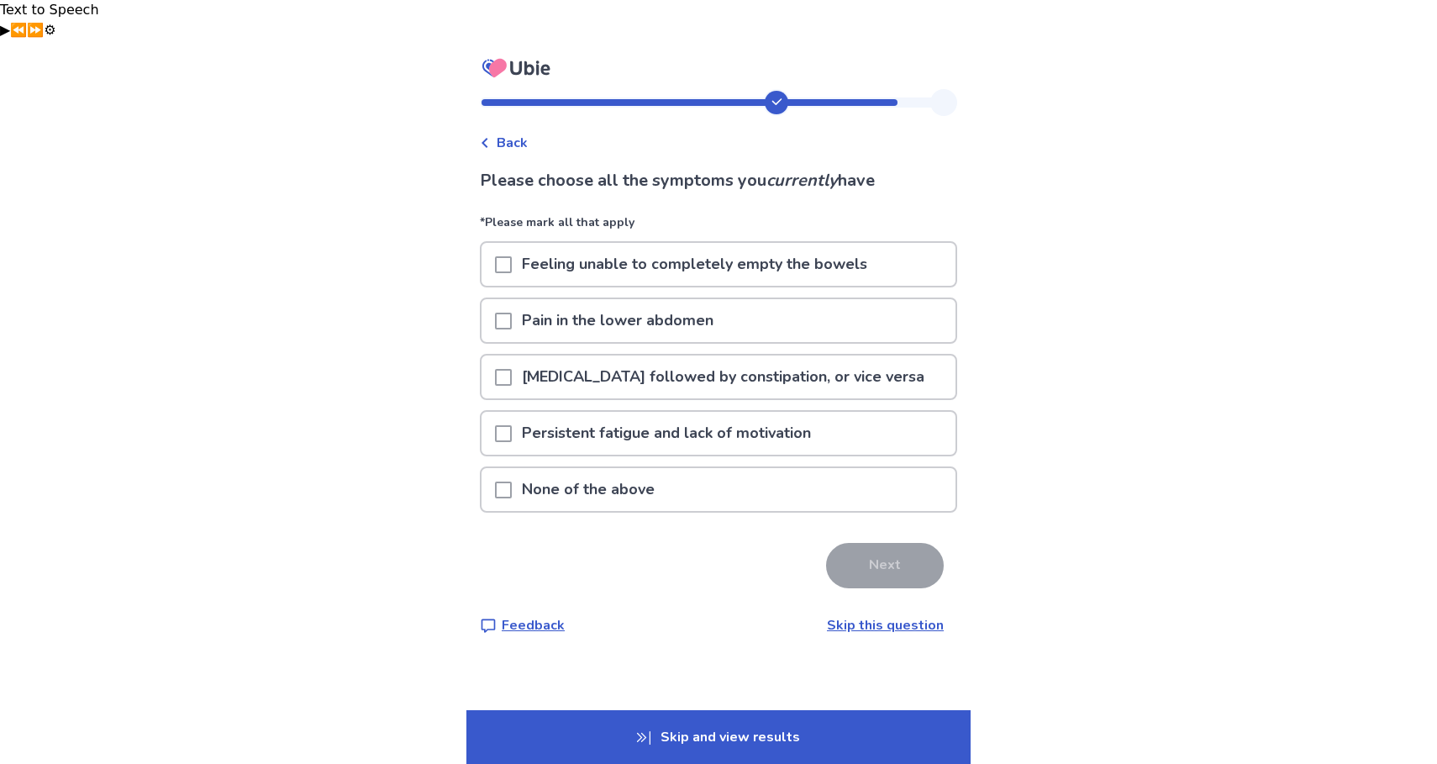
click at [684, 299] on p "Pain in the lower abdomen" at bounding box center [618, 320] width 212 height 43
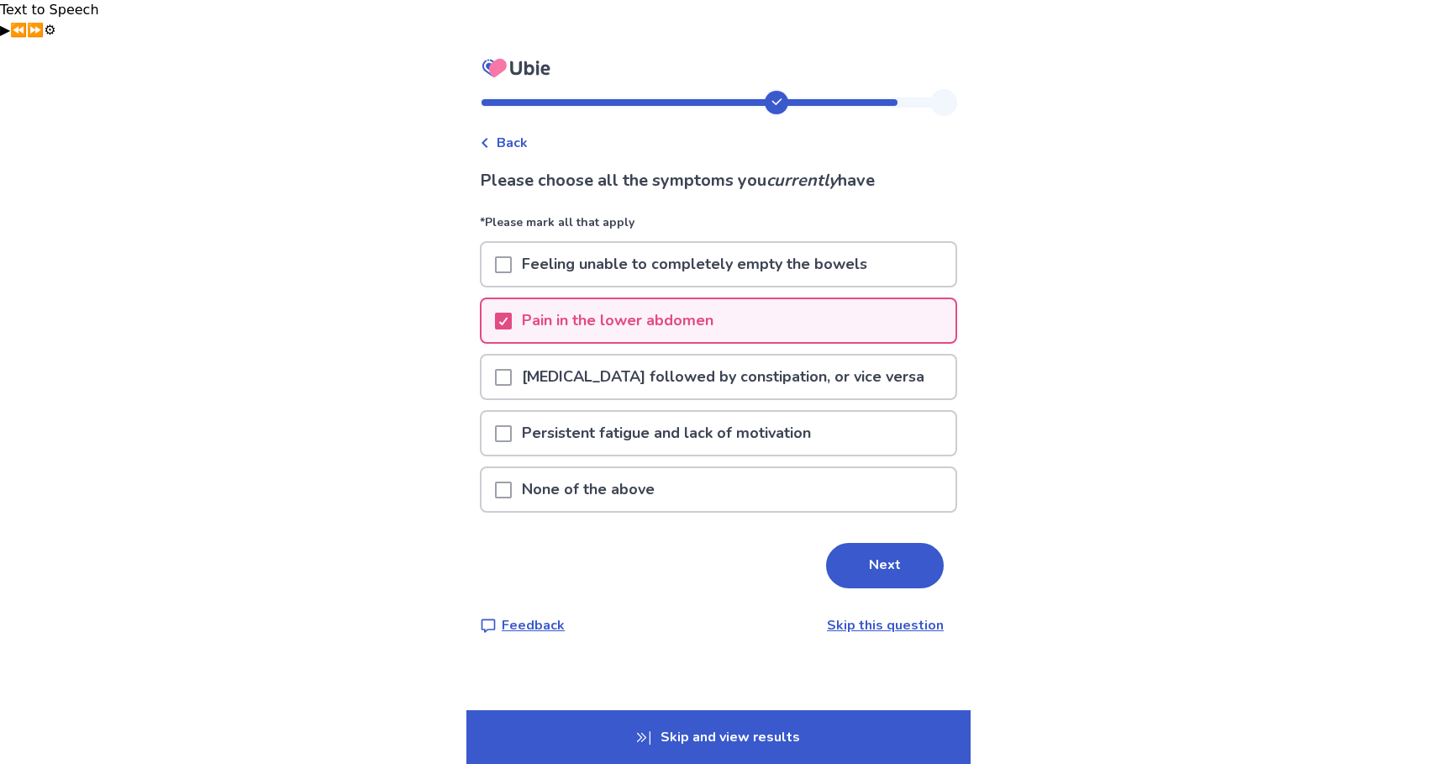
click at [650, 412] on p "Persistent fatigue and lack of motivation" at bounding box center [666, 433] width 309 height 43
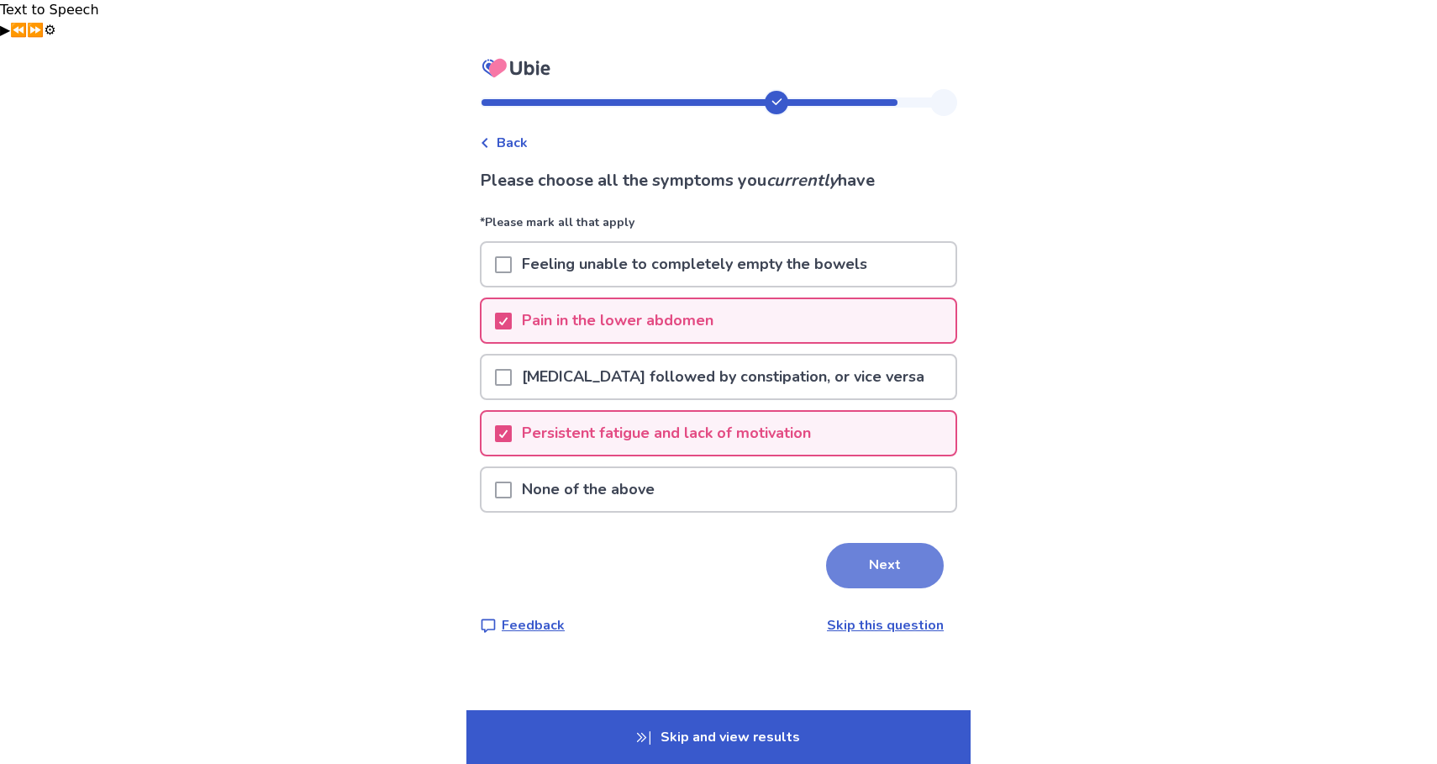
click at [876, 543] on button "Next" at bounding box center [885, 565] width 118 height 45
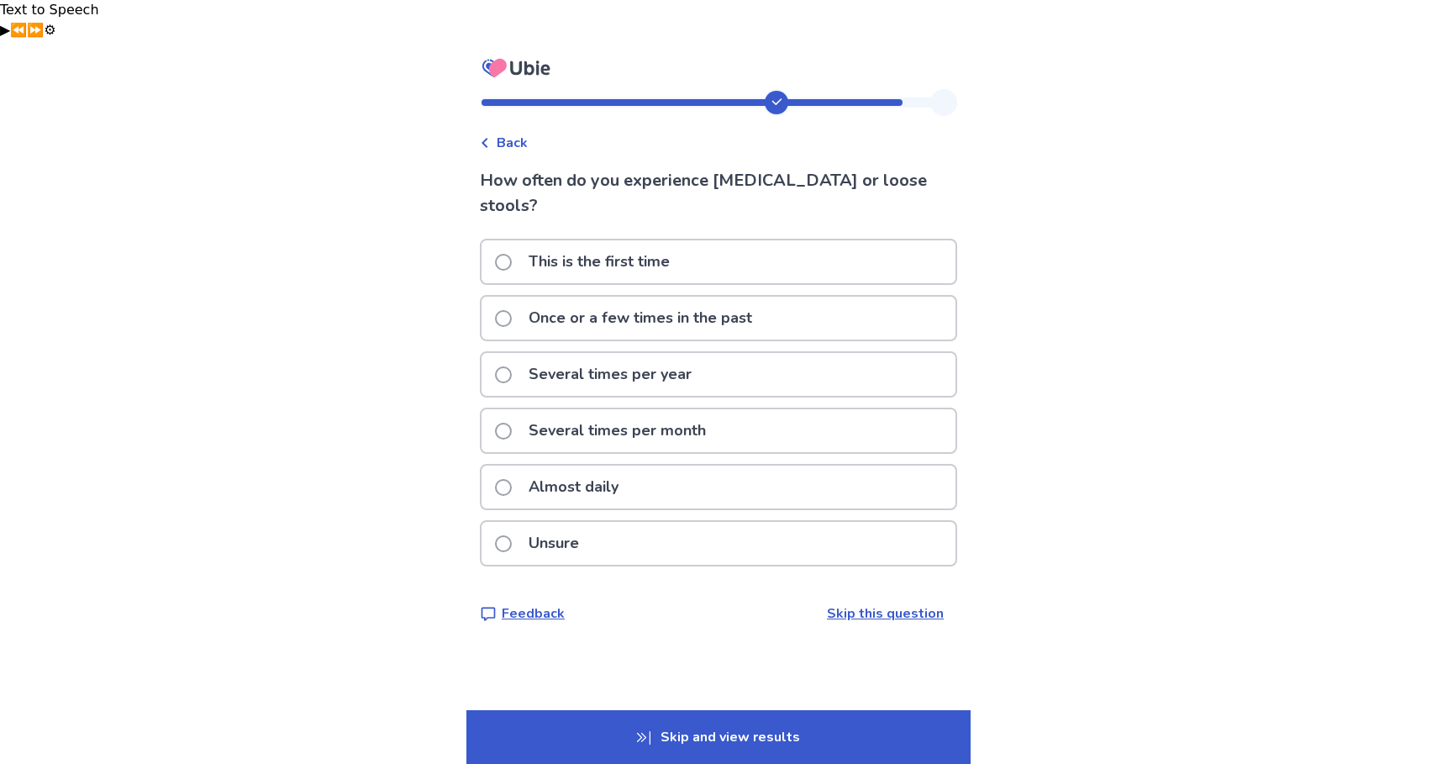
click at [654, 409] on p "Several times per month" at bounding box center [616, 430] width 197 height 43
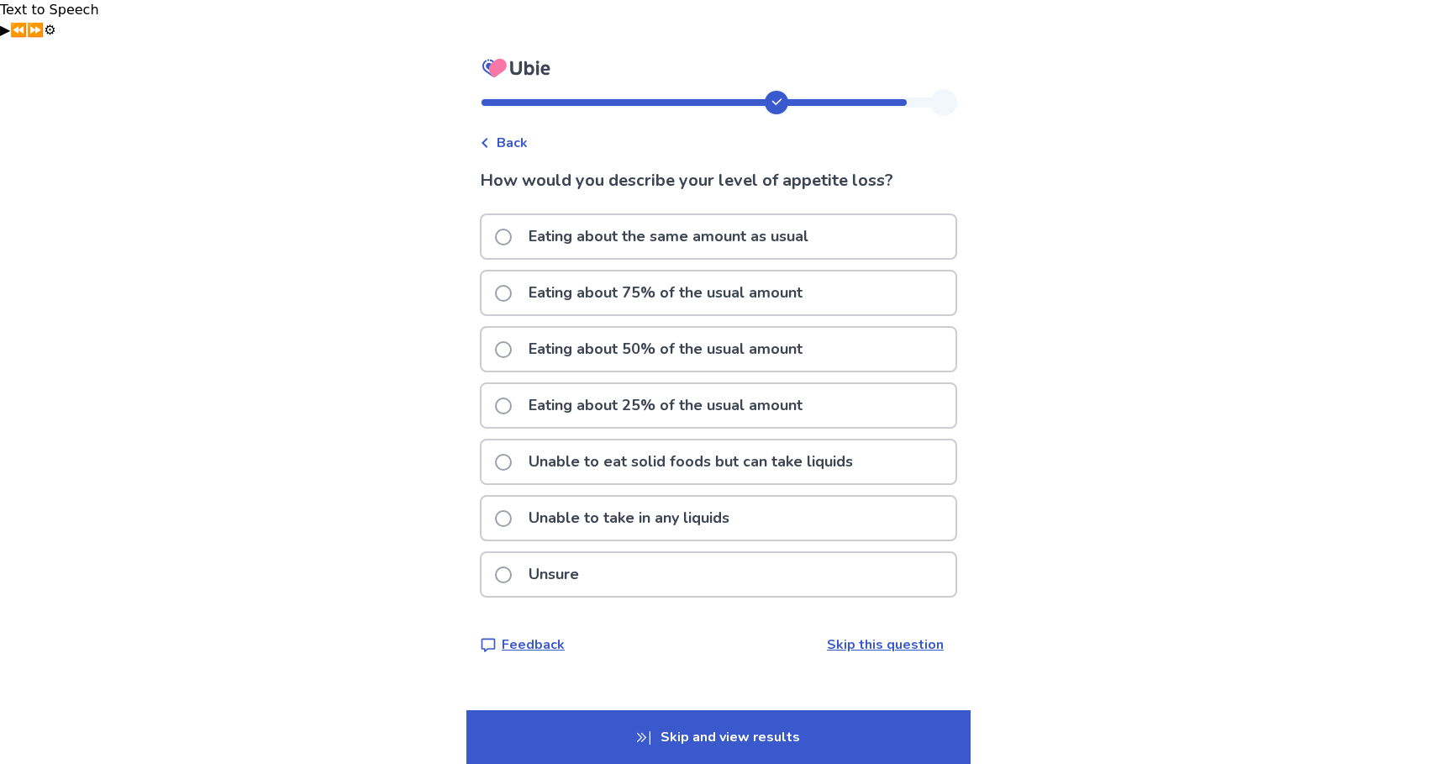
click at [788, 328] on p "Eating about 50% of the usual amount" at bounding box center [665, 349] width 294 height 43
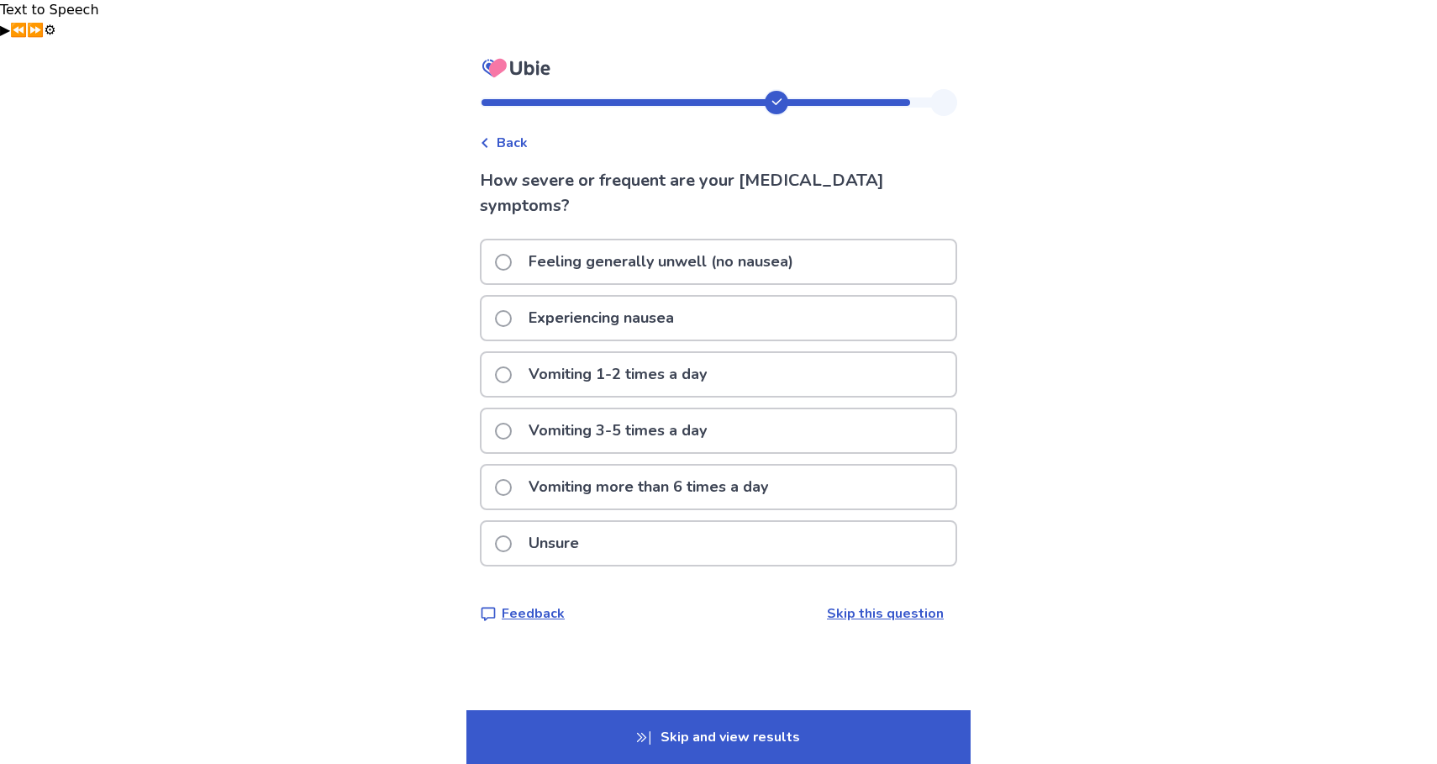
click at [655, 297] on p "Experiencing nausea" at bounding box center [601, 318] width 166 height 43
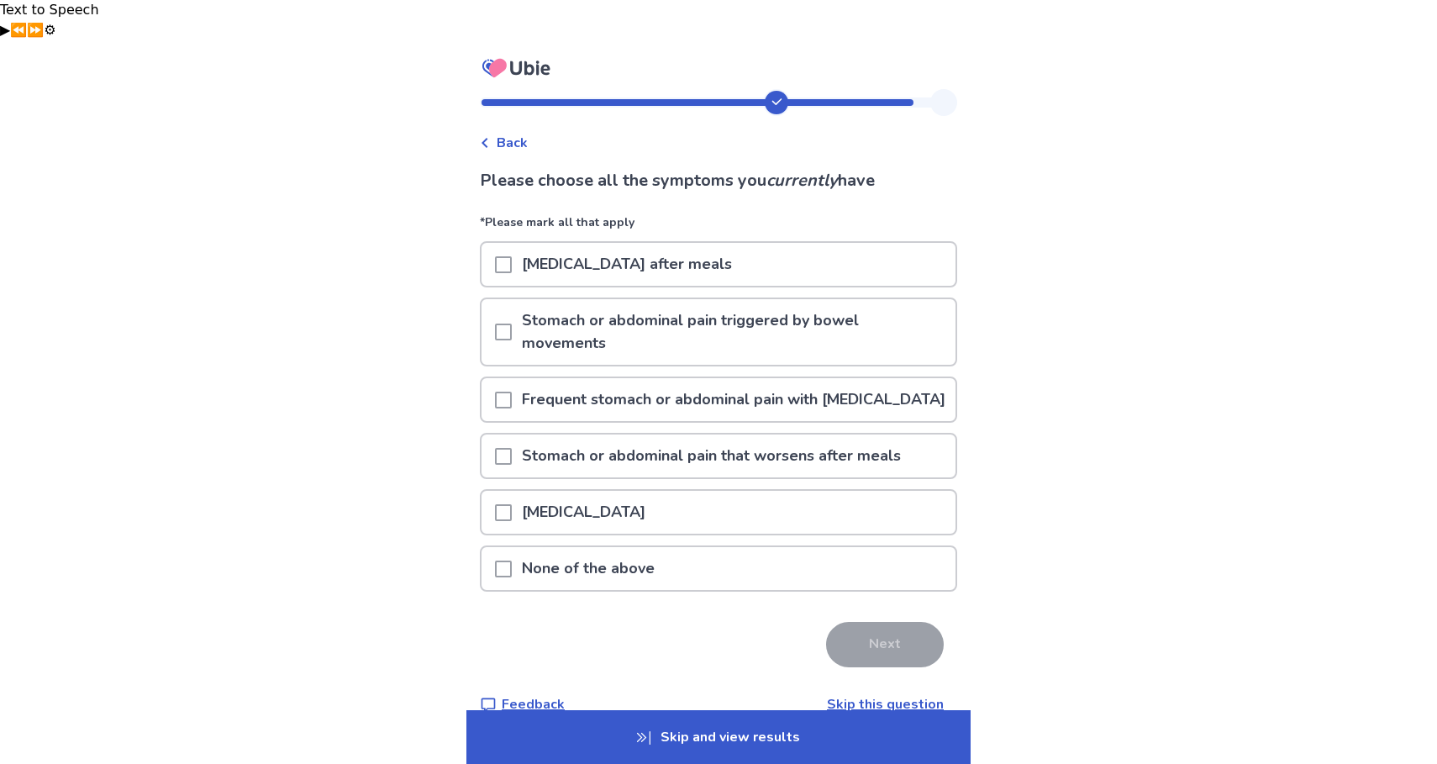
click at [512, 448] on span at bounding box center [503, 456] width 17 height 17
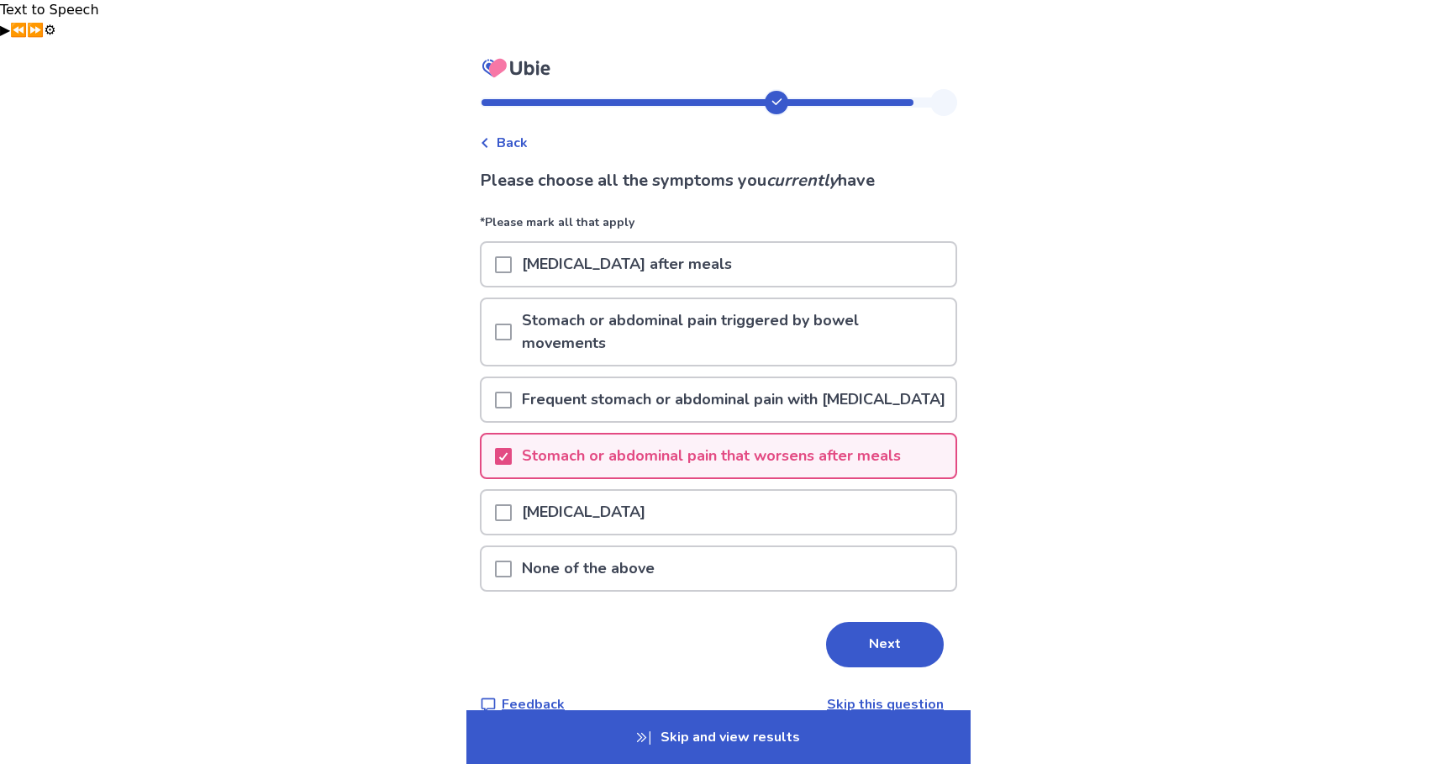
click at [512, 392] on span at bounding box center [503, 400] width 17 height 17
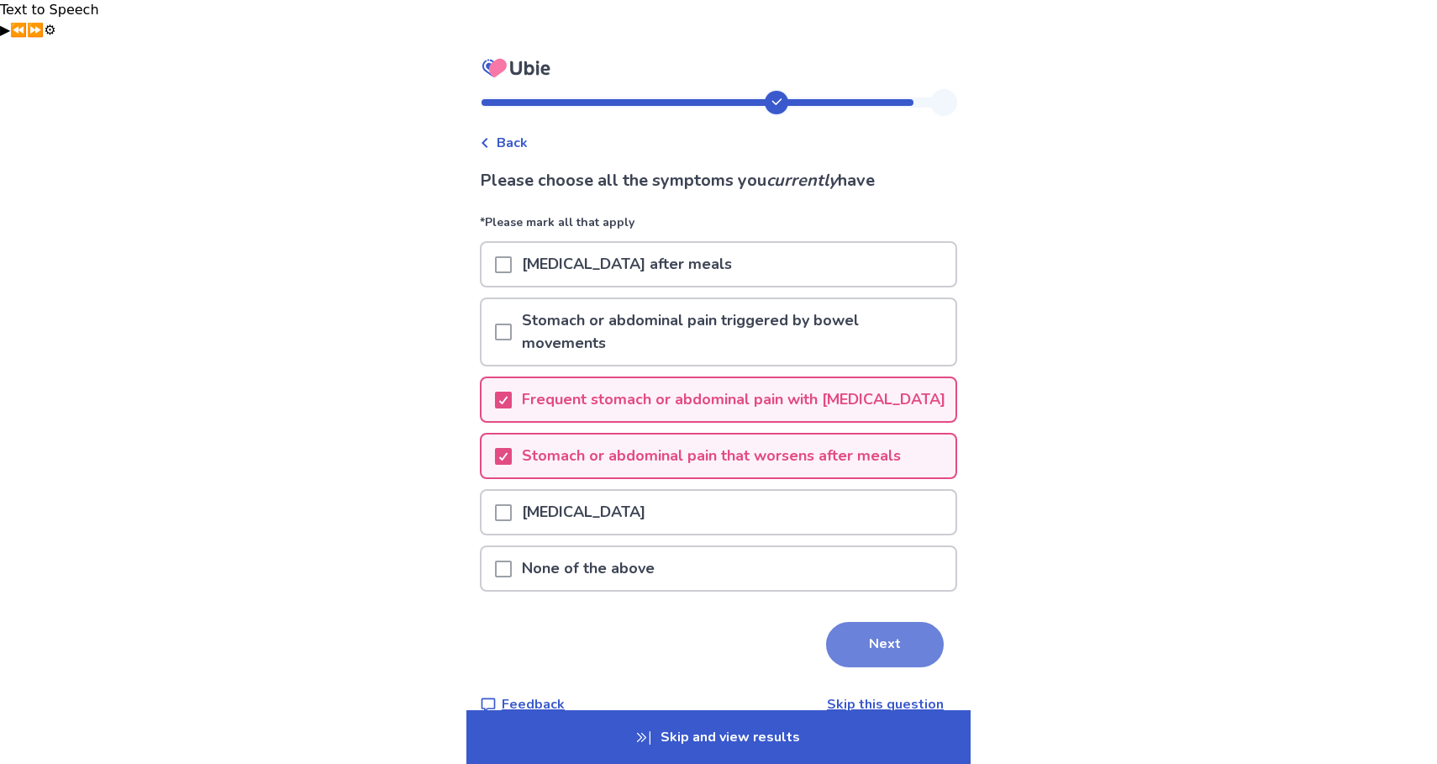
click at [888, 622] on button "Next" at bounding box center [885, 644] width 118 height 45
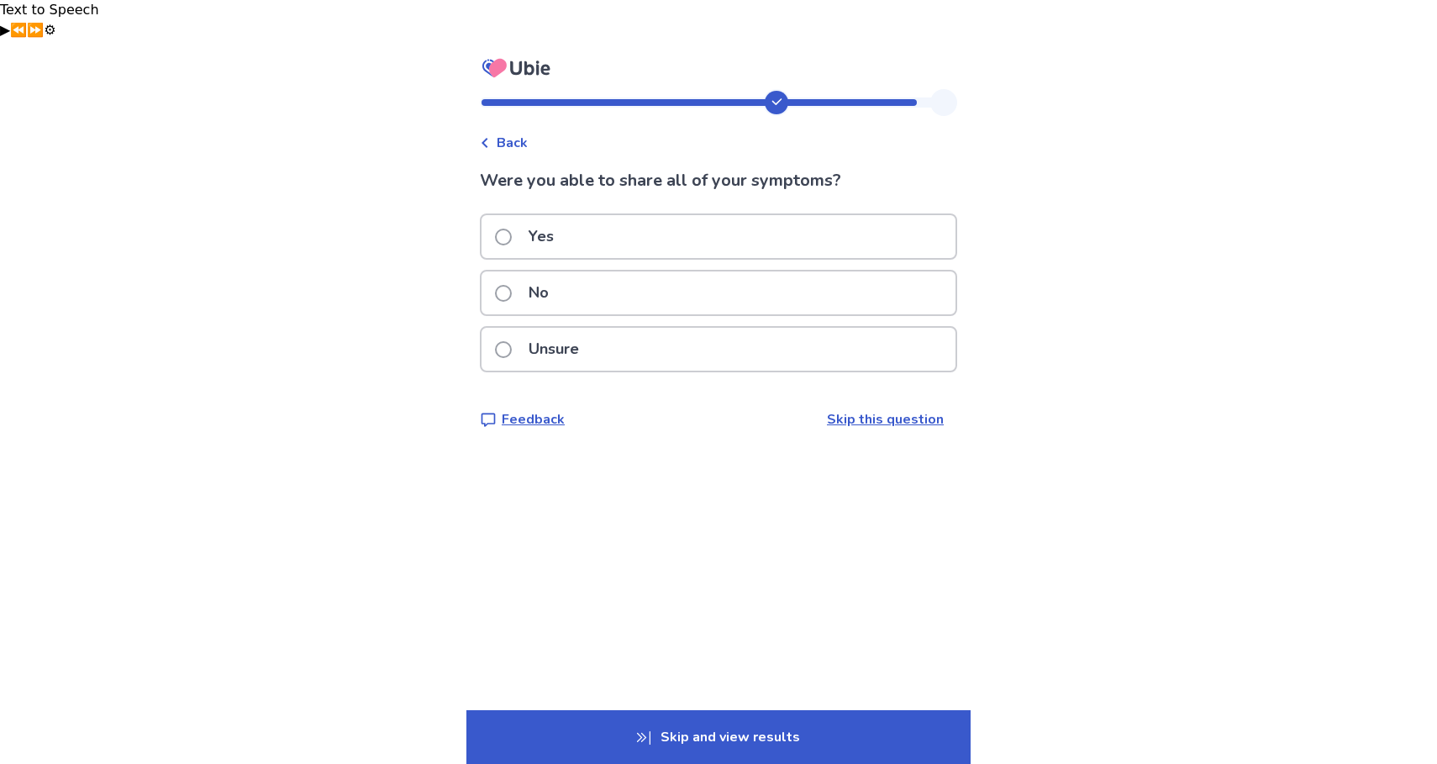
click at [531, 215] on p "Yes" at bounding box center [540, 236] width 45 height 43
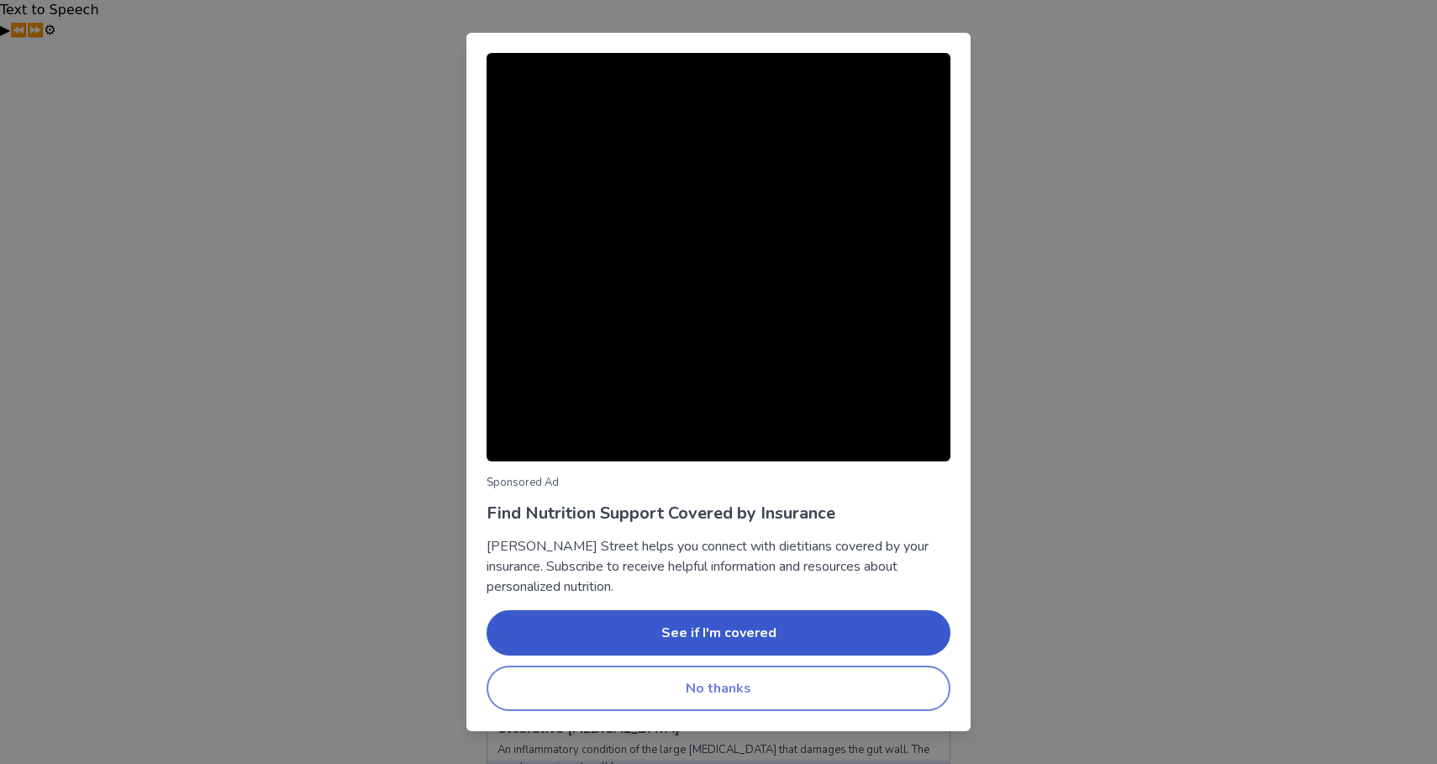
click at [646, 694] on button "No thanks" at bounding box center [718, 687] width 464 height 45
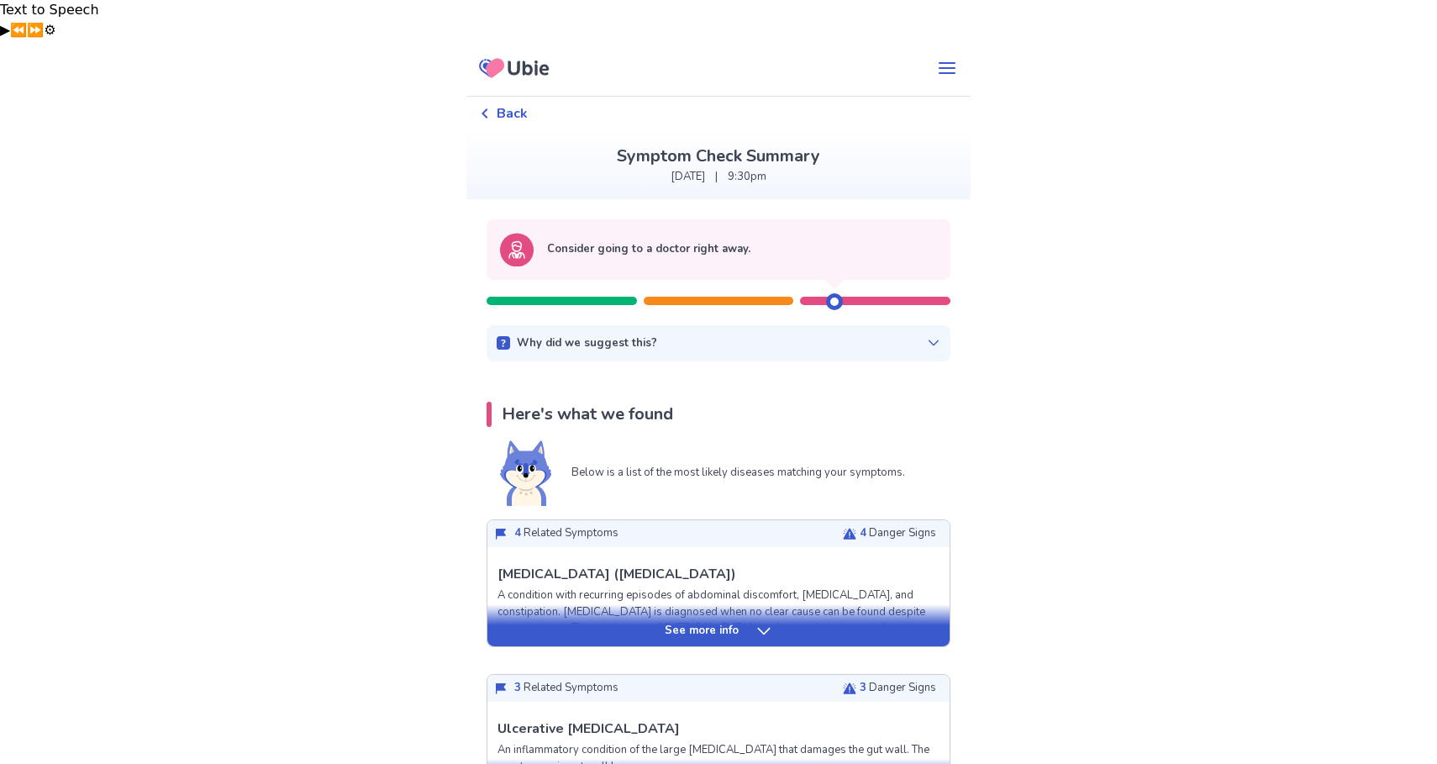
click at [927, 336] on icon at bounding box center [933, 342] width 13 height 13
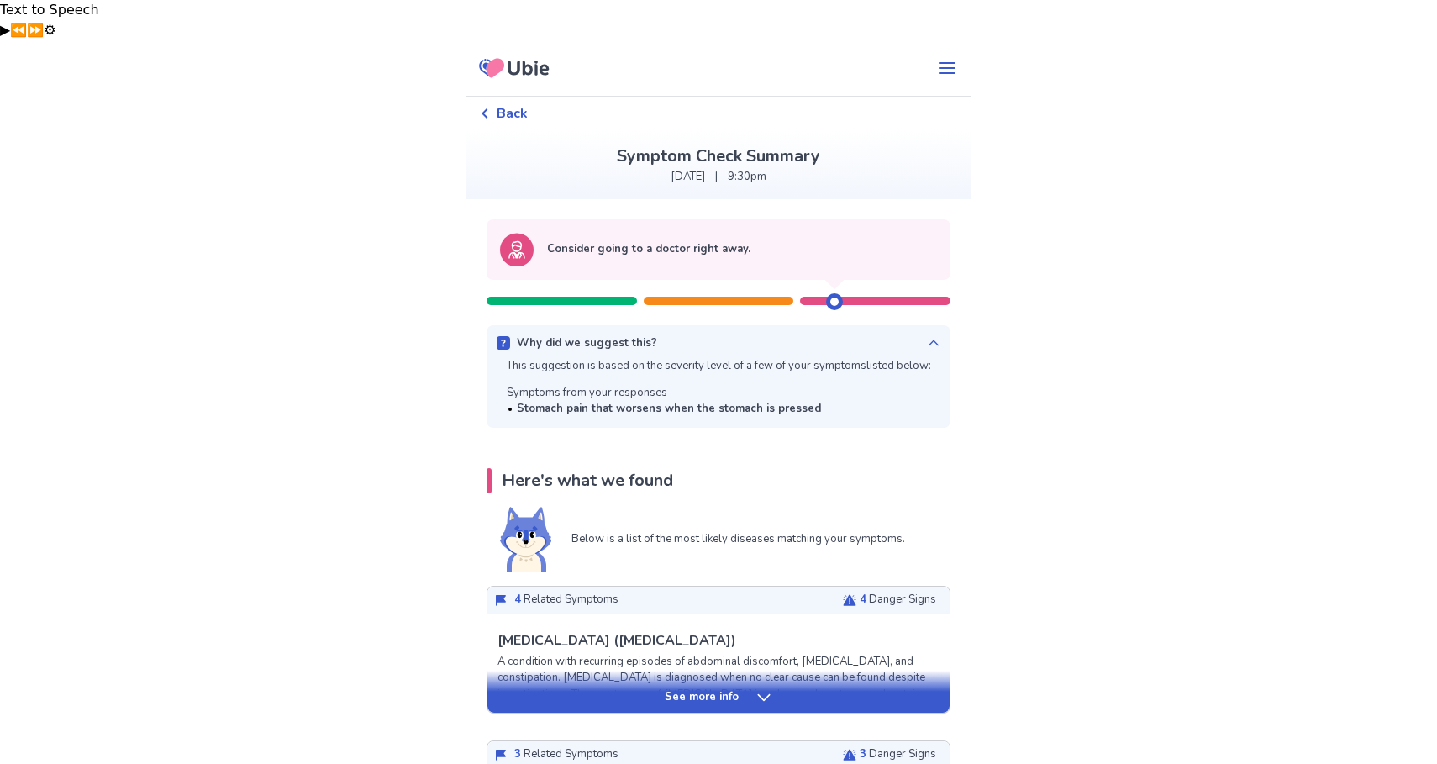
click at [927, 336] on icon at bounding box center [933, 342] width 13 height 13
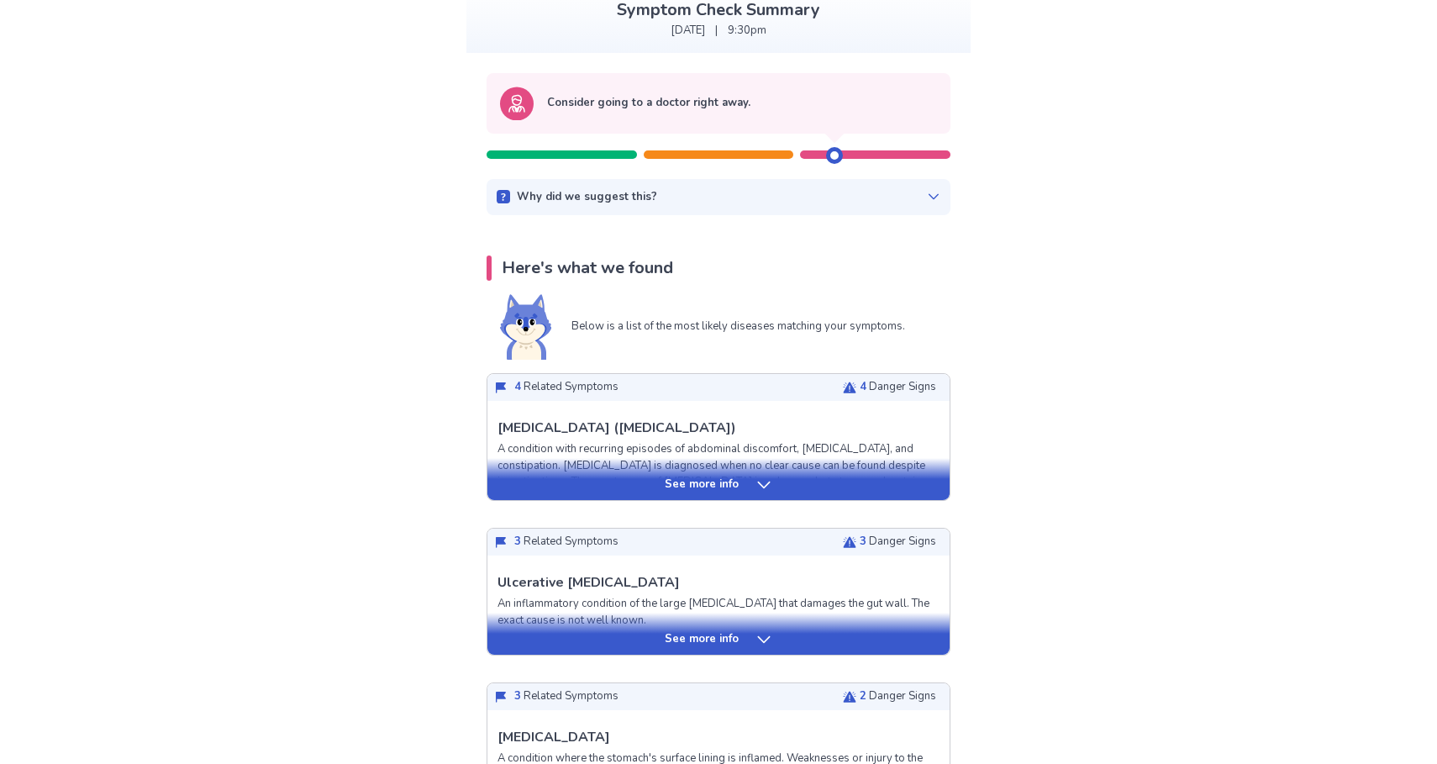
scroll to position [152, 0]
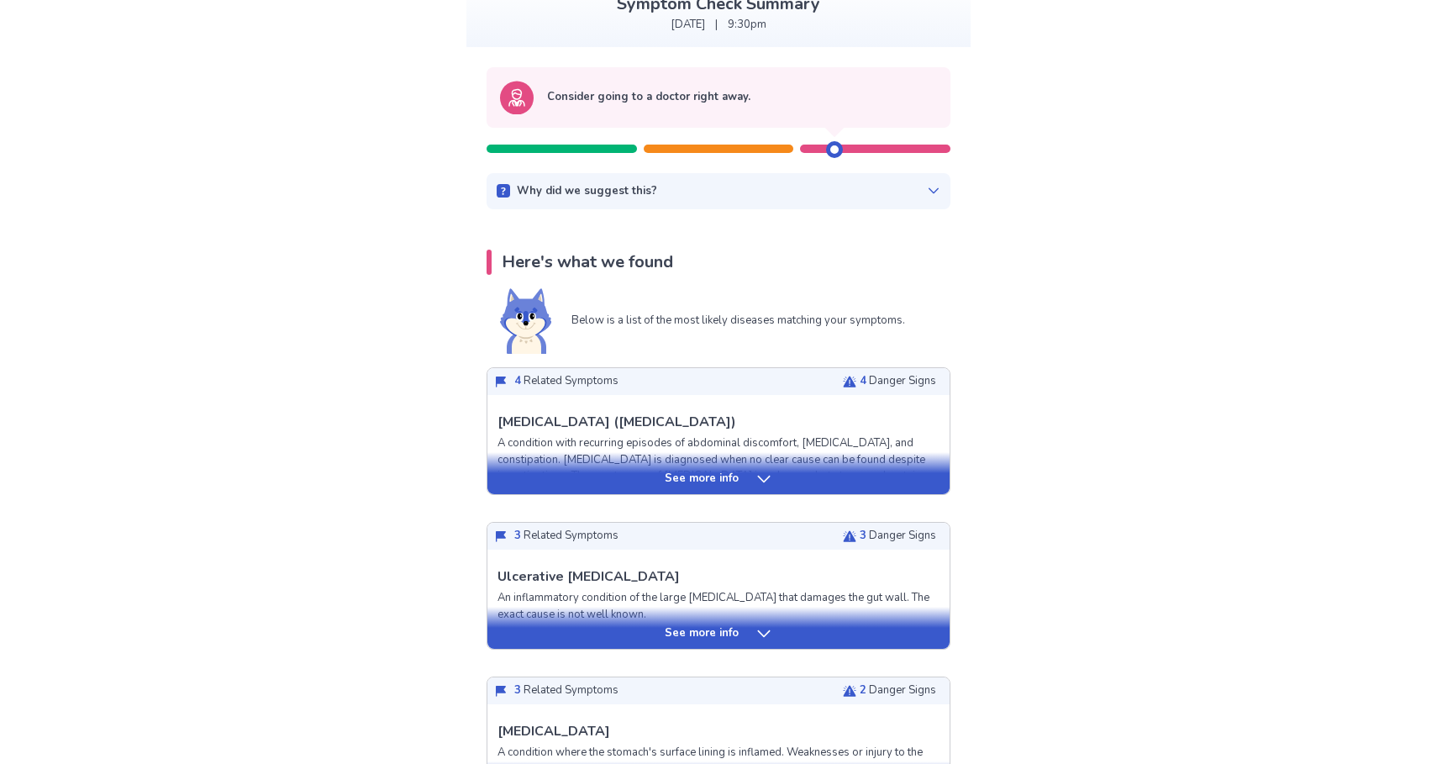
click at [862, 452] on div "See more info" at bounding box center [718, 473] width 462 height 42
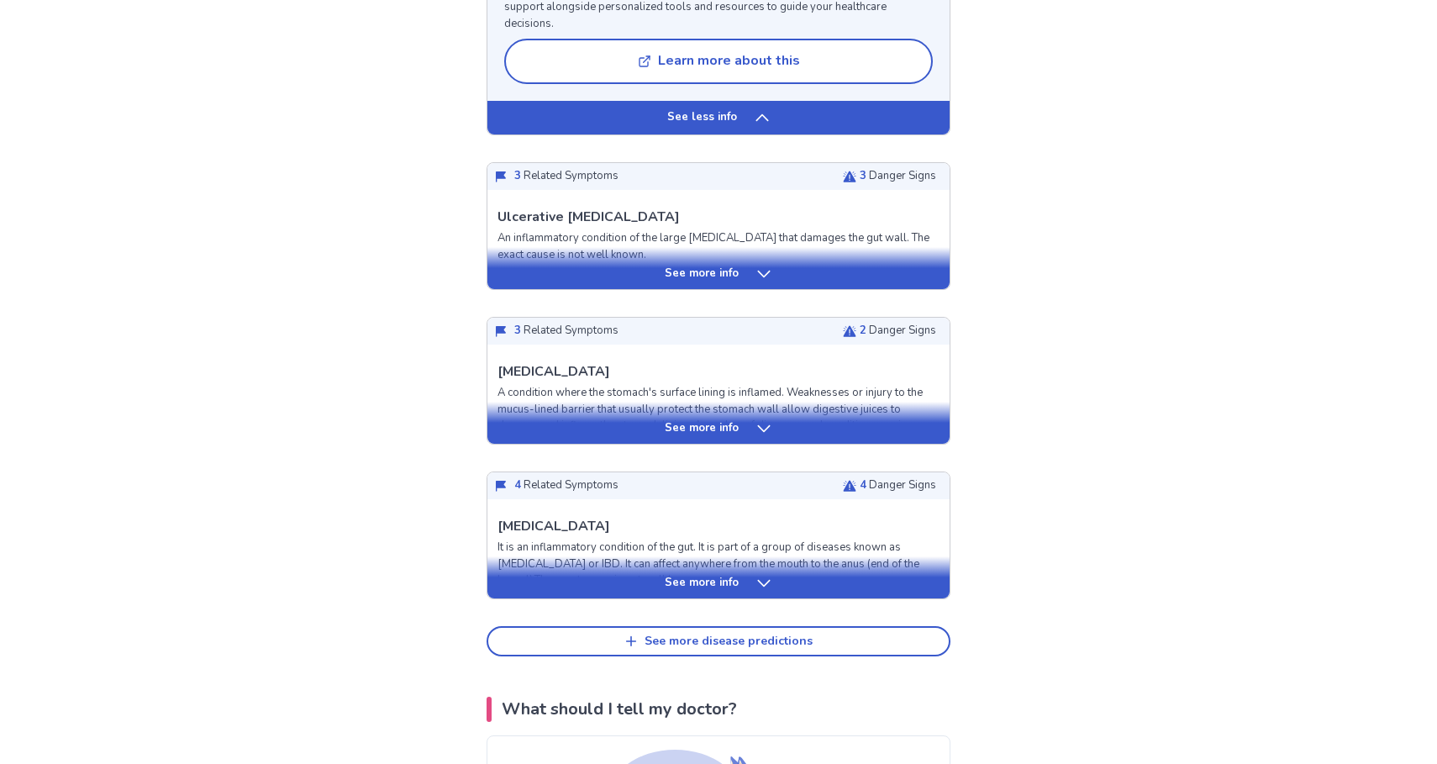
scroll to position [2110, 0]
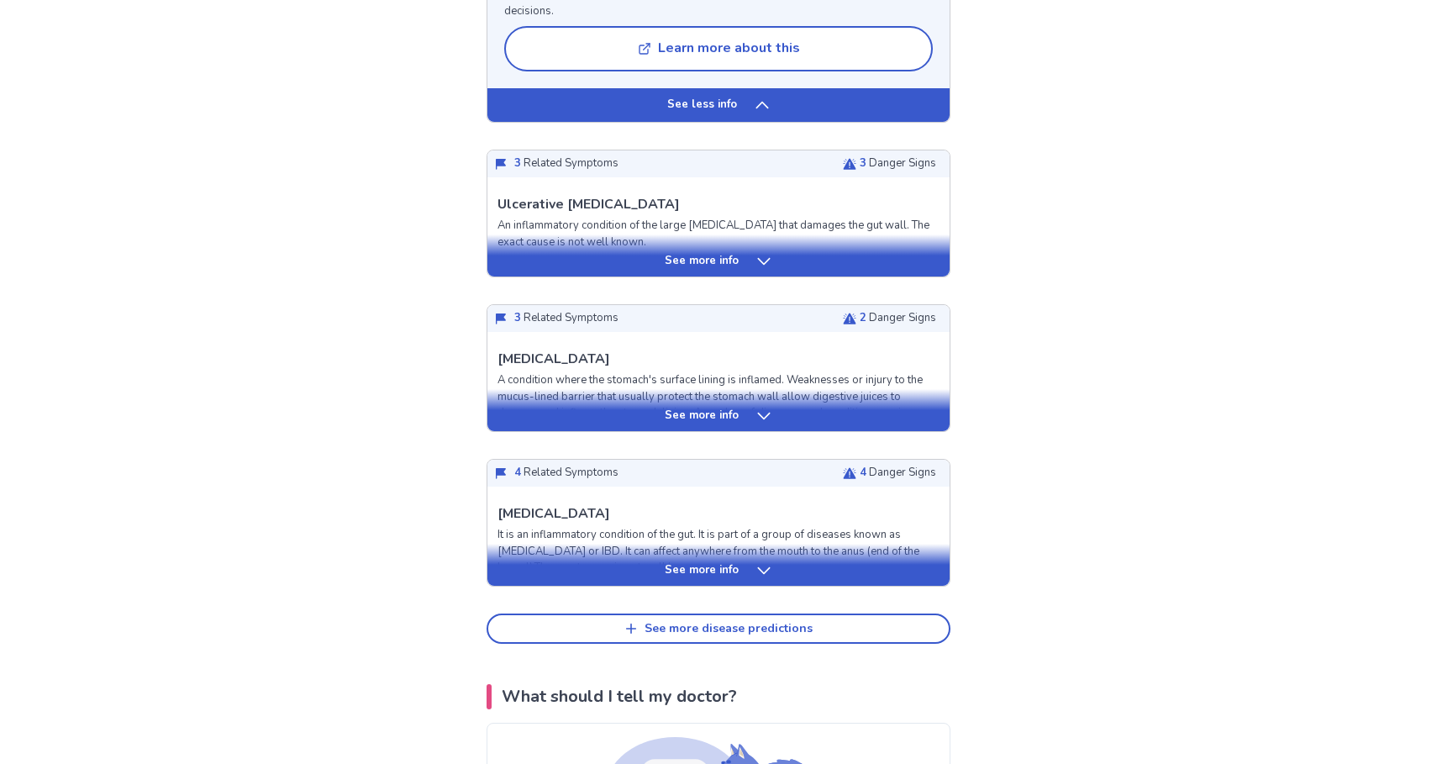
click at [658, 562] on div "See more info" at bounding box center [718, 570] width 462 height 17
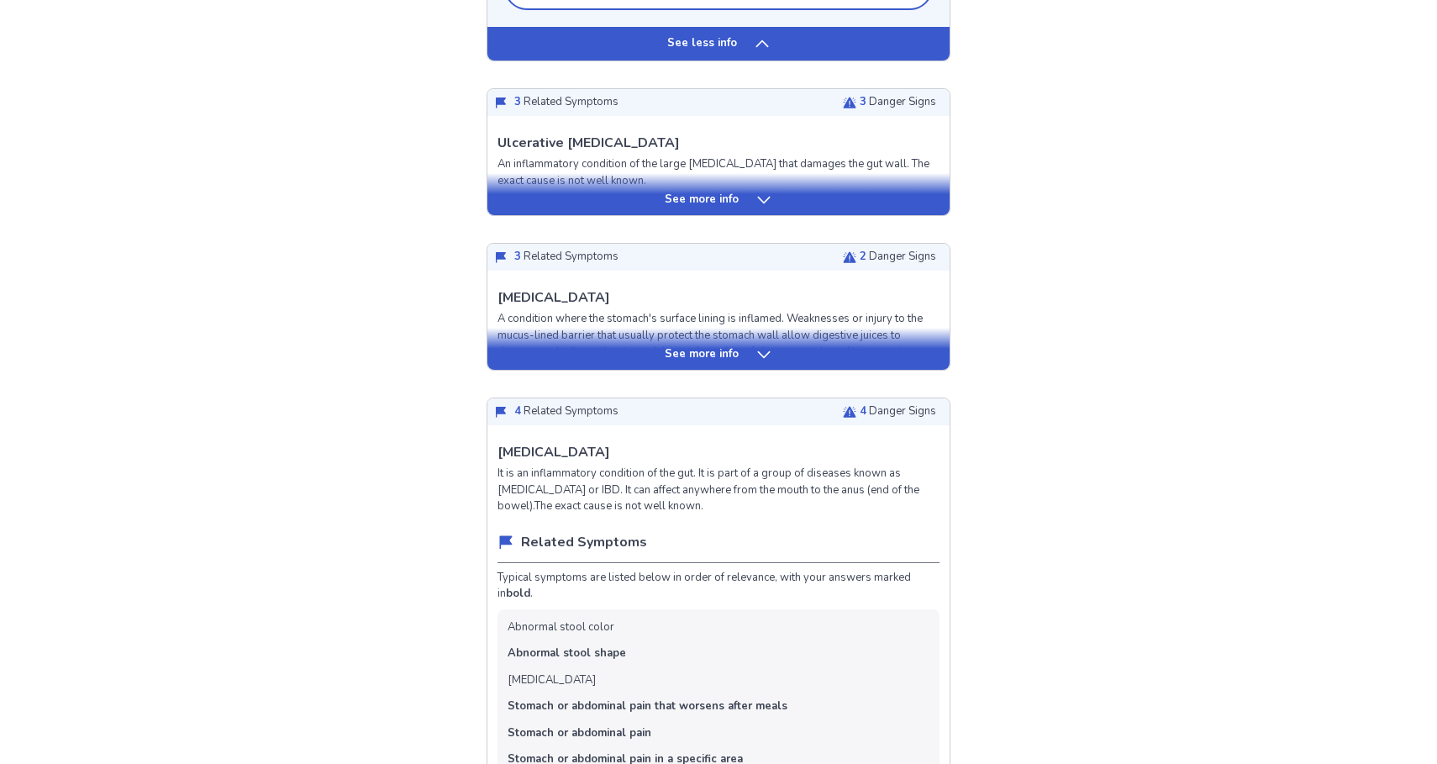
scroll to position [2175, 0]
